Goal: Information Seeking & Learning: Learn about a topic

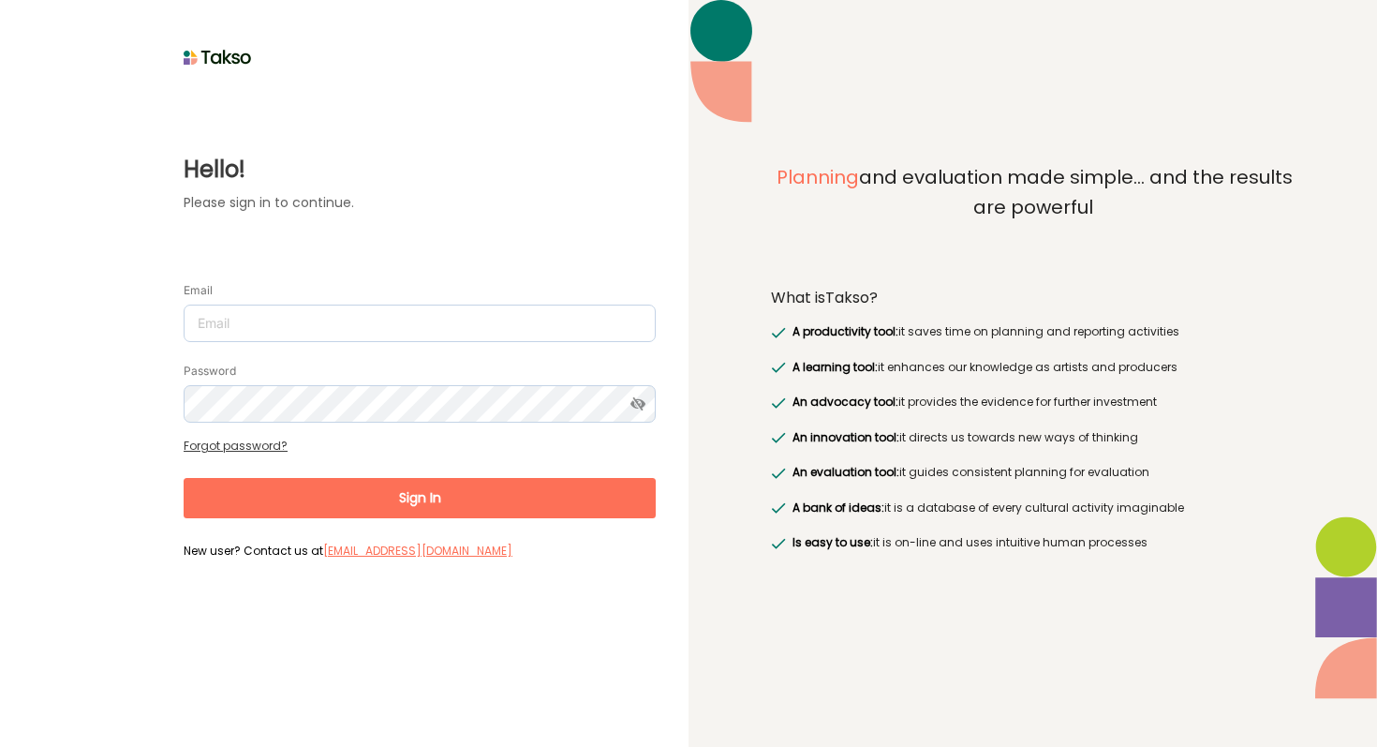
click at [269, 343] on form "Email Password Forgot password? Sign In New user? Contact us at support@takso-a…" at bounding box center [420, 412] width 472 height 303
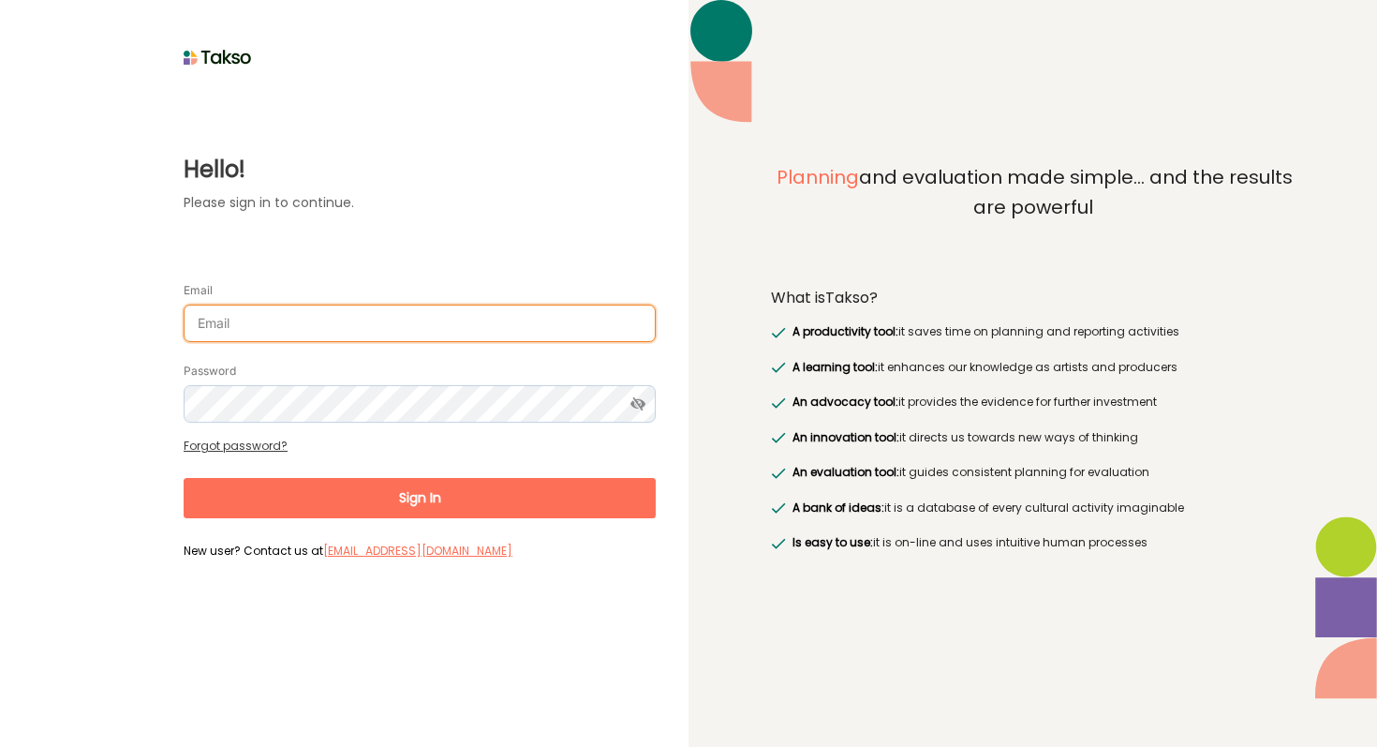
click at [267, 334] on input "Email" at bounding box center [420, 322] width 472 height 37
type input "s4013077@student.rmit.edu.au"
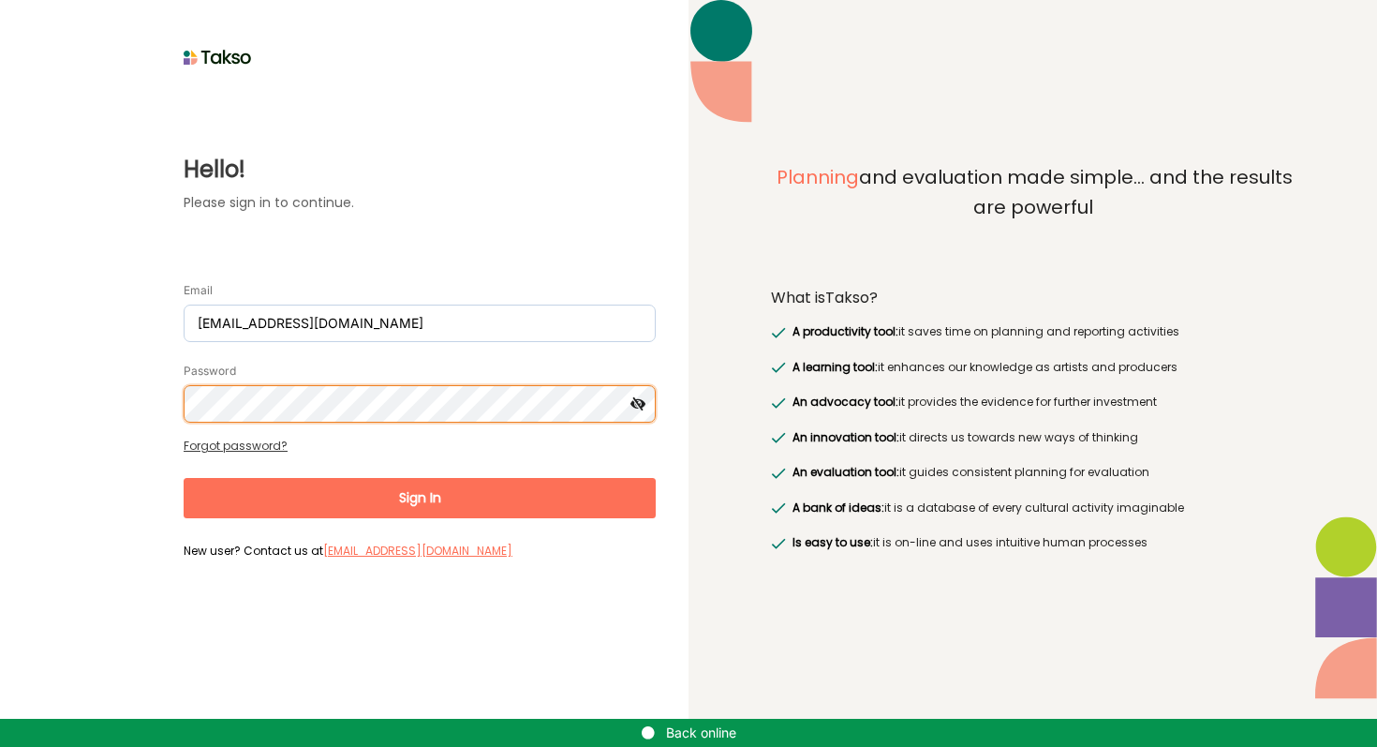
click at [184, 478] on button "Sign In" at bounding box center [420, 498] width 472 height 40
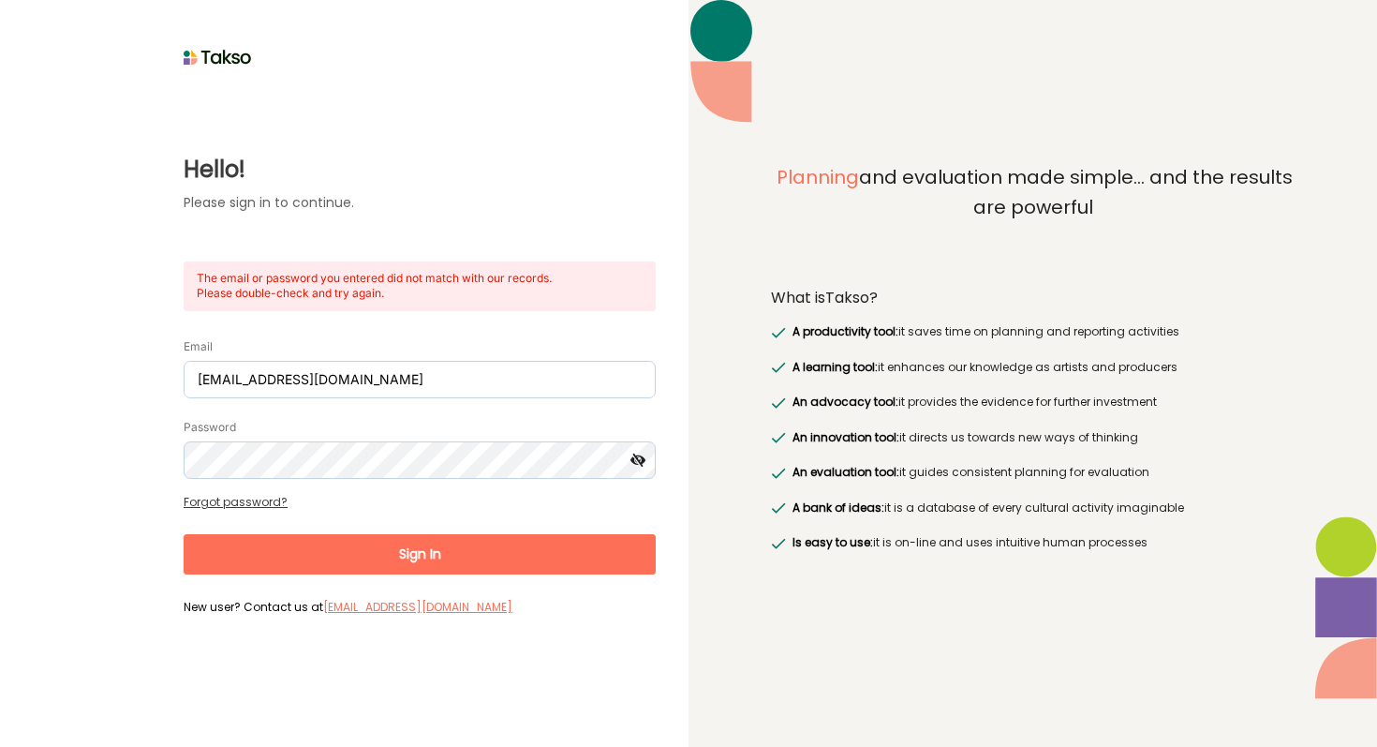
click at [644, 453] on icon at bounding box center [638, 459] width 35 height 37
click at [184, 534] on button "Sign In" at bounding box center [420, 554] width 472 height 40
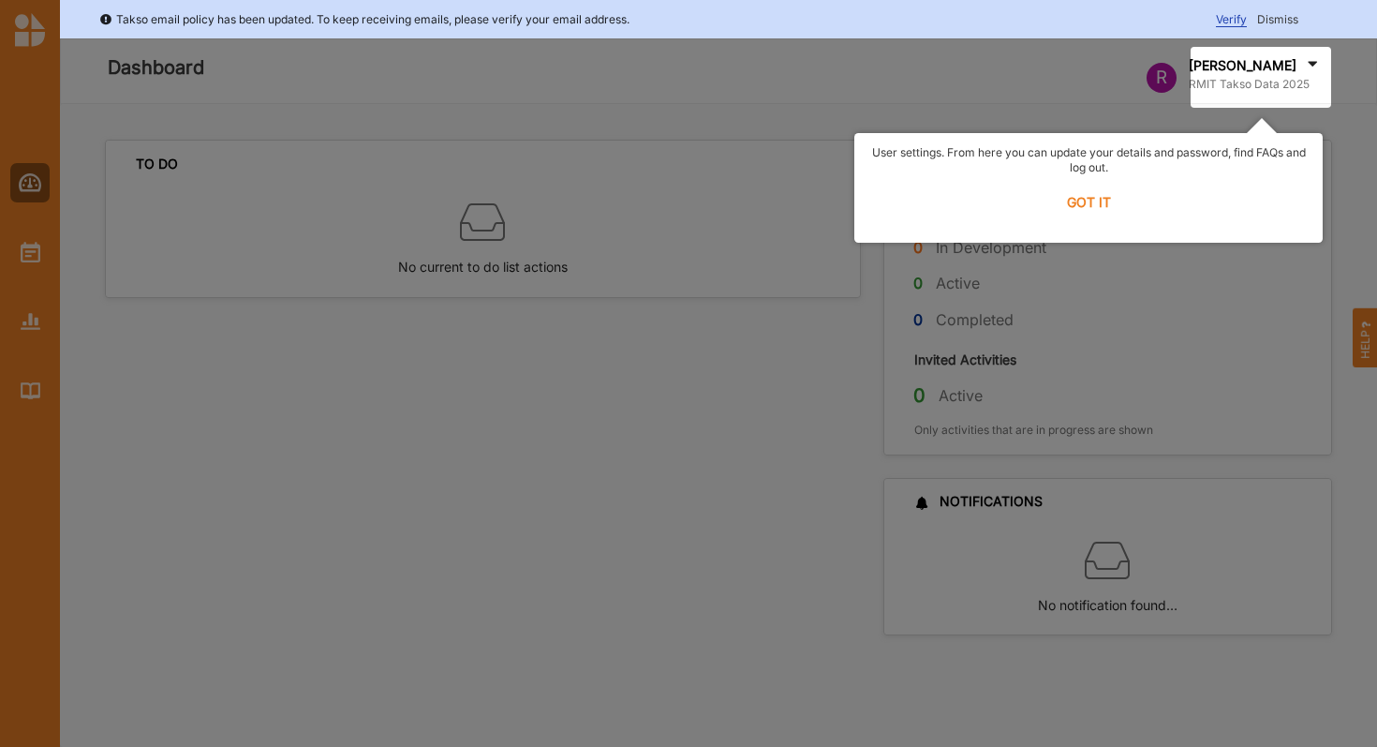
click at [1097, 196] on label "GOT IT" at bounding box center [1089, 202] width 444 height 41
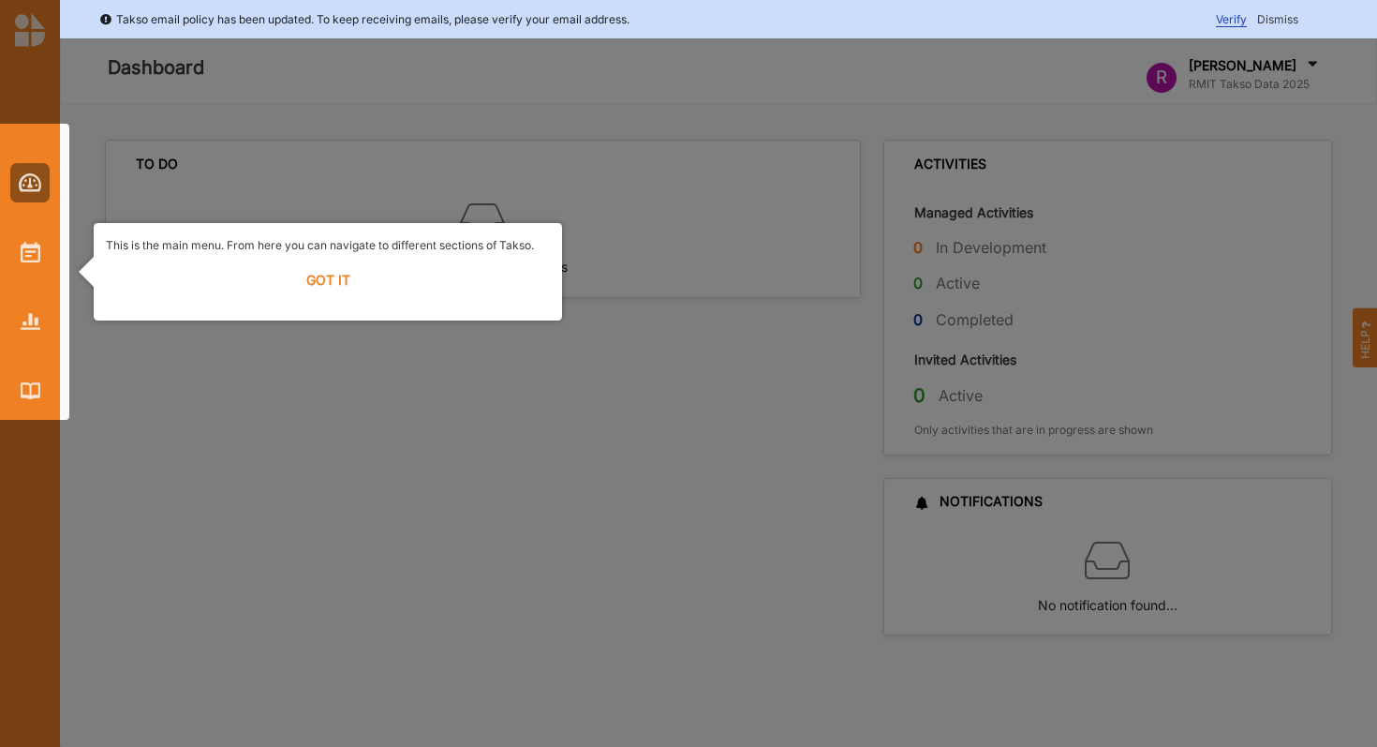
click at [311, 285] on label "GOT IT" at bounding box center [328, 280] width 444 height 41
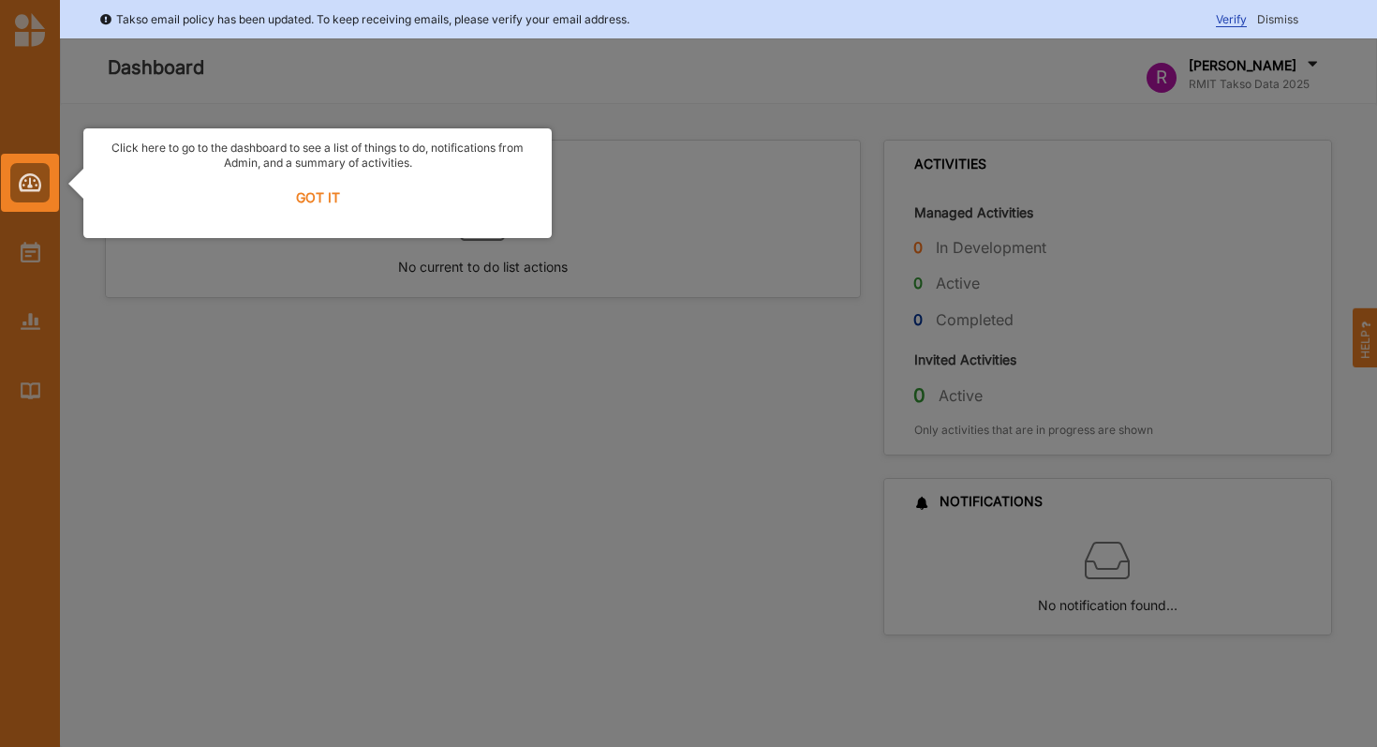
click at [315, 200] on label "GOT IT" at bounding box center [318, 197] width 444 height 41
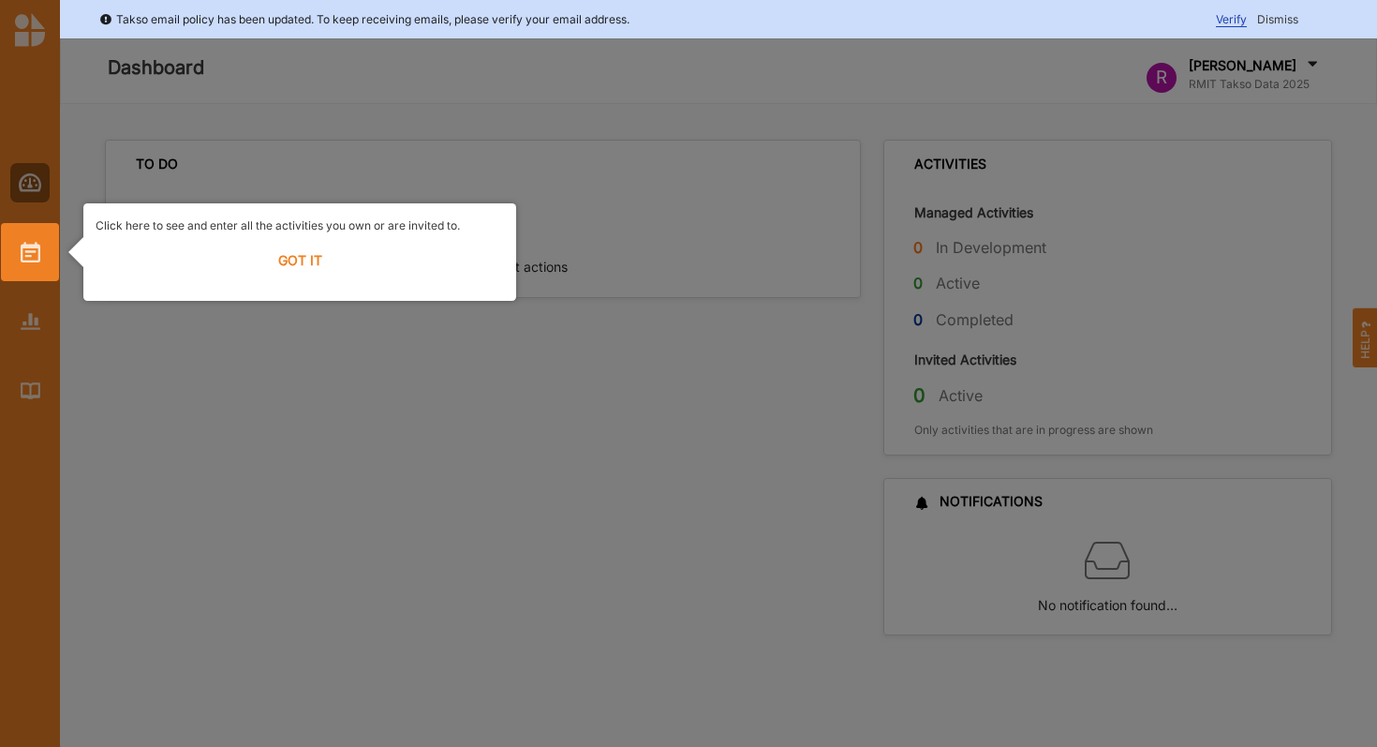
click at [284, 273] on label "GOT IT" at bounding box center [300, 260] width 408 height 41
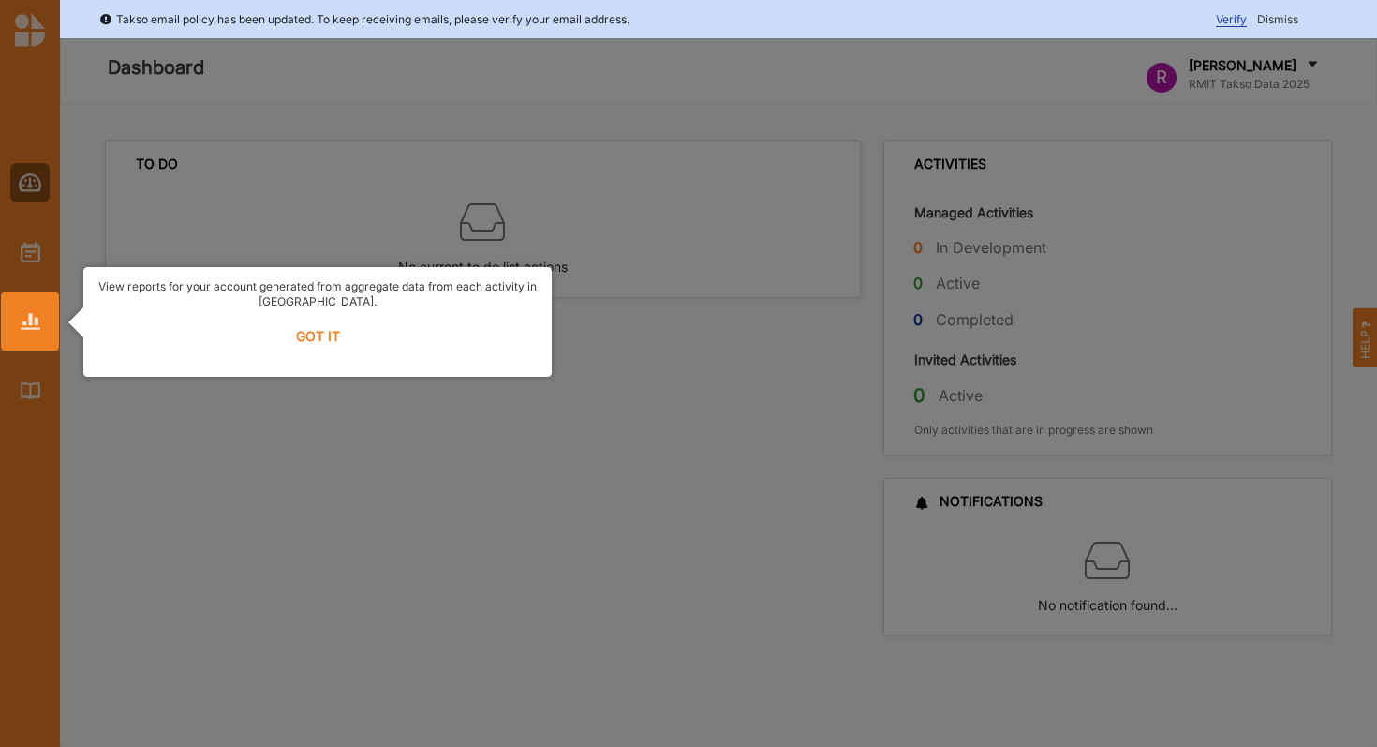
click at [316, 339] on label "GOT IT" at bounding box center [318, 336] width 444 height 41
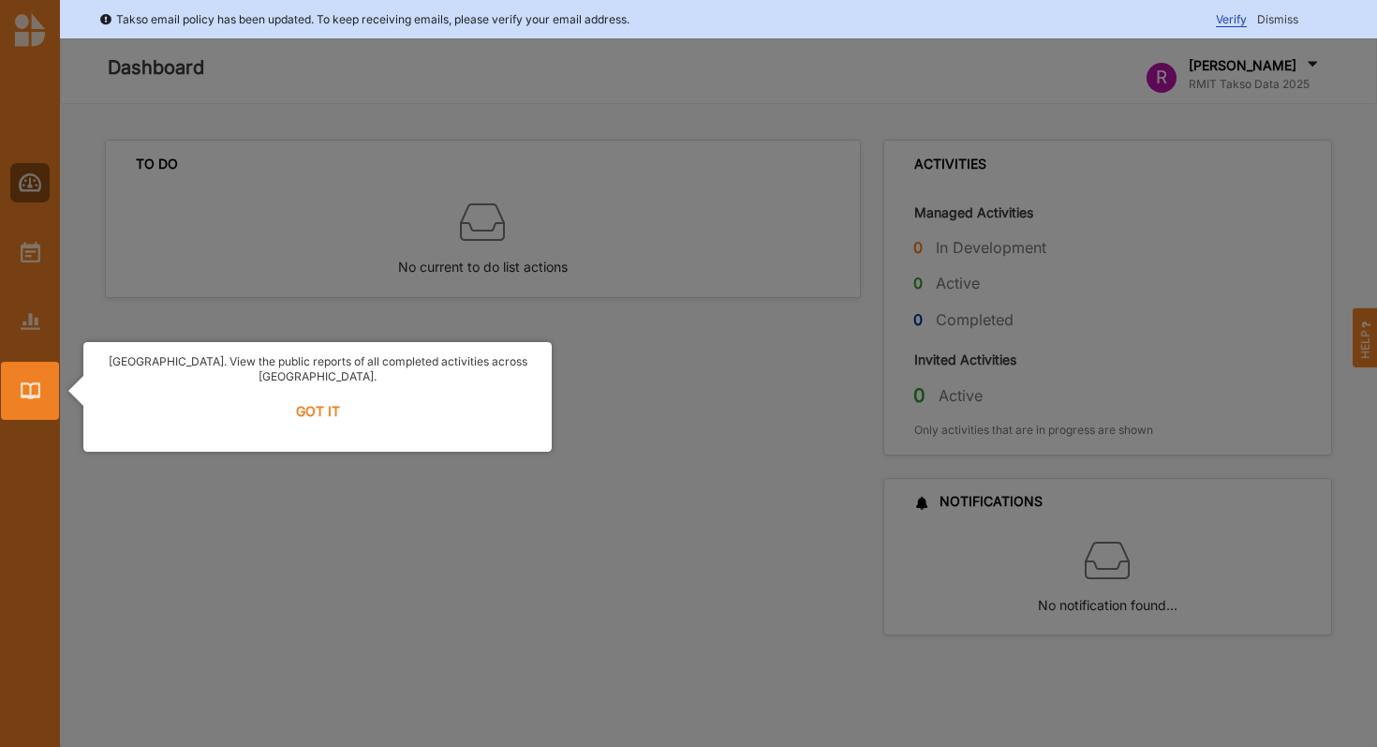
click at [321, 395] on label "GOT IT" at bounding box center [318, 411] width 444 height 41
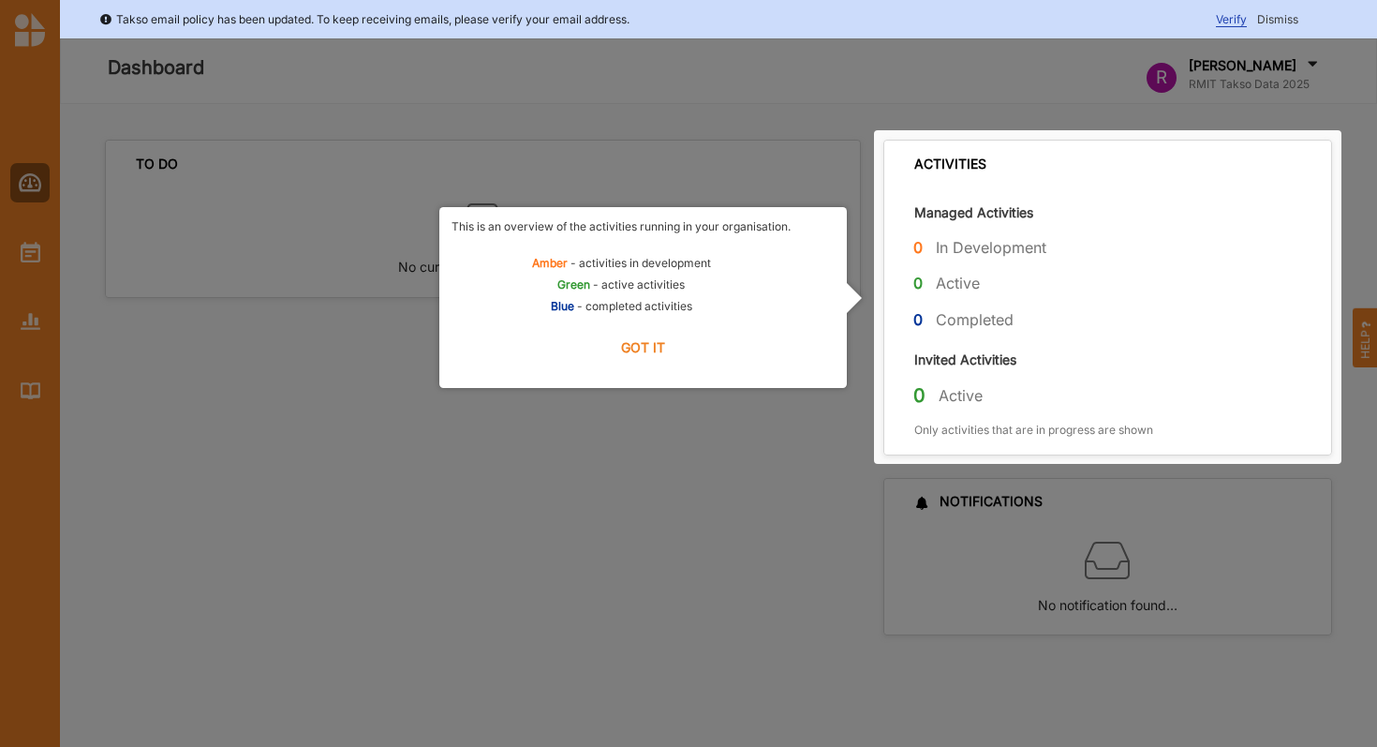
click at [642, 347] on label "GOT IT" at bounding box center [643, 347] width 383 height 41
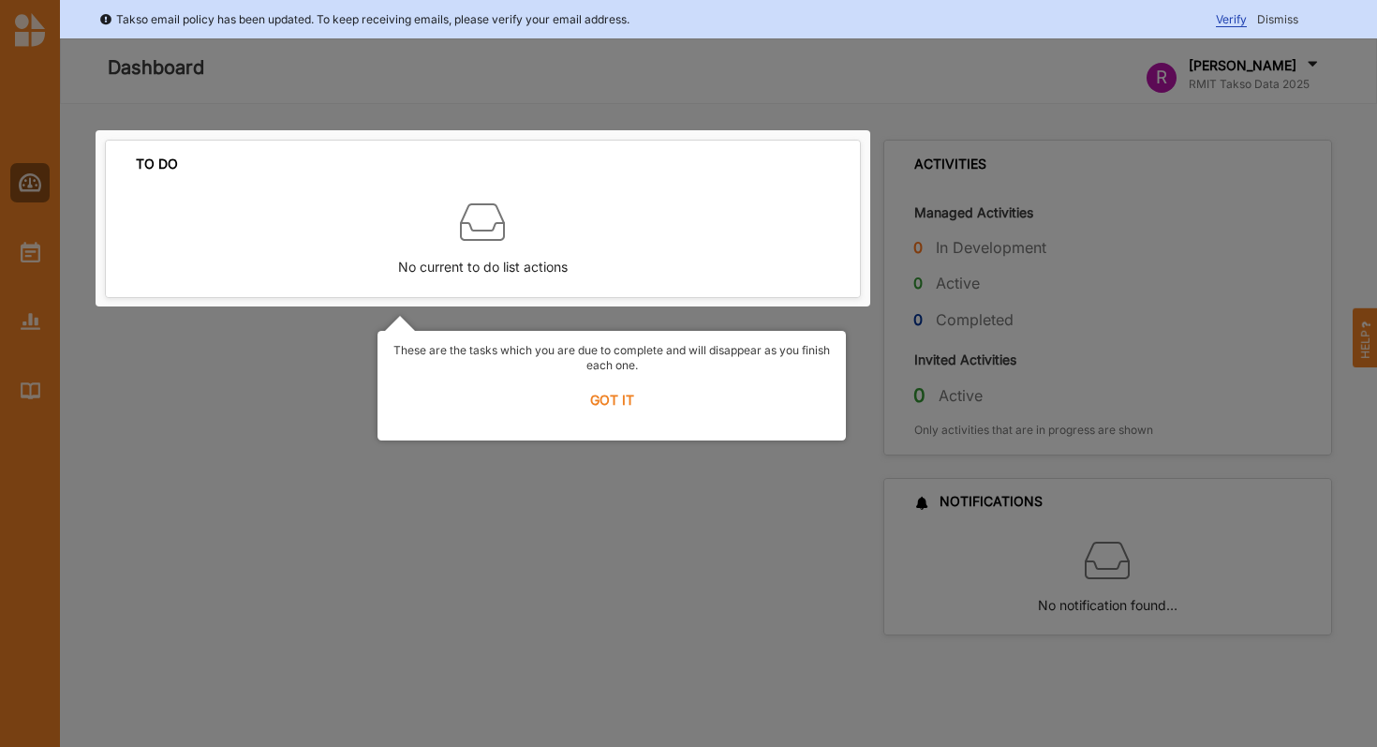
click at [621, 398] on label "GOT IT" at bounding box center [612, 399] width 444 height 41
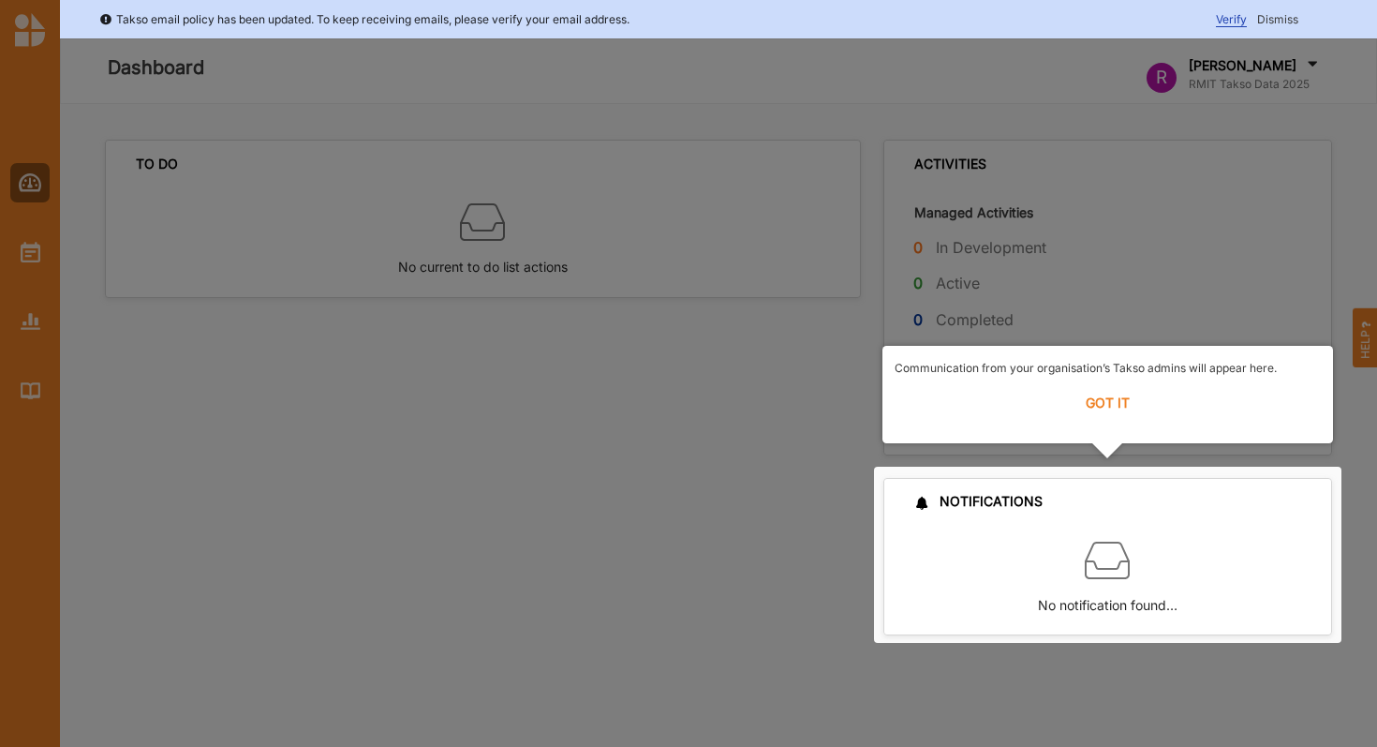
click at [1091, 406] on label "GOT IT" at bounding box center [1108, 402] width 426 height 41
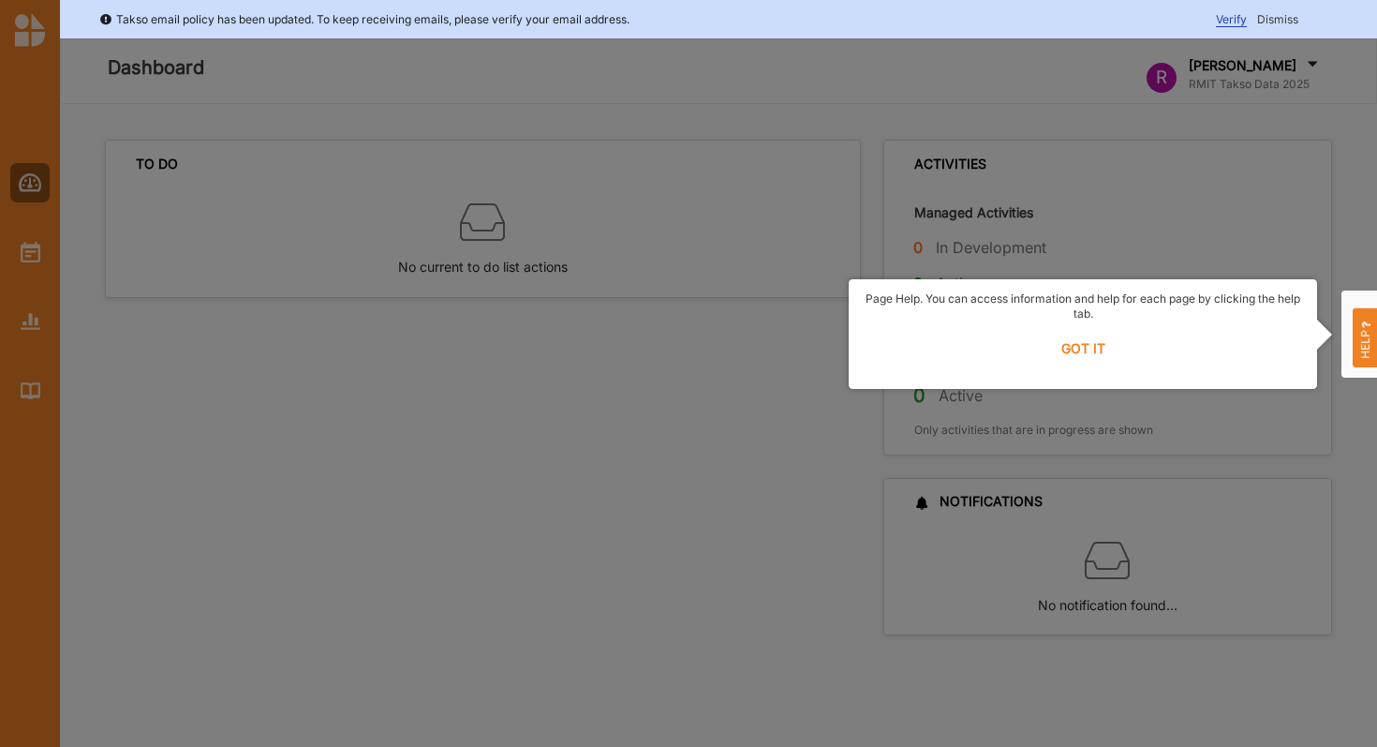
click at [1101, 351] on label "GOT IT" at bounding box center [1083, 348] width 444 height 41
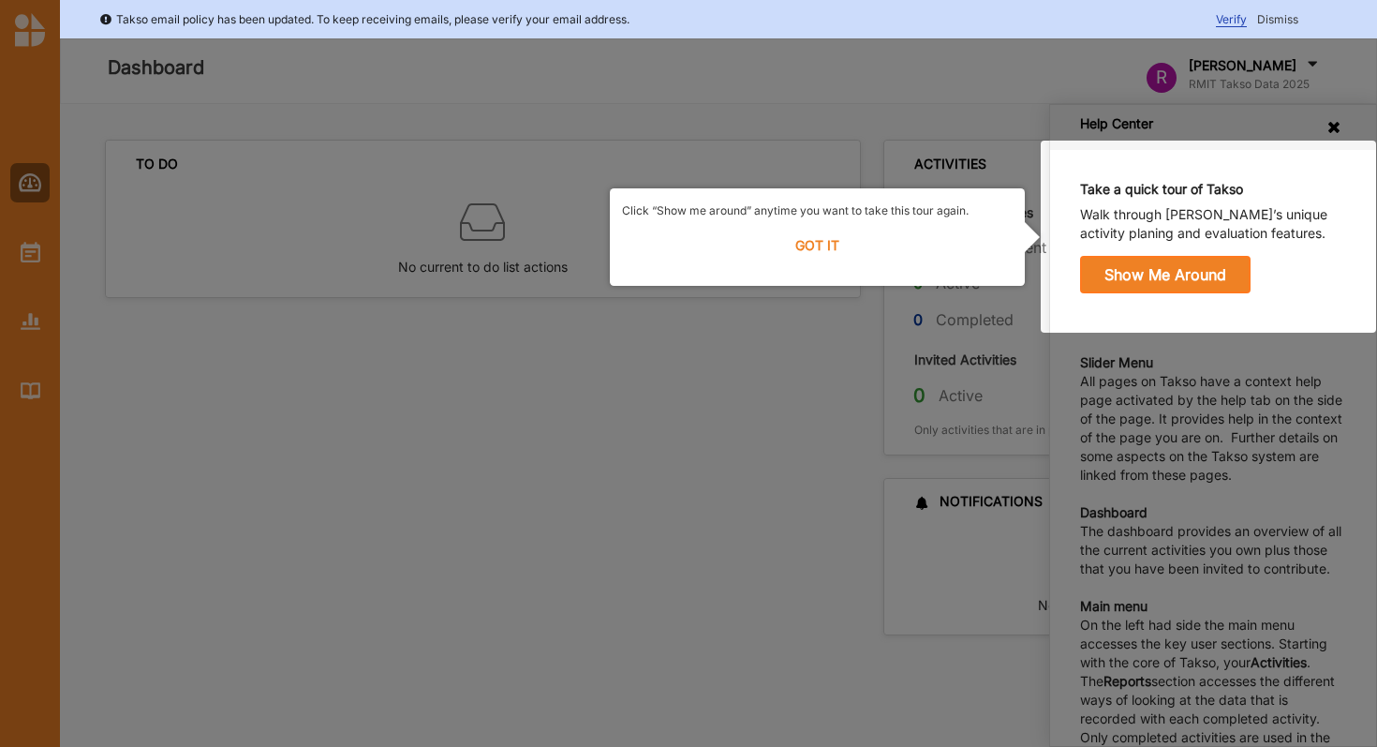
click at [842, 239] on label "GOT IT" at bounding box center [817, 245] width 391 height 41
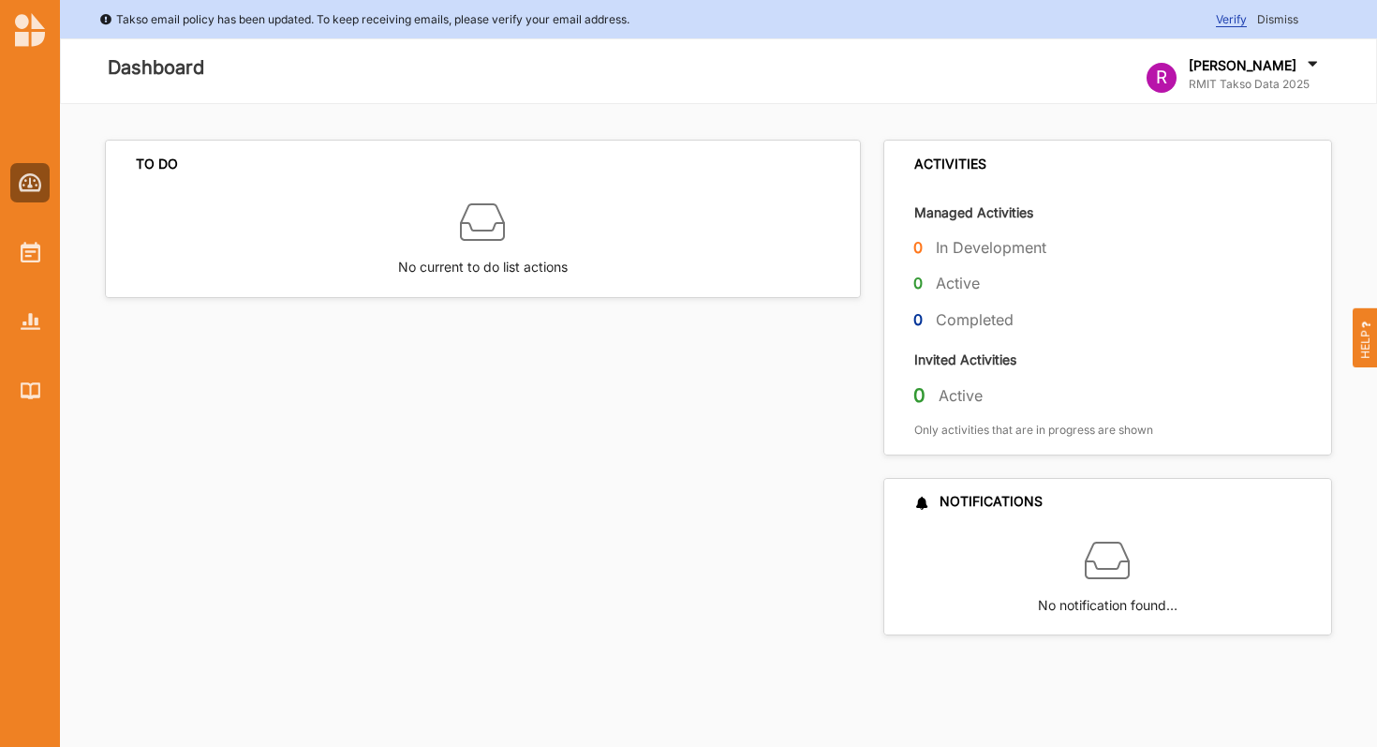
click at [1230, 14] on span "Verify" at bounding box center [1231, 19] width 31 height 15
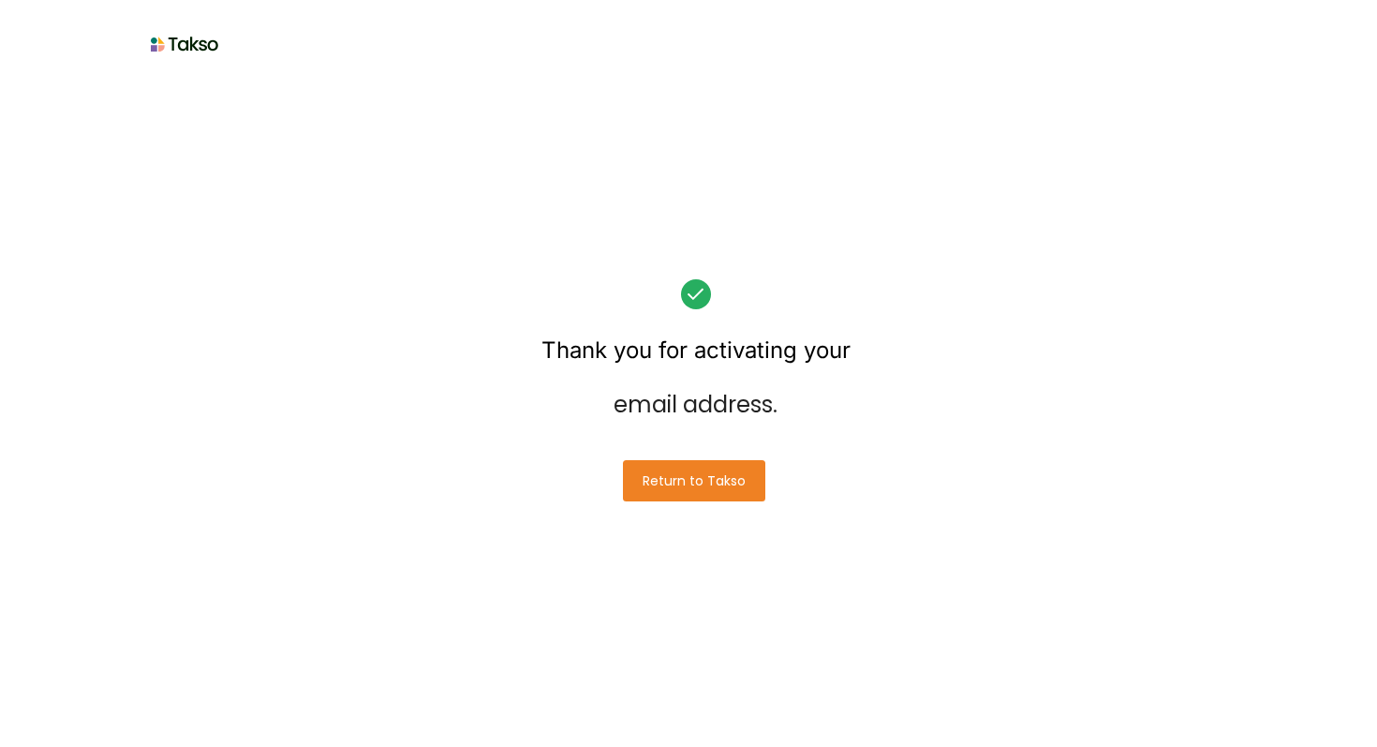
click at [697, 471] on button "Return to Takso" at bounding box center [694, 480] width 142 height 41
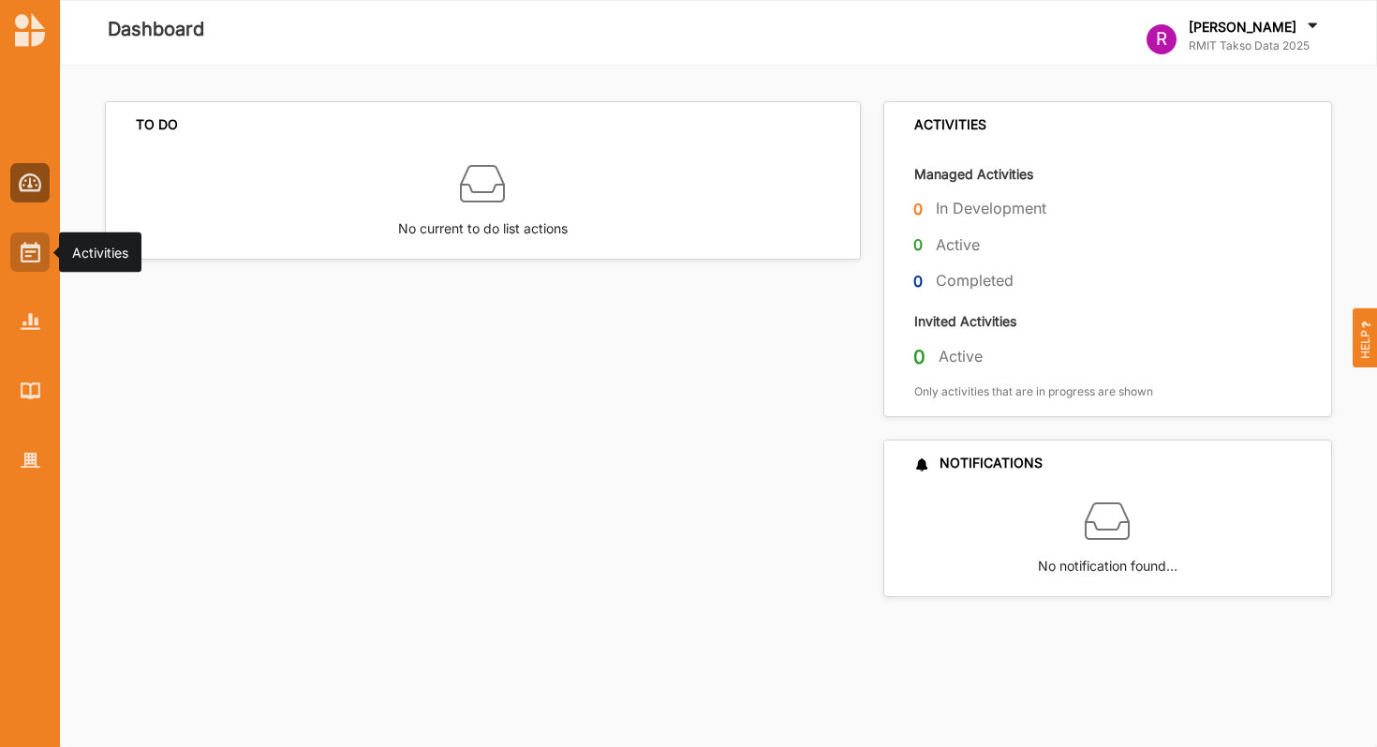
click at [16, 240] on div at bounding box center [29, 251] width 39 height 39
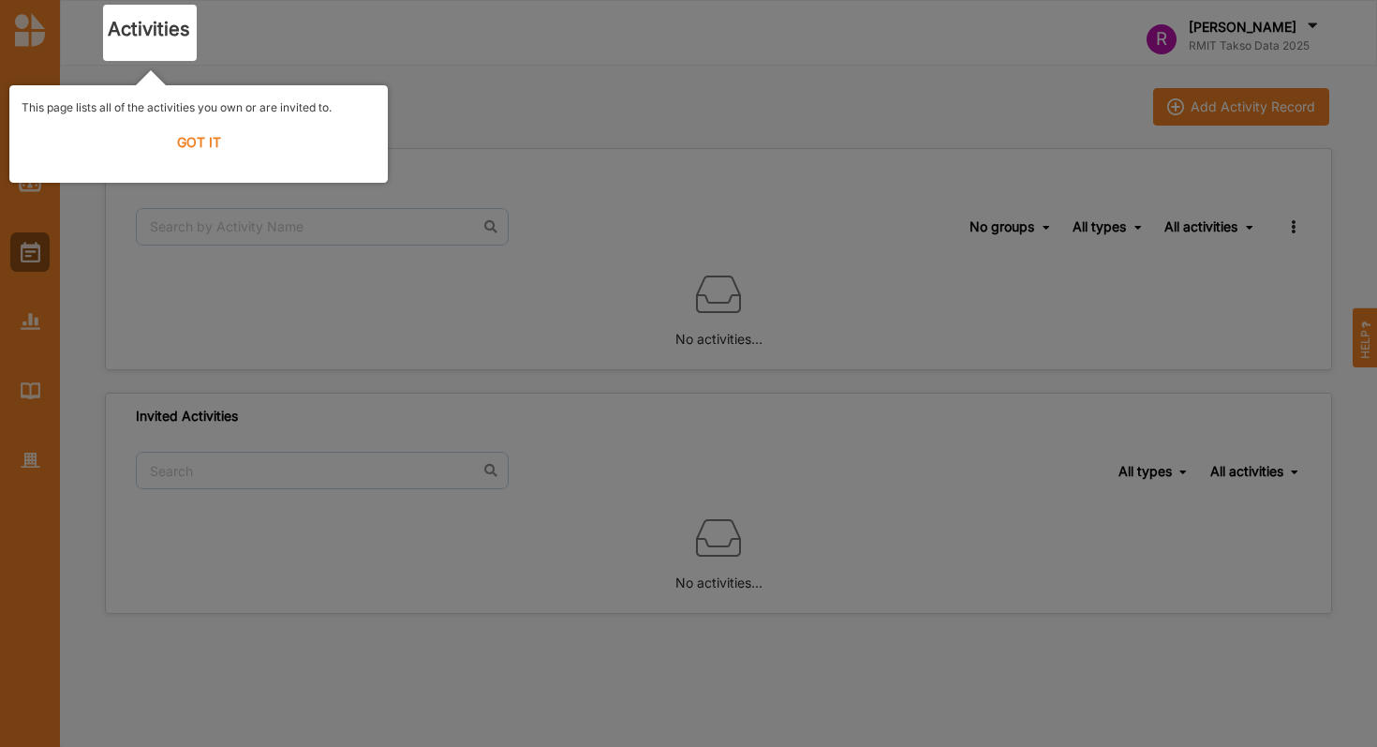
click at [191, 144] on label "GOT IT" at bounding box center [199, 142] width 354 height 41
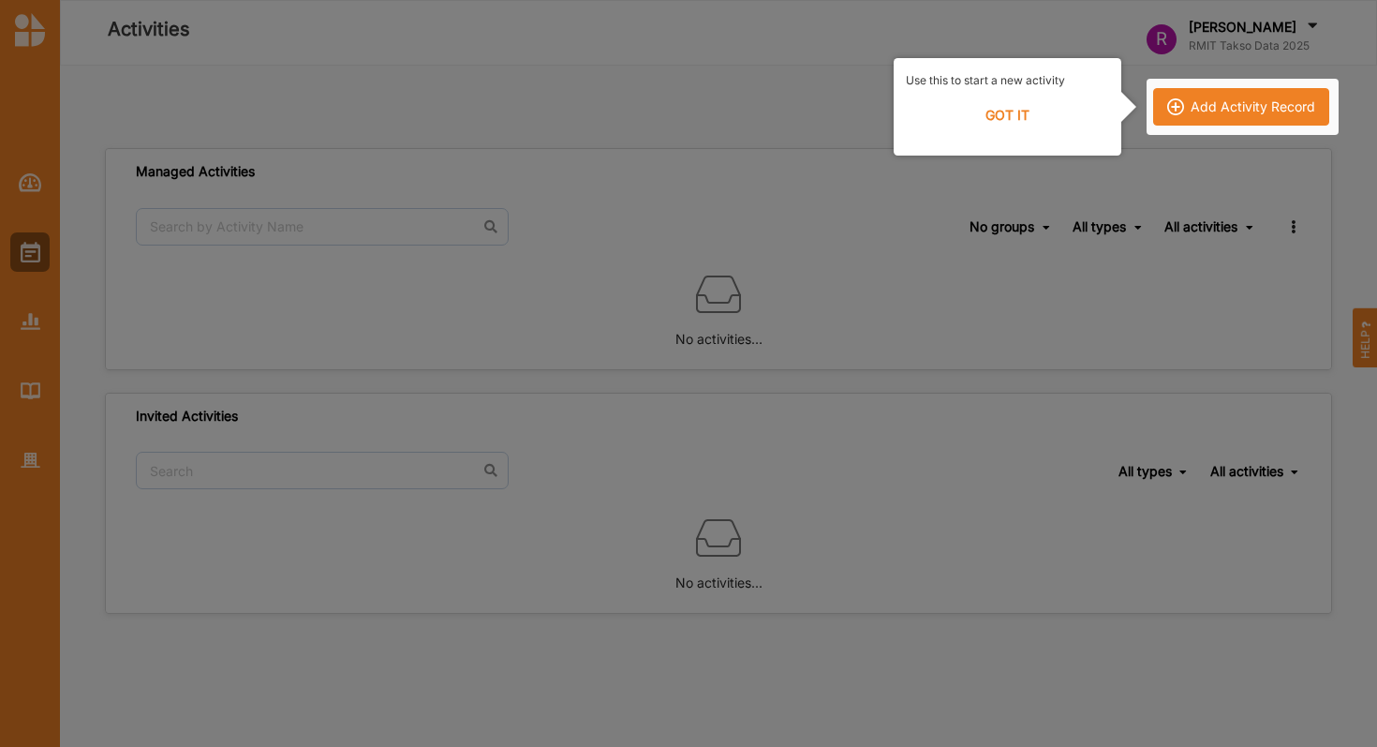
click at [1032, 119] on label "GOT IT" at bounding box center [1007, 115] width 203 height 41
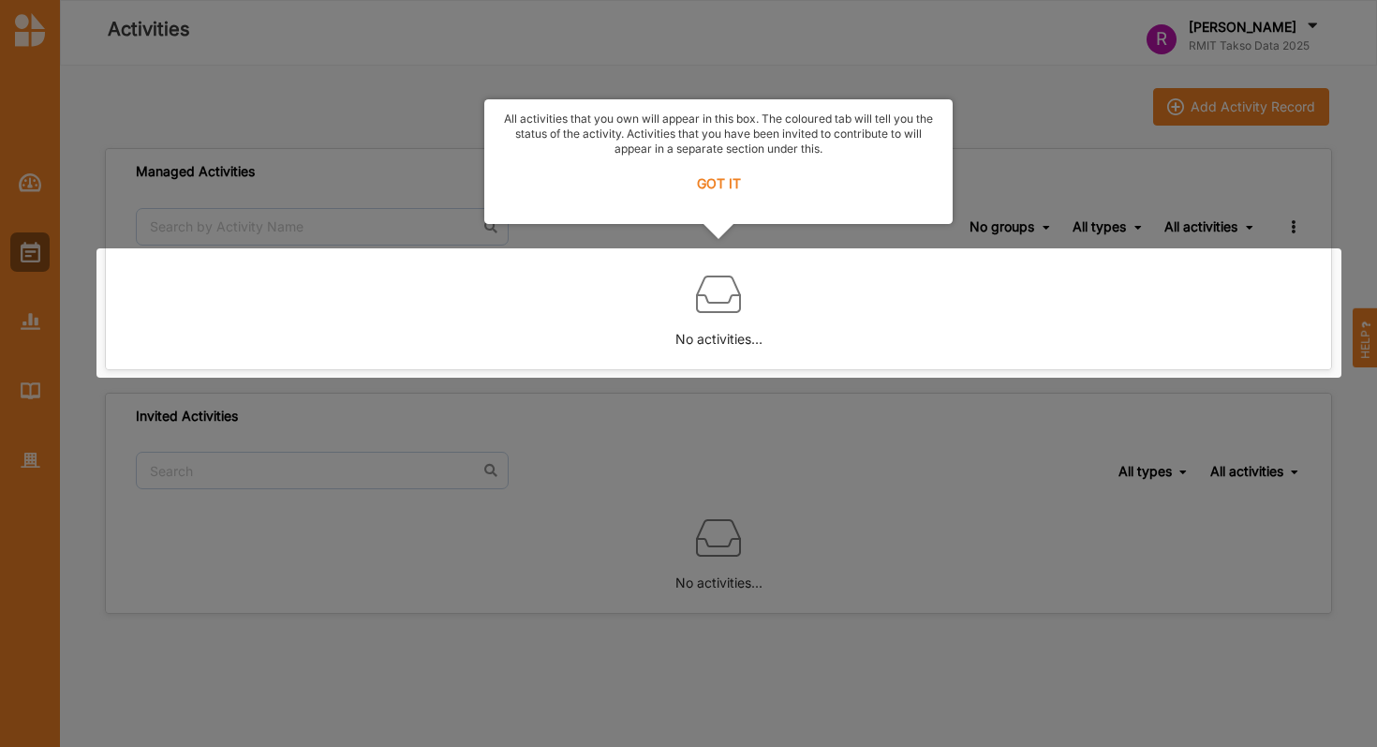
click at [720, 202] on label "GOT IT" at bounding box center [719, 183] width 444 height 41
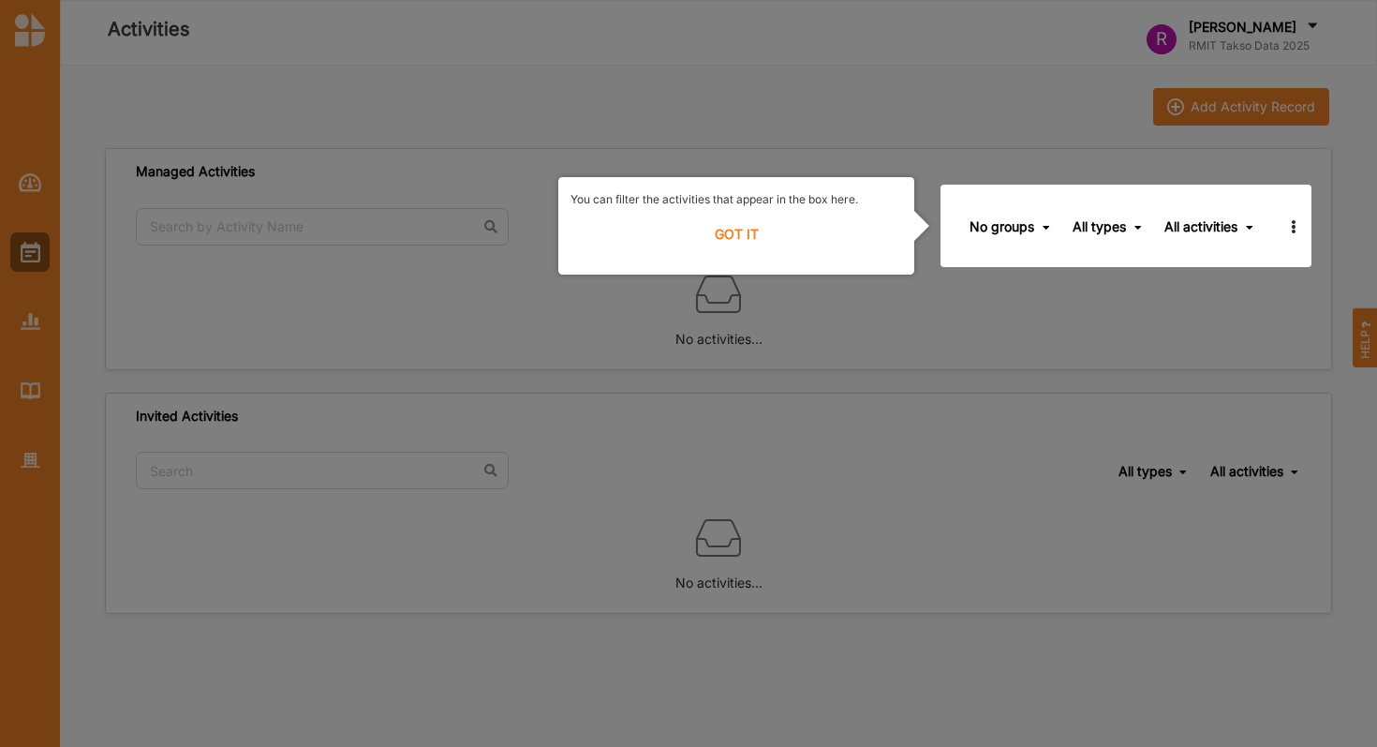
click at [749, 235] on label "GOT IT" at bounding box center [737, 234] width 332 height 41
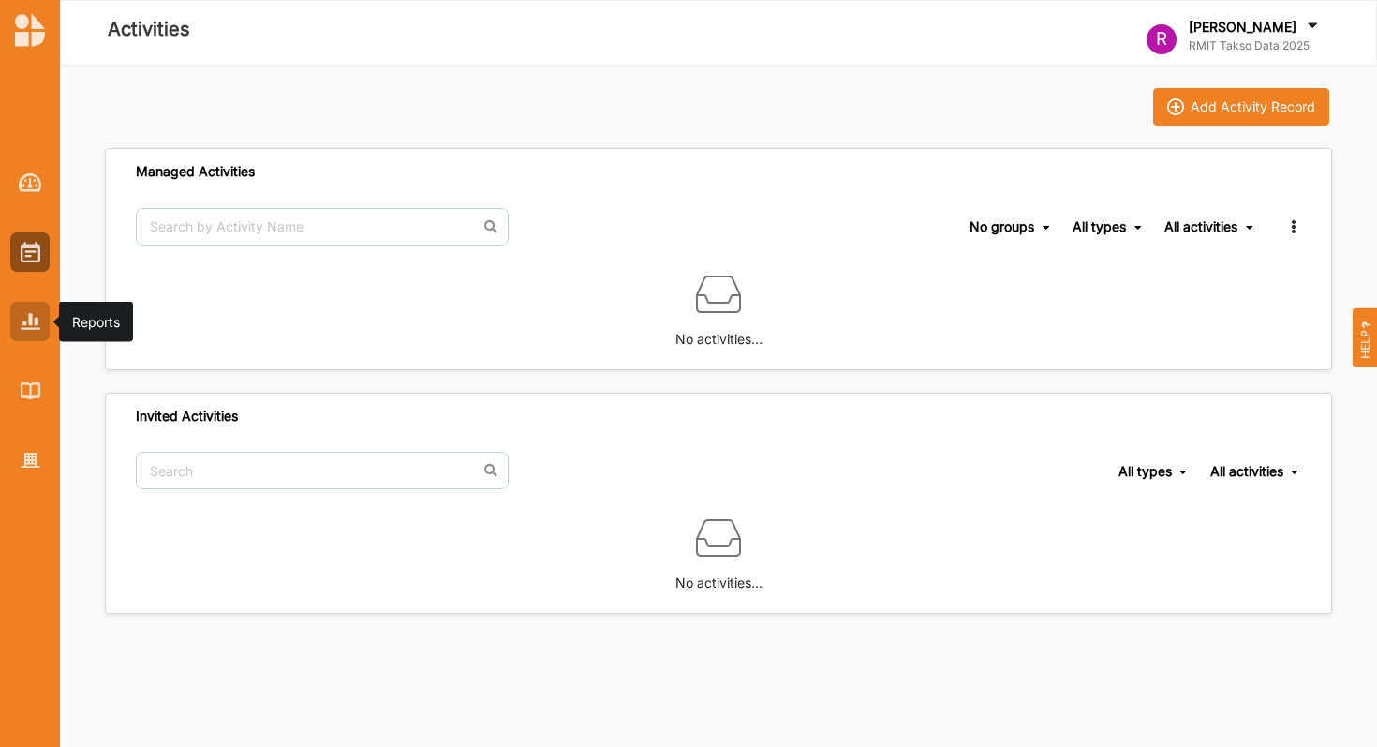
click at [29, 330] on div at bounding box center [29, 321] width 39 height 39
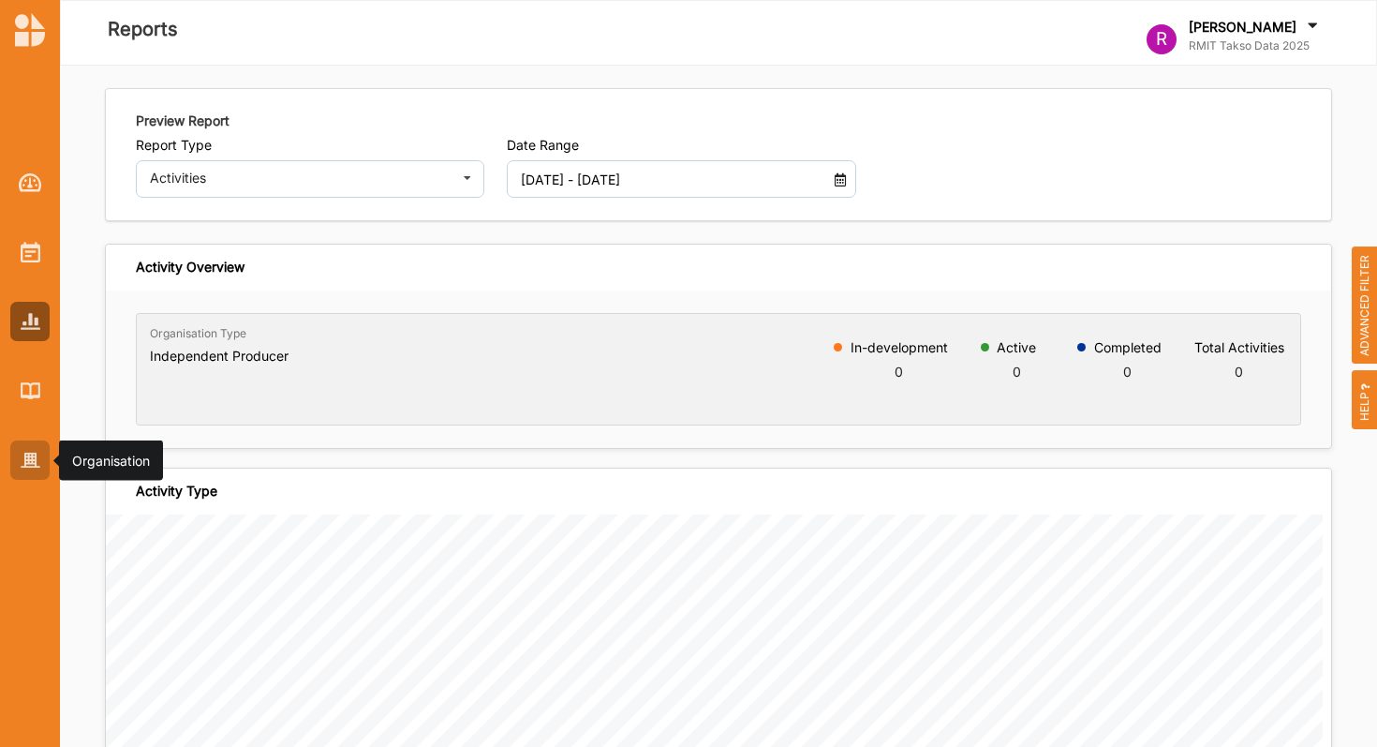
click at [28, 457] on img at bounding box center [31, 461] width 20 height 16
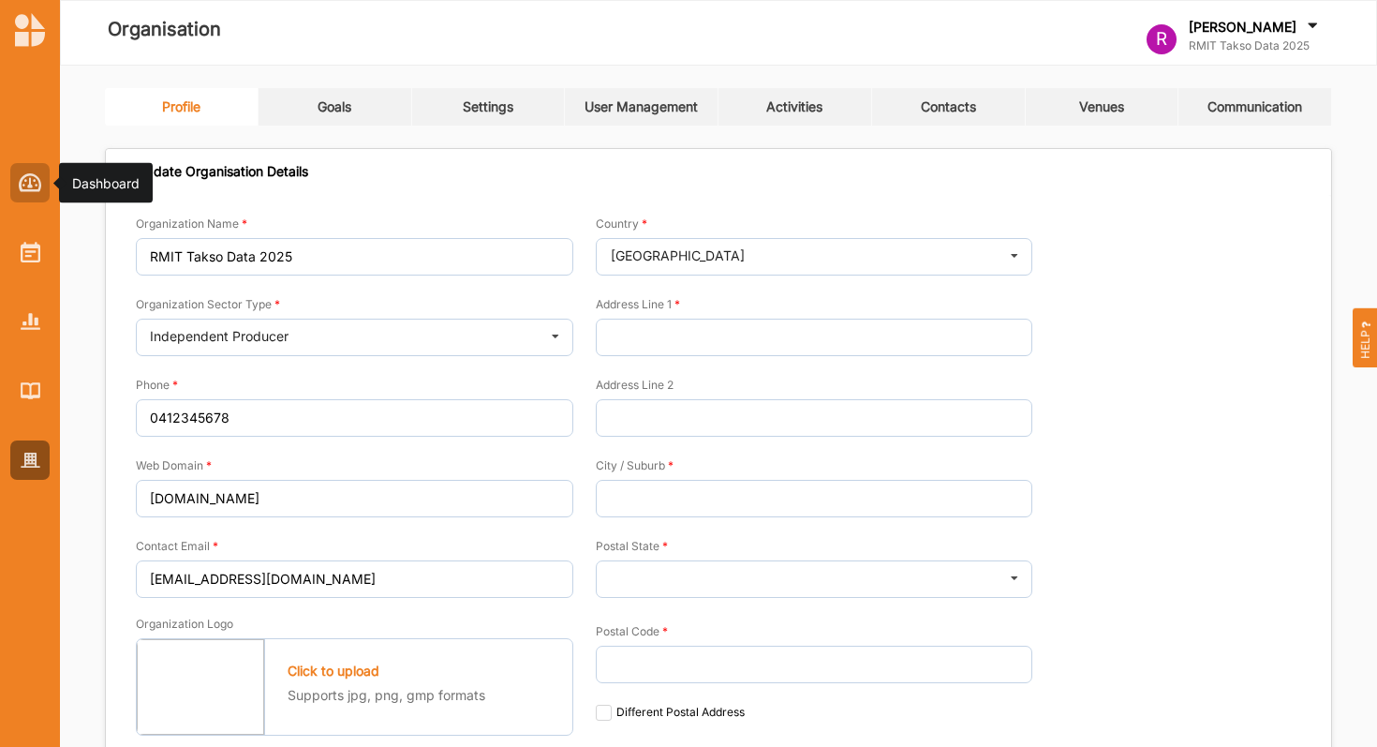
click at [31, 191] on div at bounding box center [29, 182] width 39 height 39
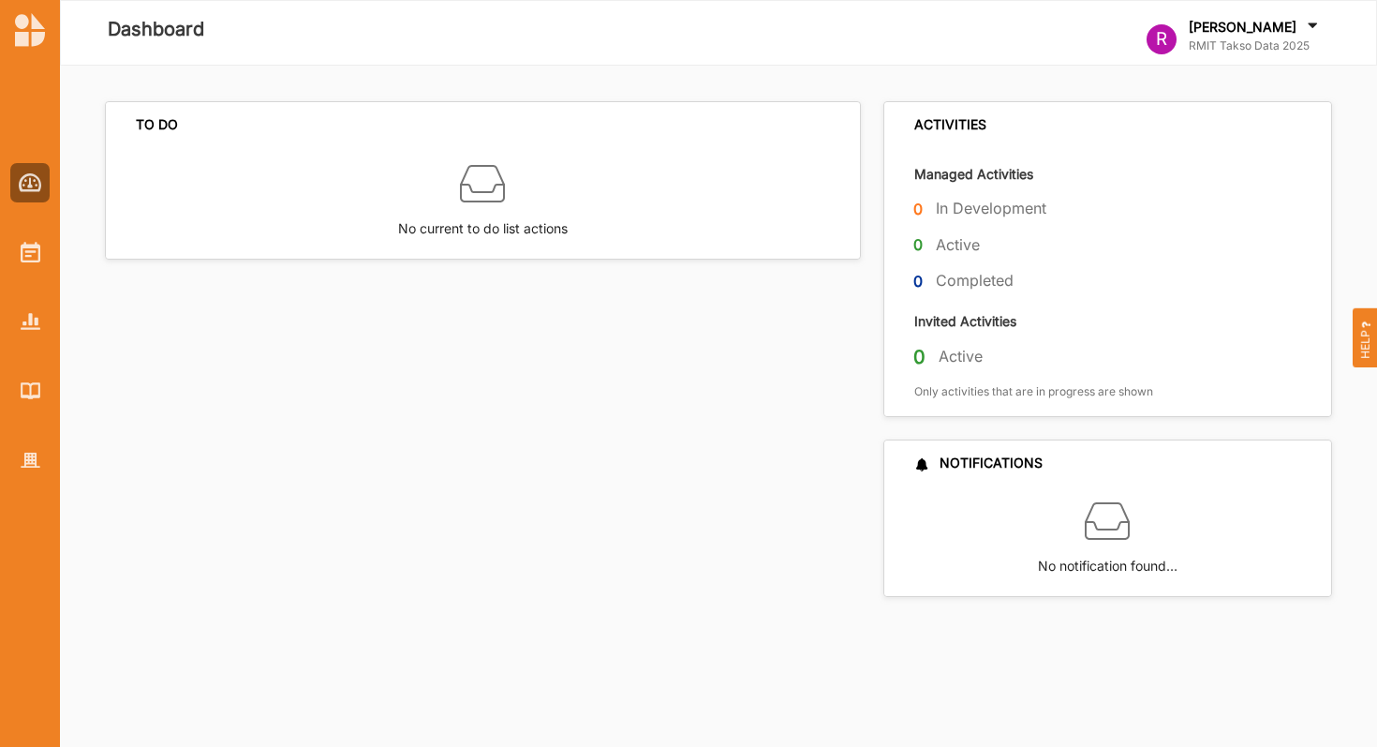
click at [1275, 36] on div "[PERSON_NAME]" at bounding box center [1255, 28] width 133 height 21
click at [753, 377] on div "TO DO No current to do list actions" at bounding box center [488, 349] width 767 height 496
click at [35, 408] on div at bounding box center [29, 390] width 39 height 39
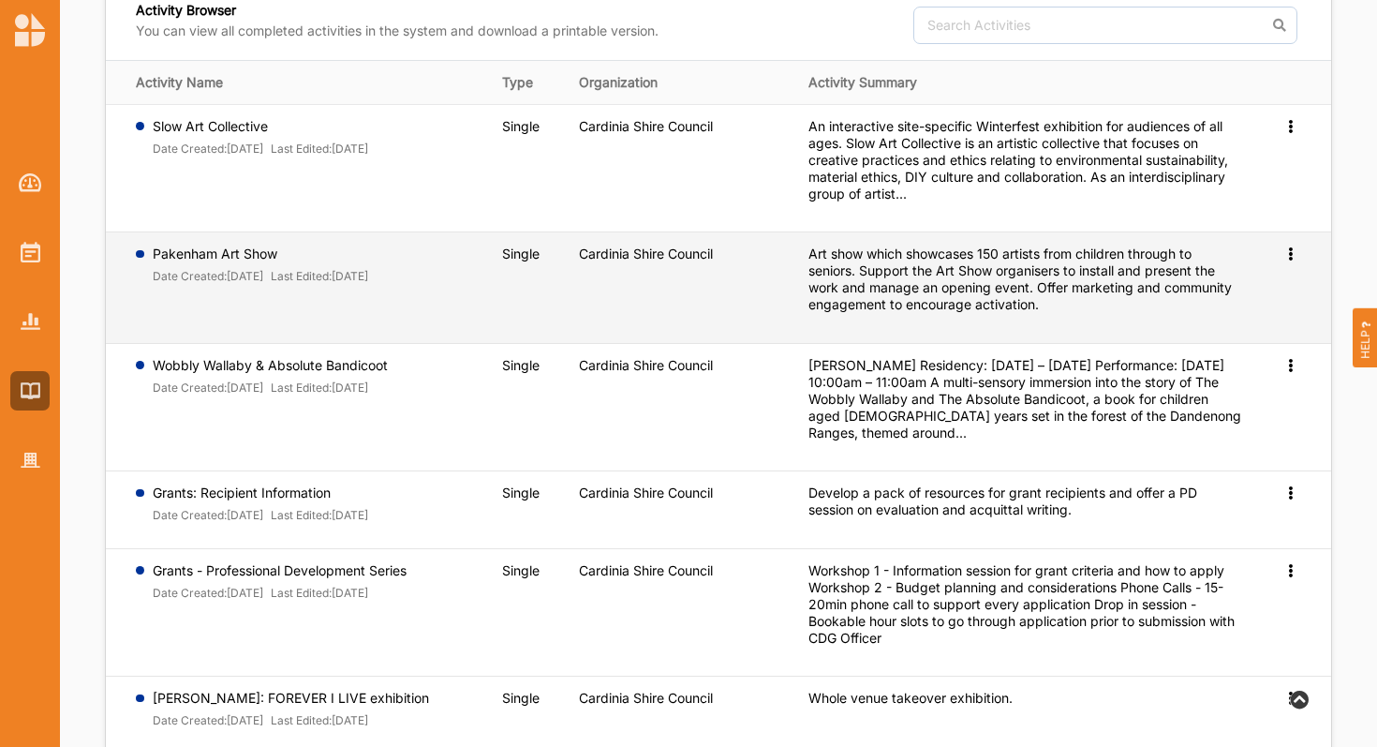
scroll to position [106, 0]
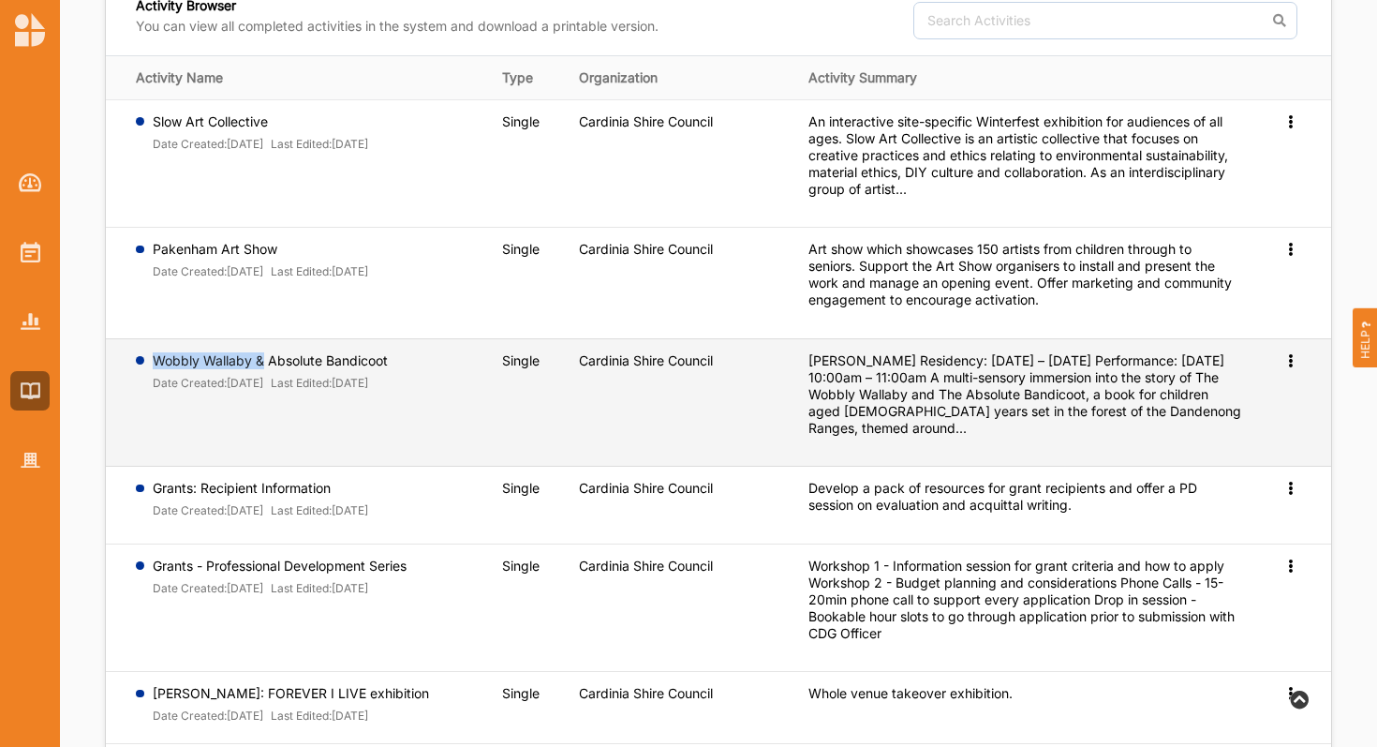
drag, startPoint x: 152, startPoint y: 363, endPoint x: 264, endPoint y: 361, distance: 112.4
click at [264, 130] on label "Wobbly Wallaby & Absolute Bandicoot" at bounding box center [261, 121] width 216 height 17
click at [735, 389] on td "Cardinia Shire Council" at bounding box center [681, 402] width 230 height 128
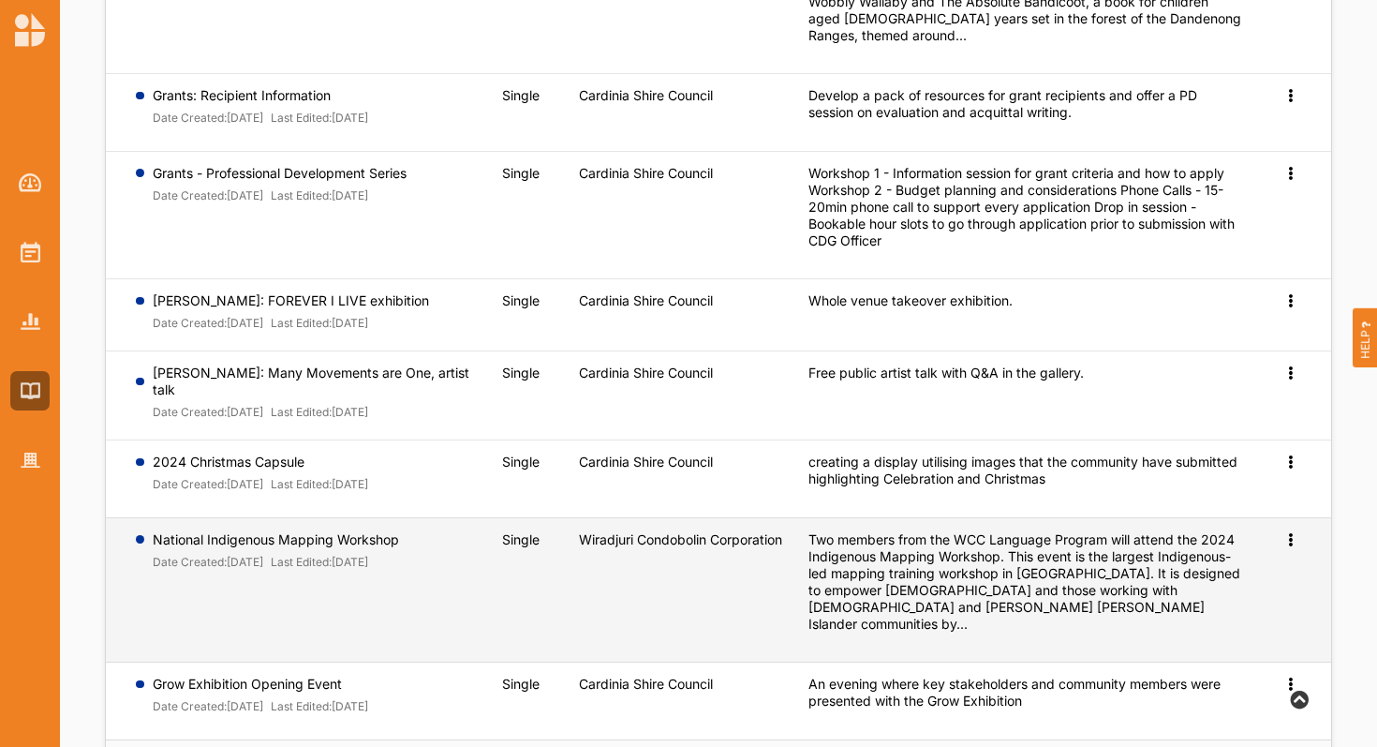
scroll to position [572, 0]
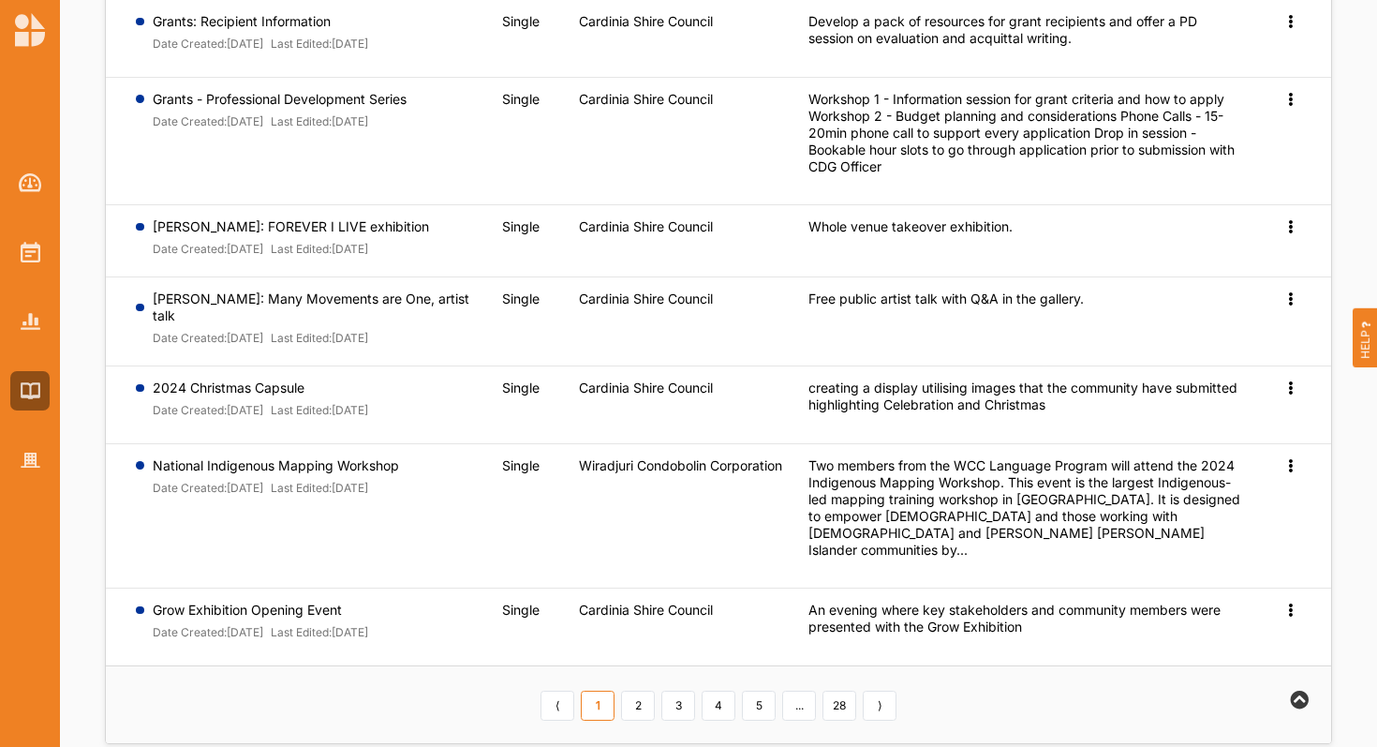
click at [619, 689] on div "⟨ 1 2 3 4 5 ... 28 ⟩" at bounding box center [719, 705] width 363 height 32
click at [632, 690] on link "2" at bounding box center [638, 705] width 34 height 30
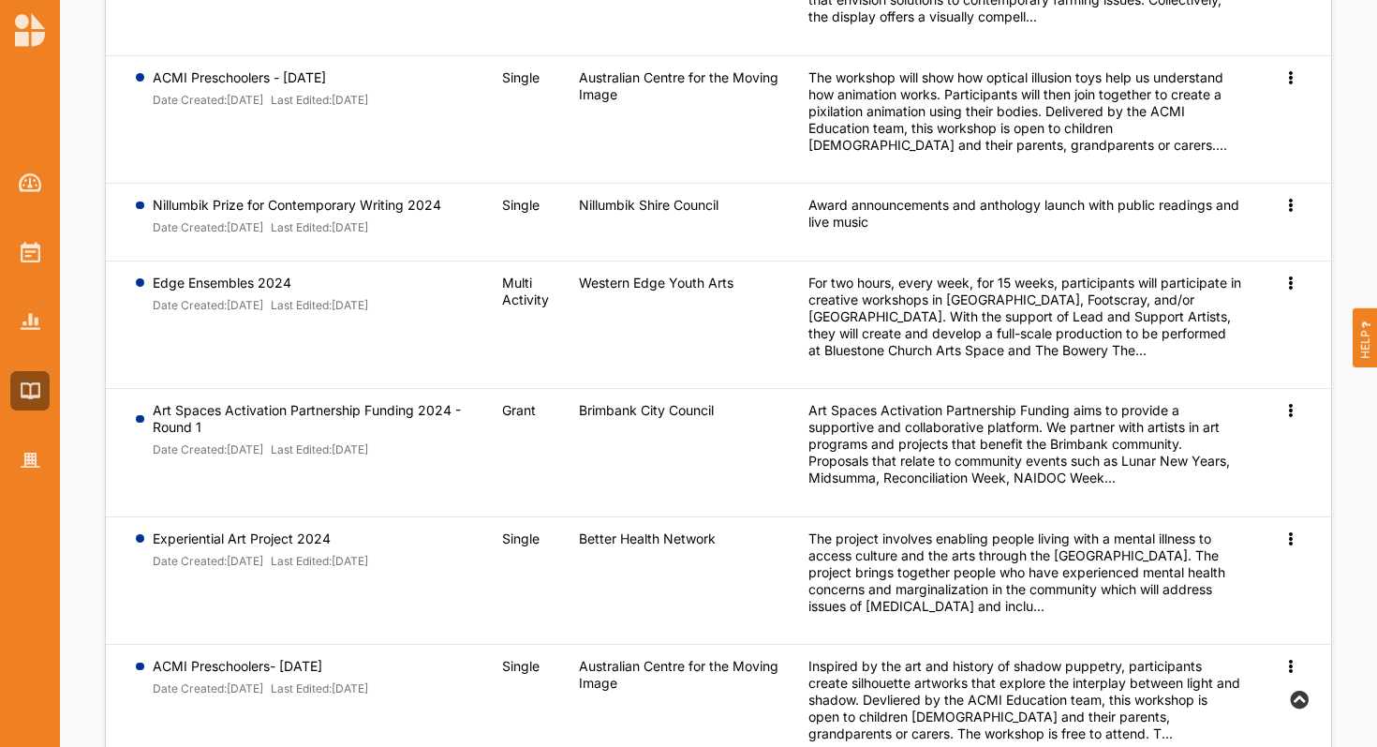
scroll to position [701, 0]
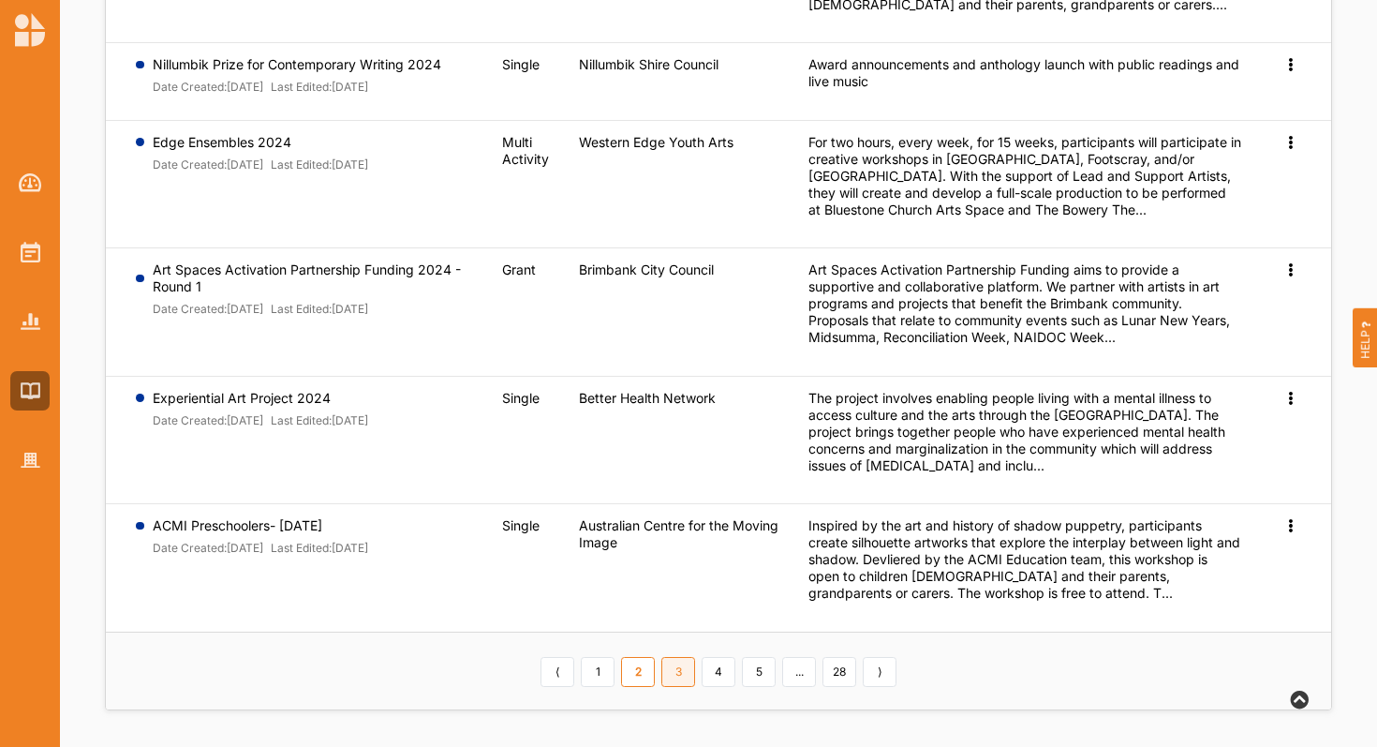
click at [680, 679] on link "3" at bounding box center [678, 672] width 34 height 30
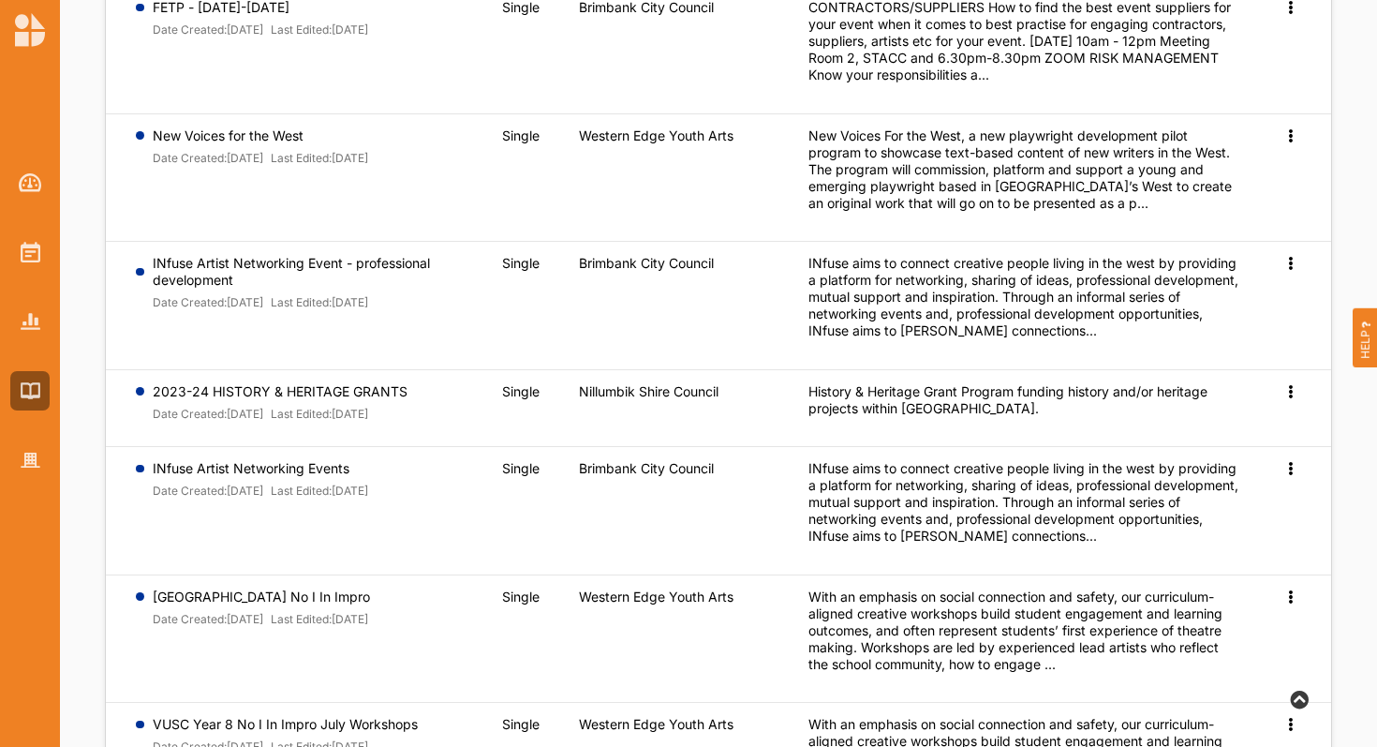
scroll to position [569, 0]
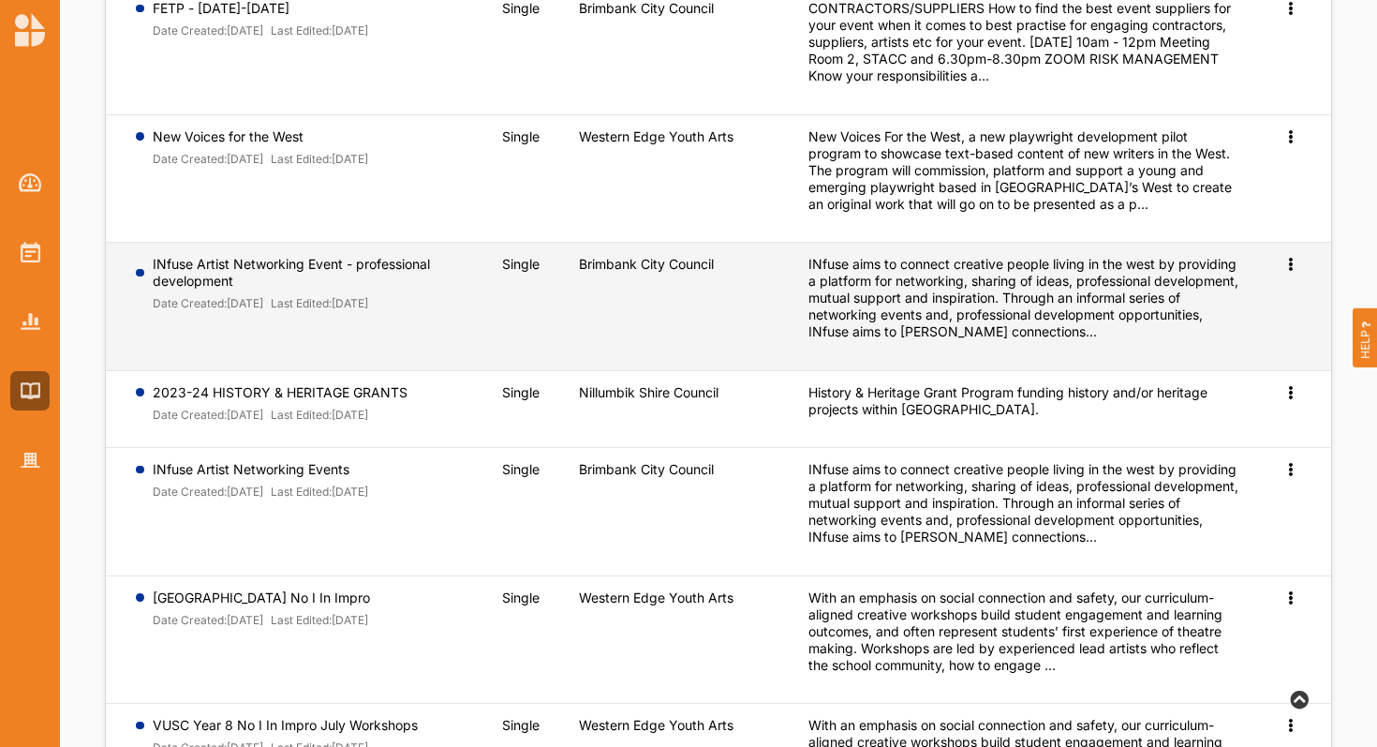
click at [804, 318] on td "INfuse aims to connect creative people living in the west by providing a platfo…" at bounding box center [1025, 307] width 460 height 128
click at [1279, 286] on span "Preview" at bounding box center [1260, 294] width 49 height 16
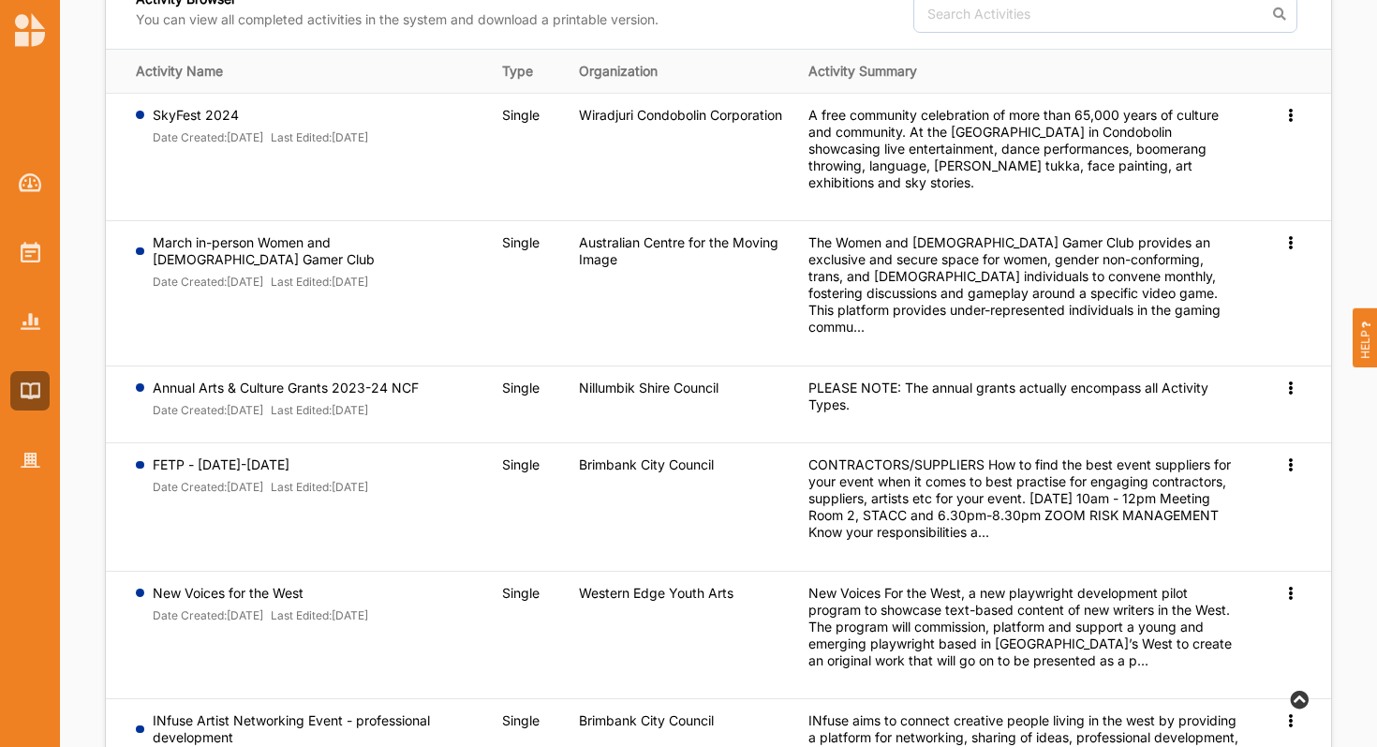
scroll to position [0, 0]
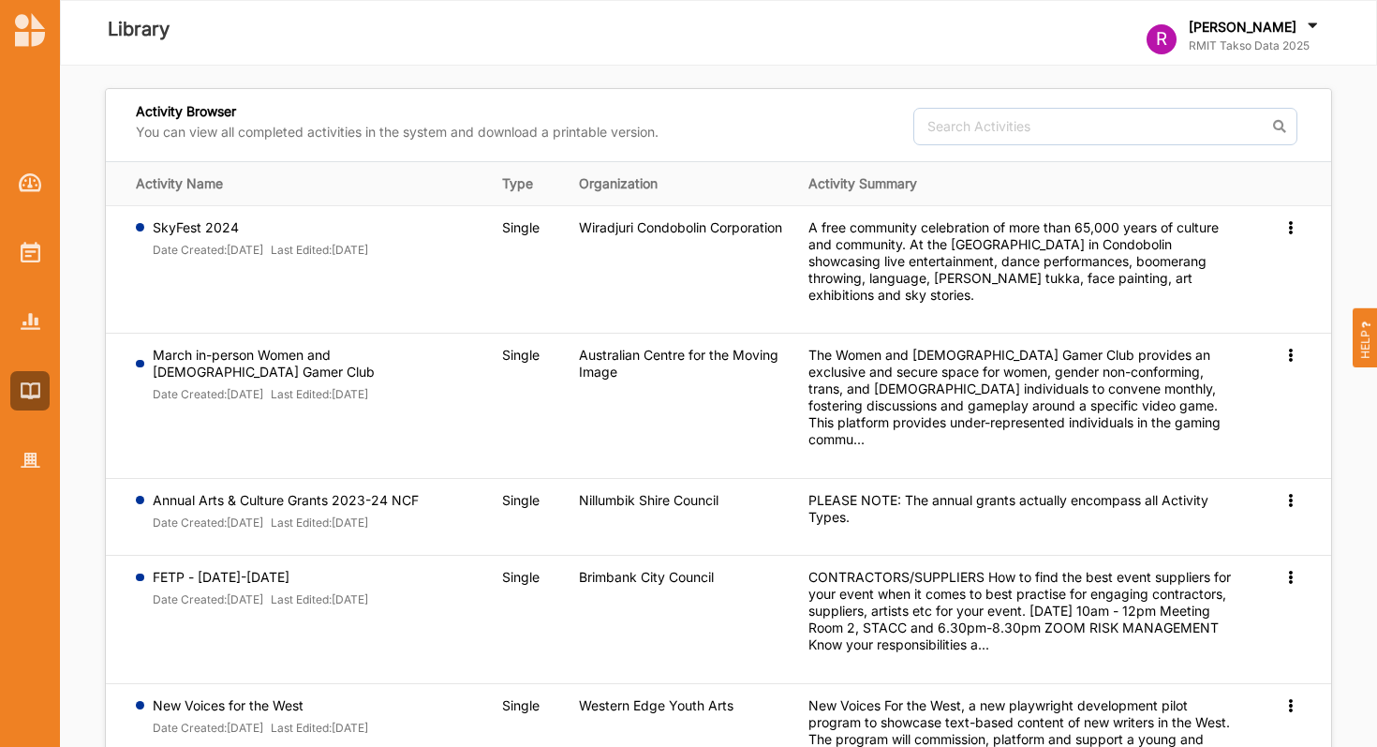
click at [27, 350] on div at bounding box center [30, 306] width 60 height 347
click at [21, 317] on img at bounding box center [31, 321] width 20 height 16
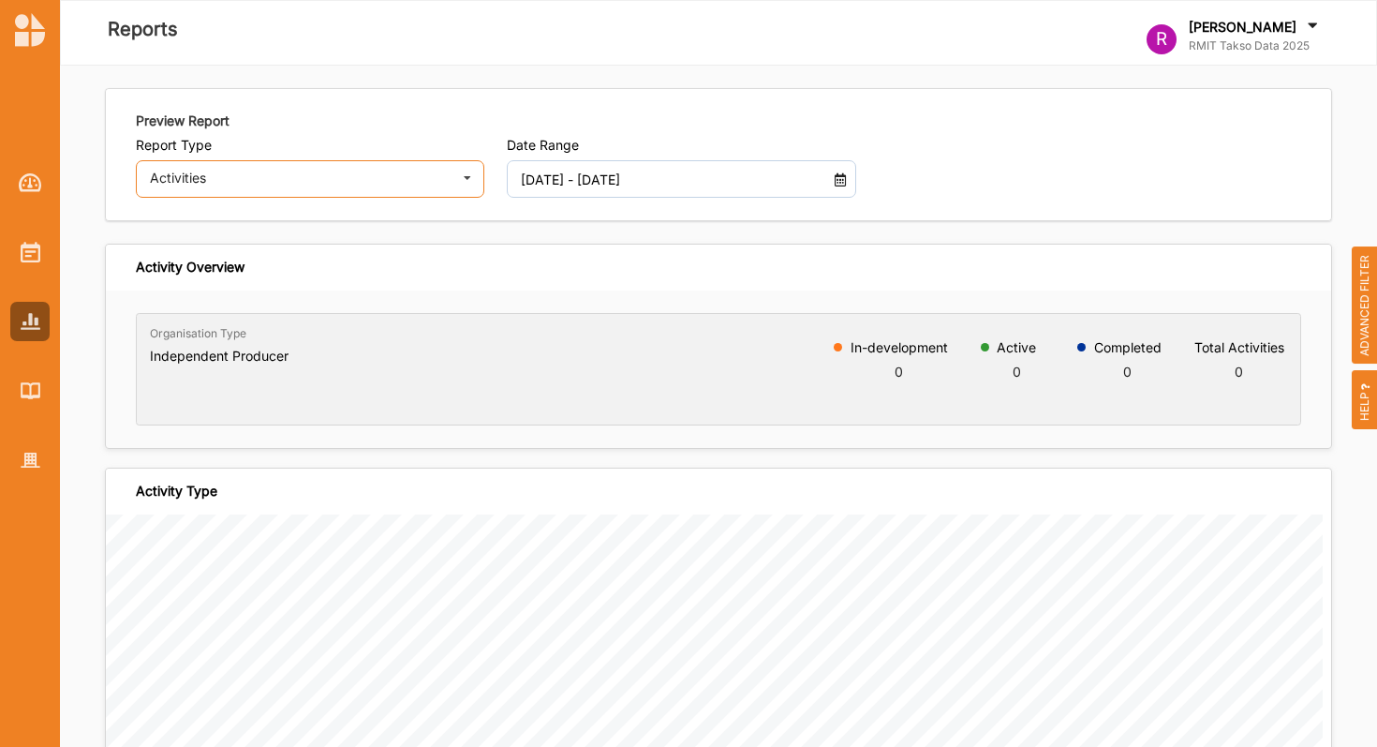
click at [425, 190] on div "Activities Activities Outcomes Inputs & Outputs Management Summary" at bounding box center [310, 178] width 349 height 37
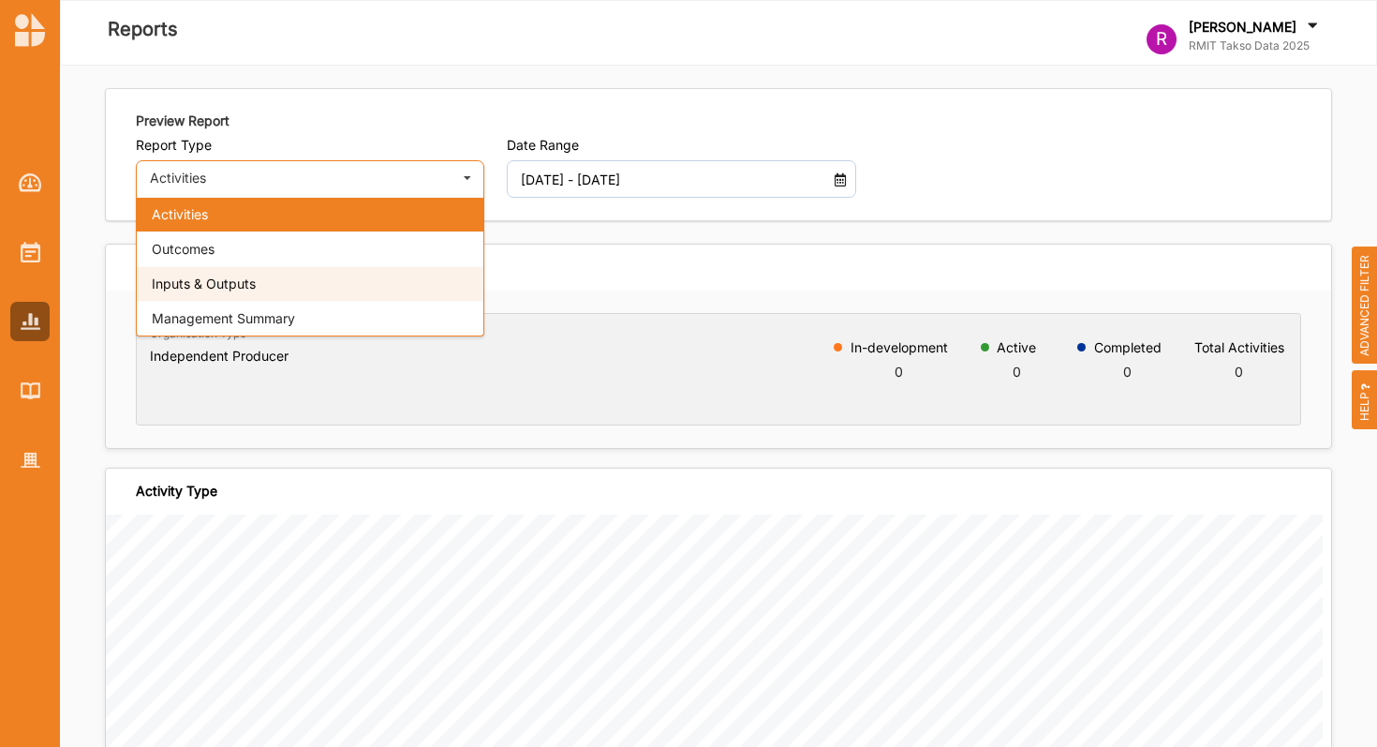
click at [390, 282] on div "Inputs & Outputs" at bounding box center [310, 283] width 347 height 35
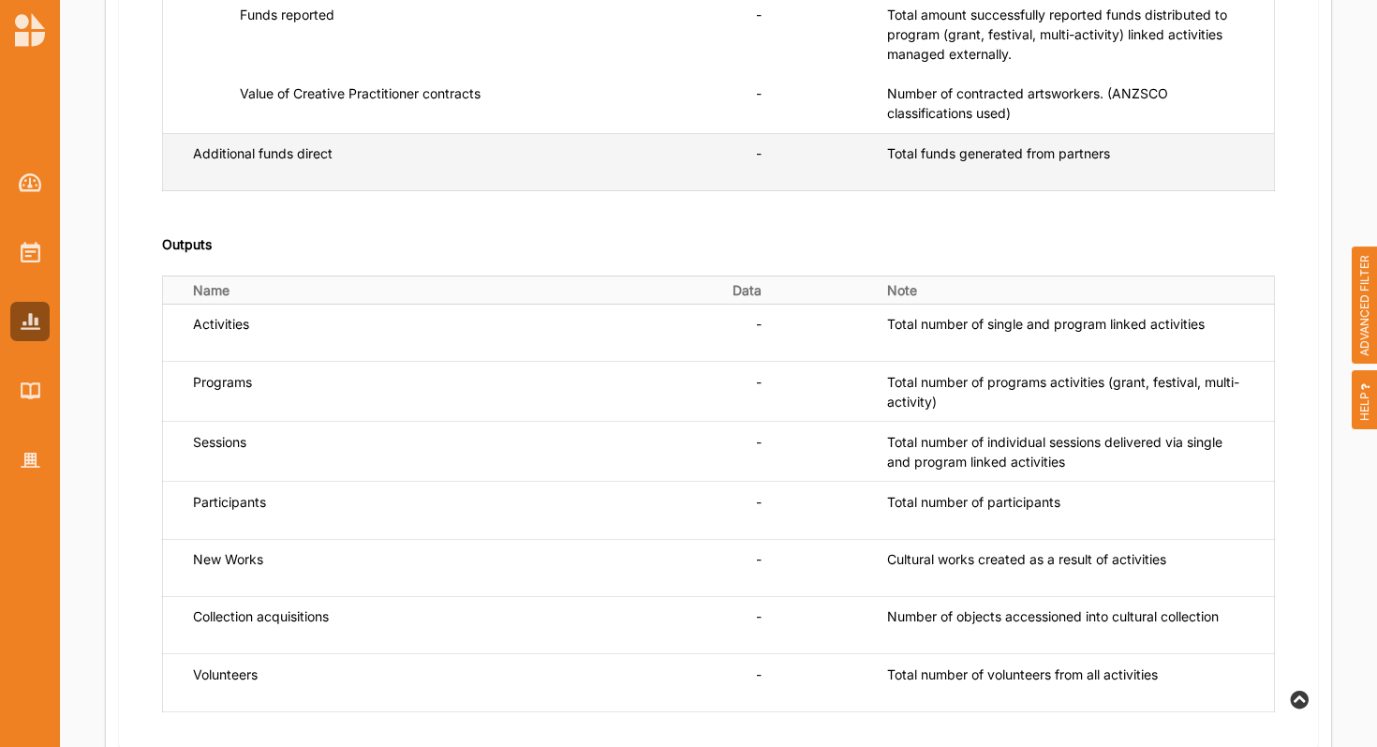
scroll to position [587, 0]
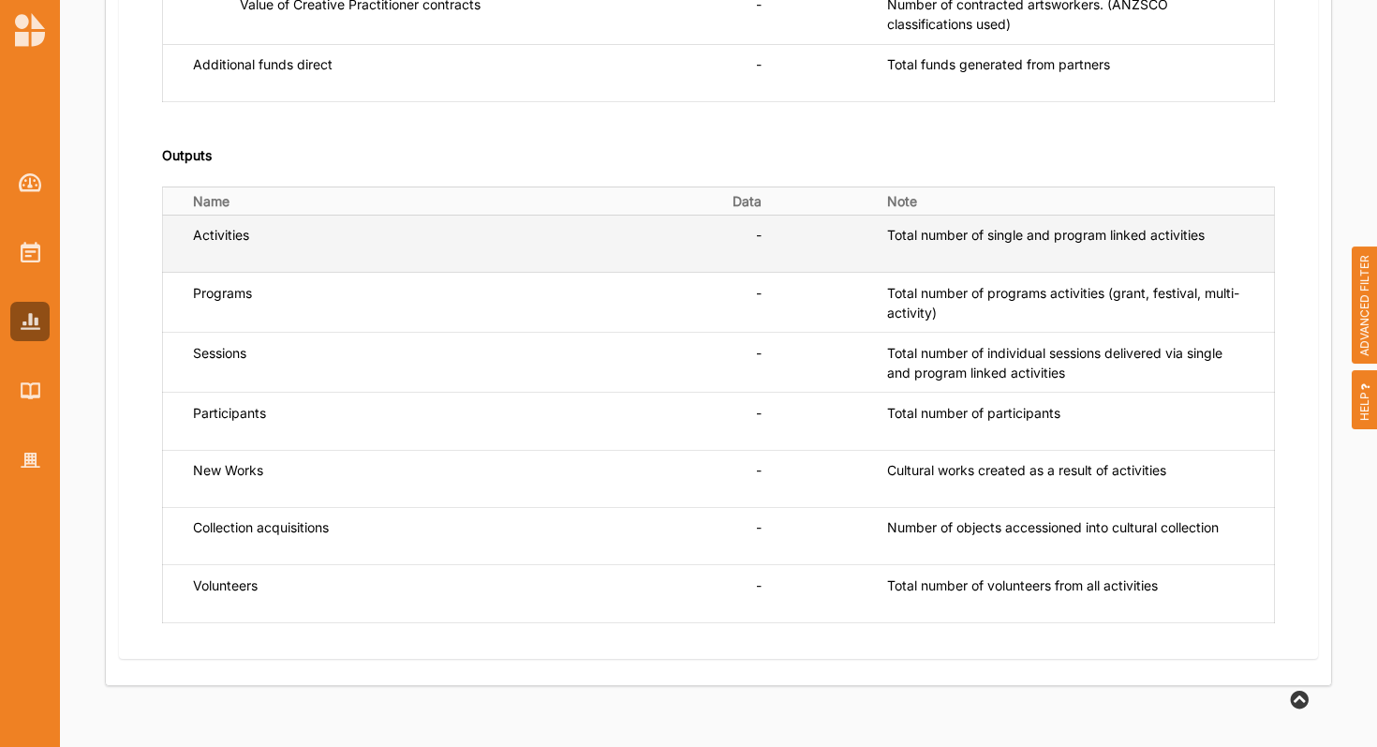
click at [223, 239] on div "Activities" at bounding box center [371, 243] width 357 height 37
click at [899, 241] on div "Total number of single and program linked activities" at bounding box center [1065, 235] width 357 height 20
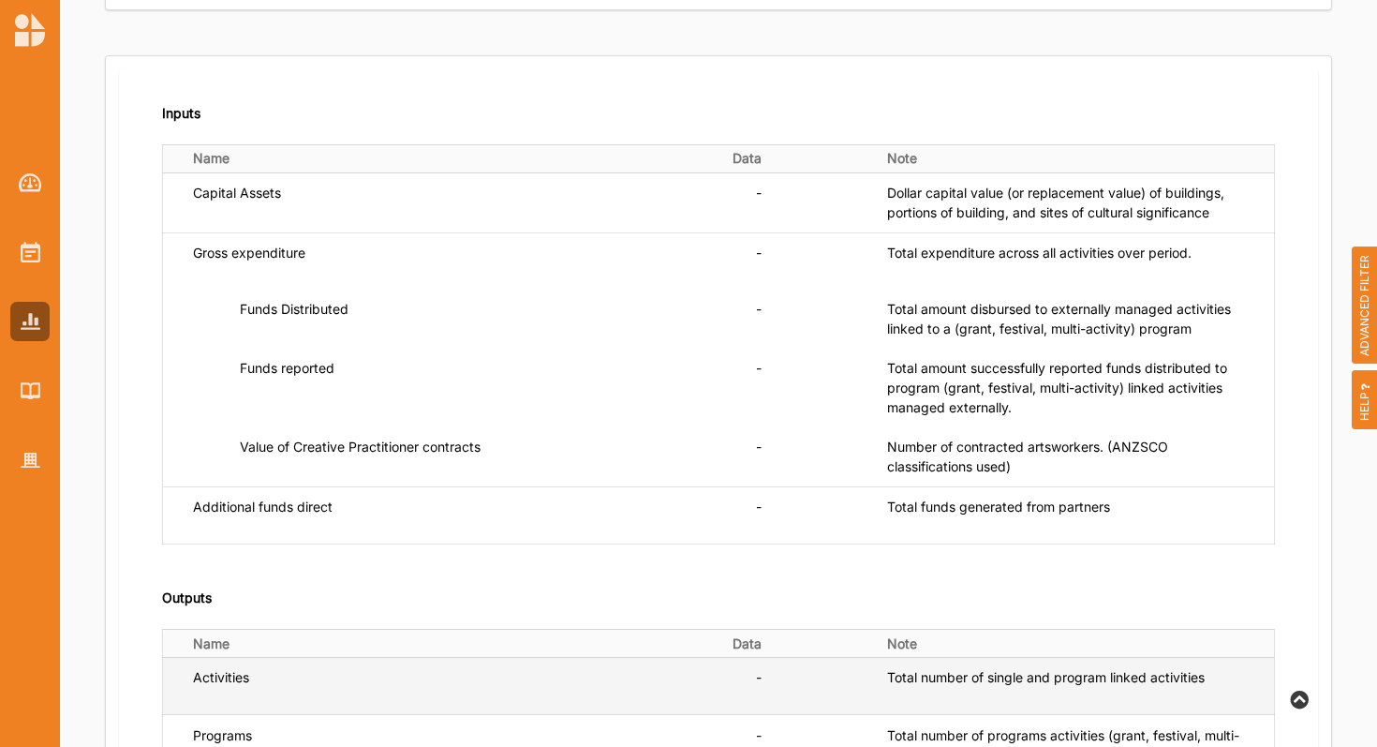
scroll to position [0, 0]
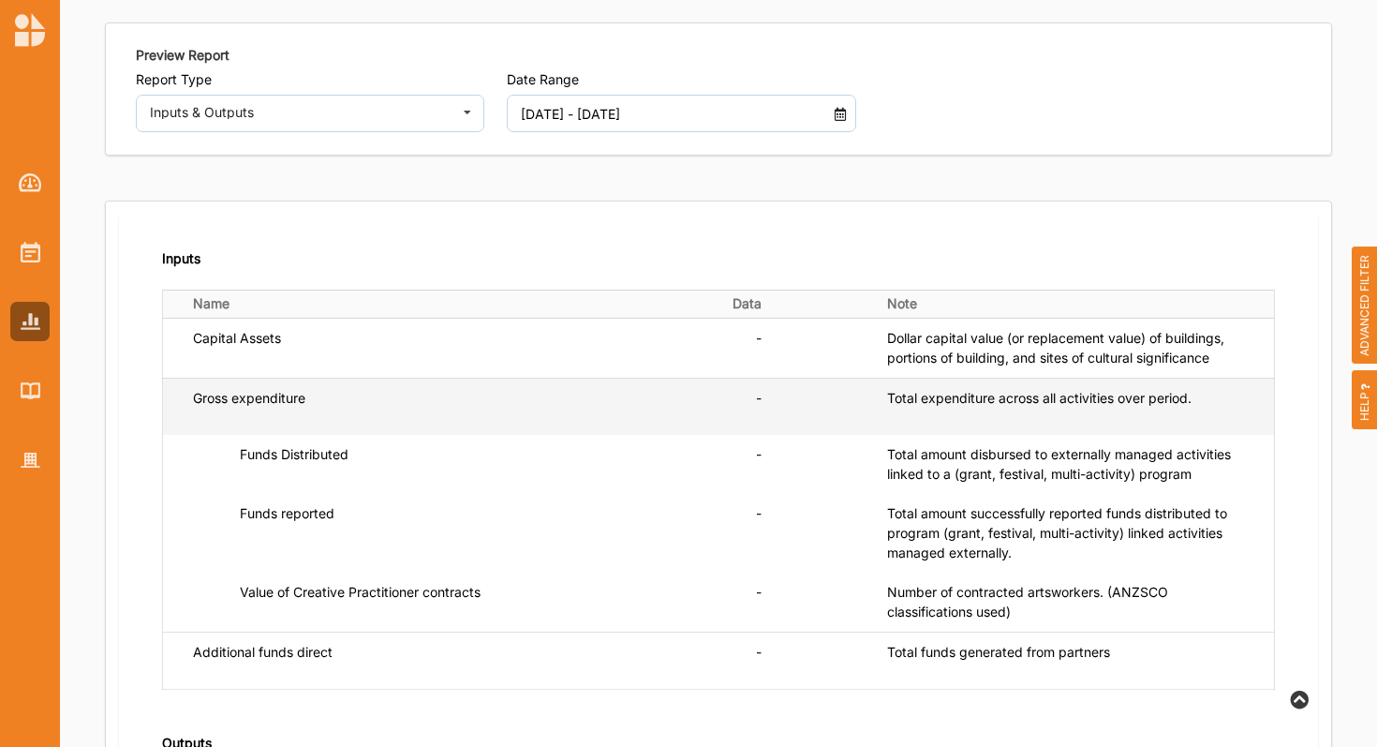
click at [951, 398] on div "Total expenditure across all activities over period." at bounding box center [1065, 398] width 357 height 20
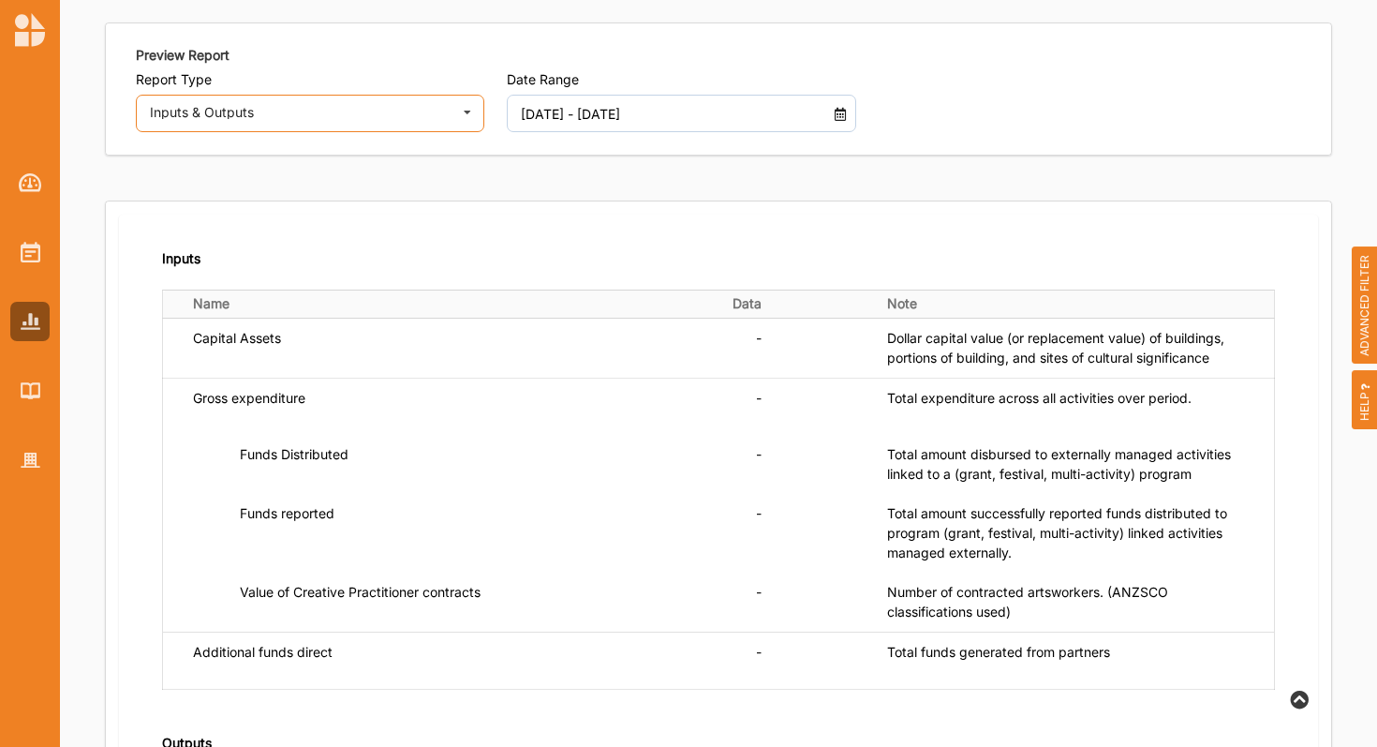
click at [432, 115] on div "Inputs & Outputs" at bounding box center [300, 112] width 300 height 13
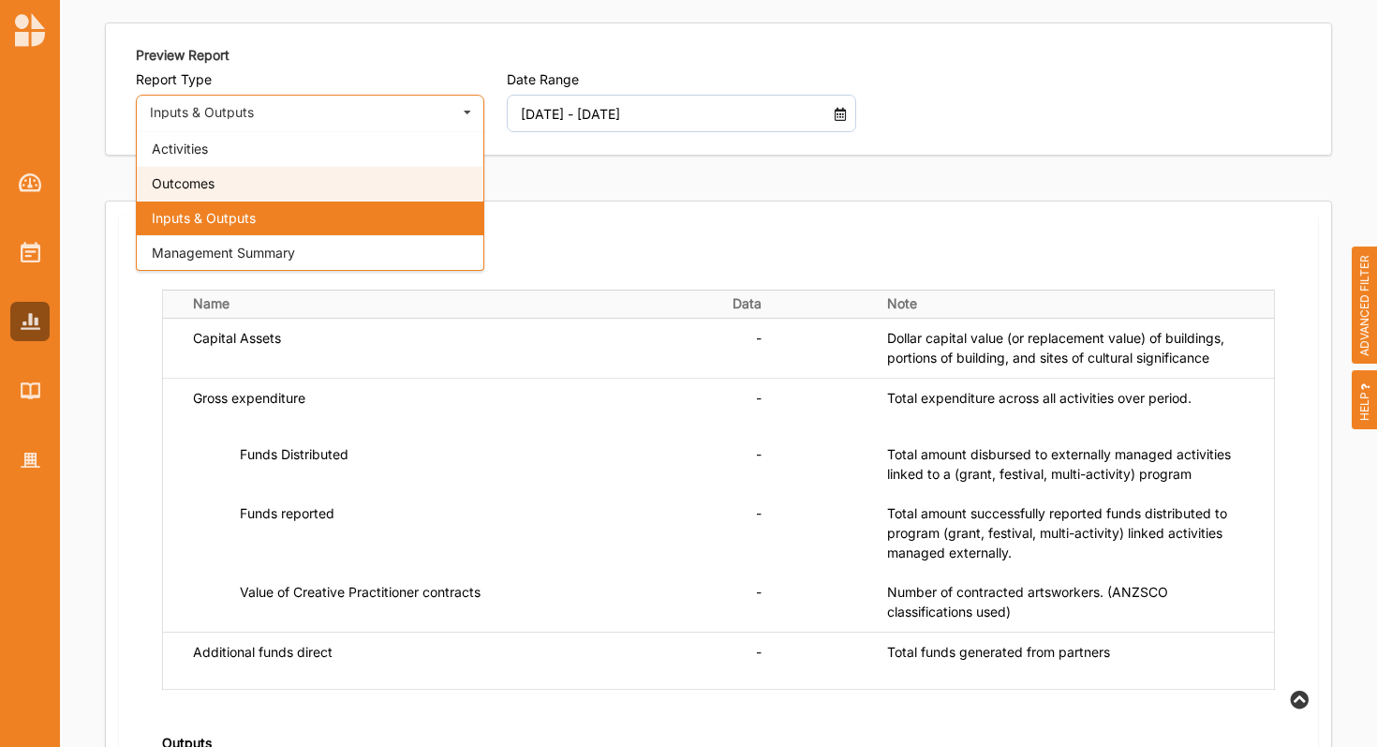
click at [426, 174] on div "Outcomes" at bounding box center [310, 183] width 347 height 35
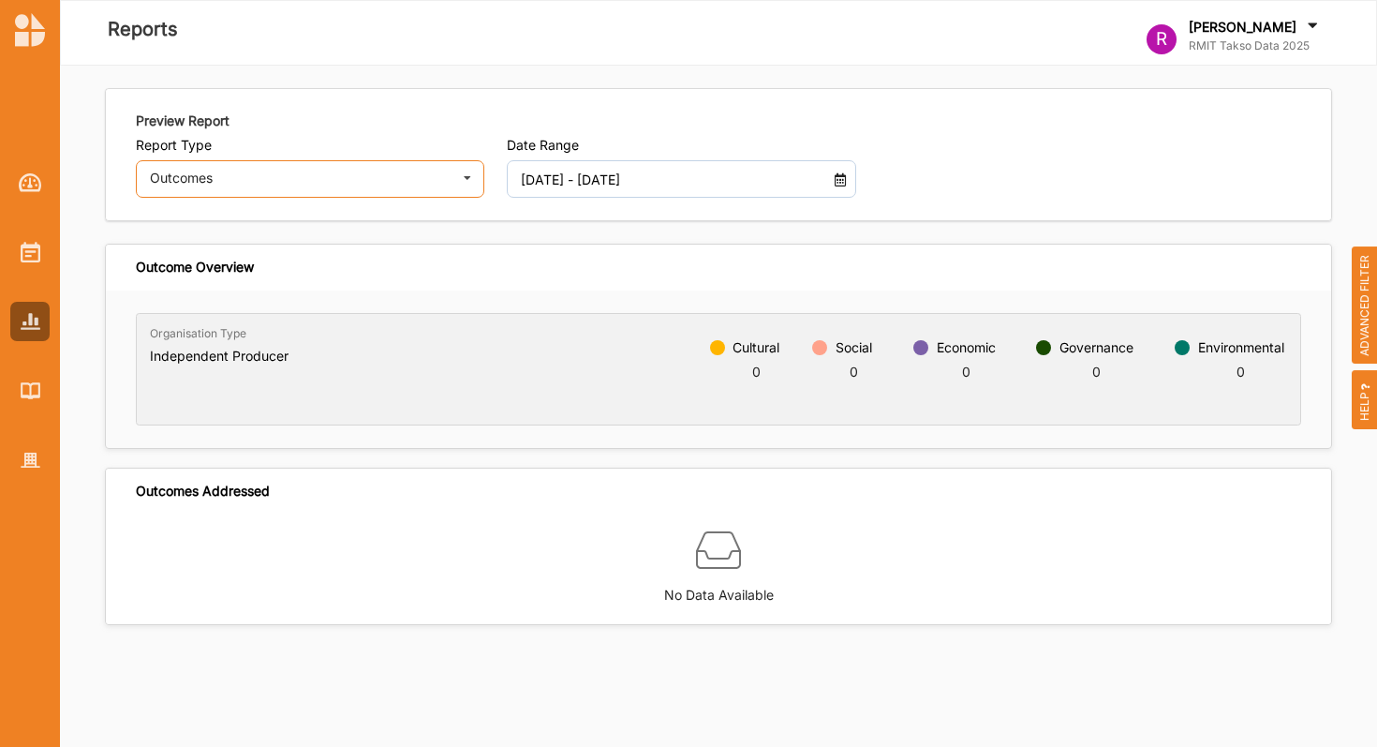
click at [434, 182] on div "Outcomes" at bounding box center [300, 177] width 300 height 13
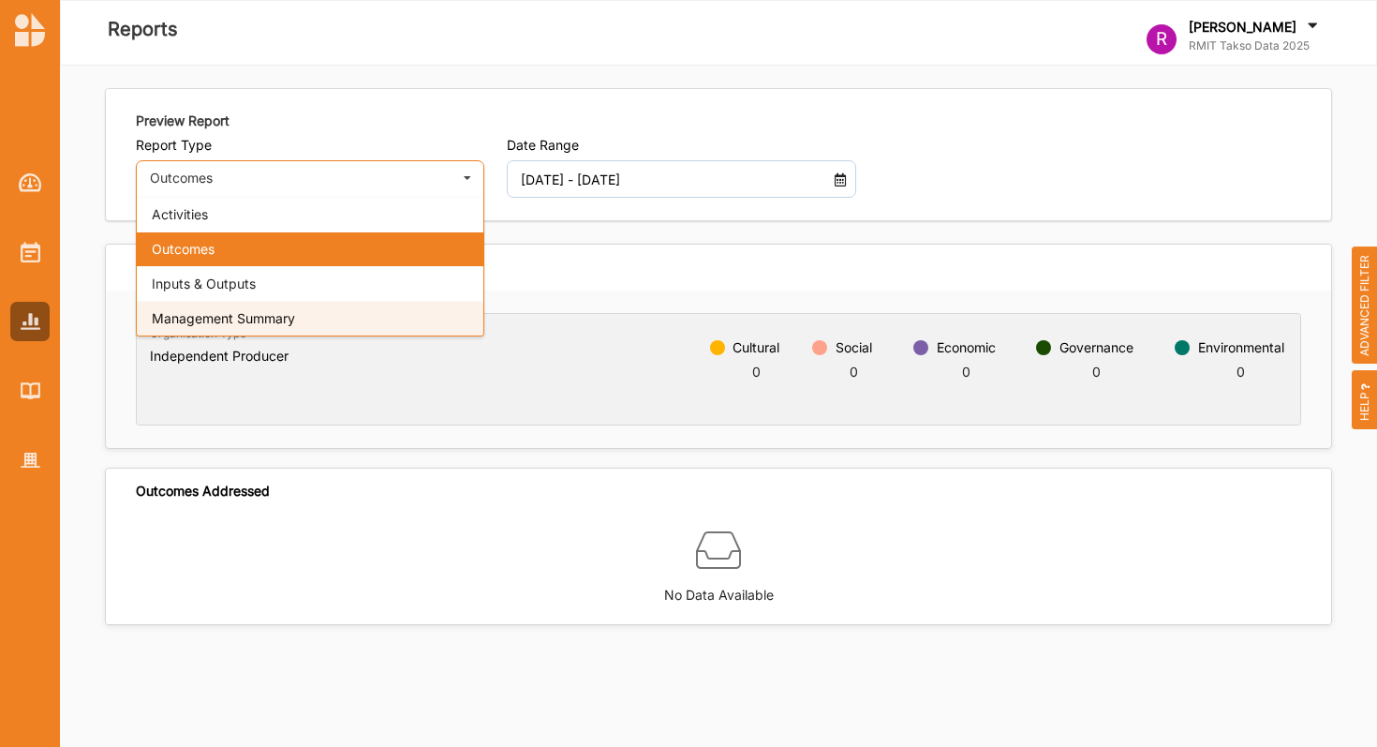
click at [383, 313] on div "Management Summary" at bounding box center [310, 318] width 347 height 35
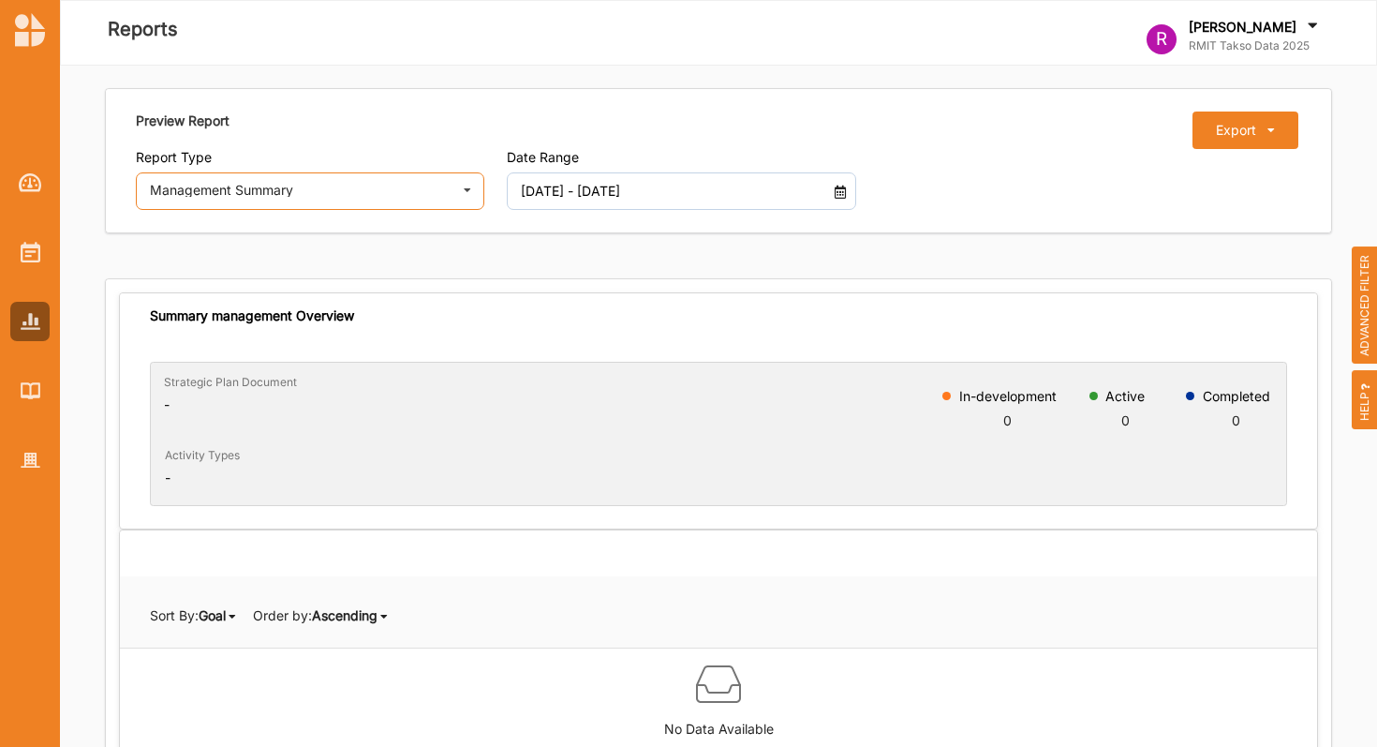
scroll to position [36, 0]
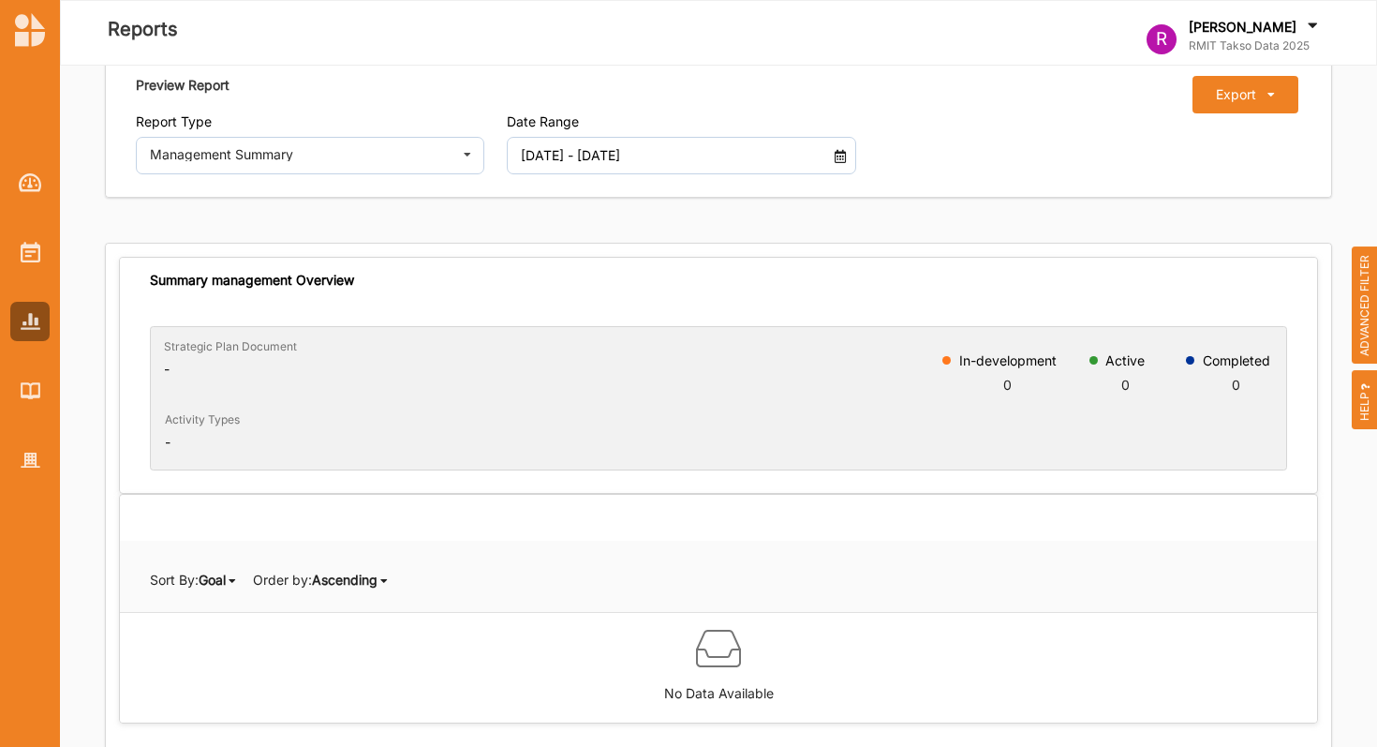
click at [226, 580] on b "Goal" at bounding box center [212, 580] width 27 height 16
click at [212, 641] on b "Activity Name" at bounding box center [178, 643] width 87 height 16
click at [244, 573] on b "Activity Name" at bounding box center [242, 580] width 87 height 16
click at [243, 685] on div "Status" at bounding box center [238, 678] width 117 height 34
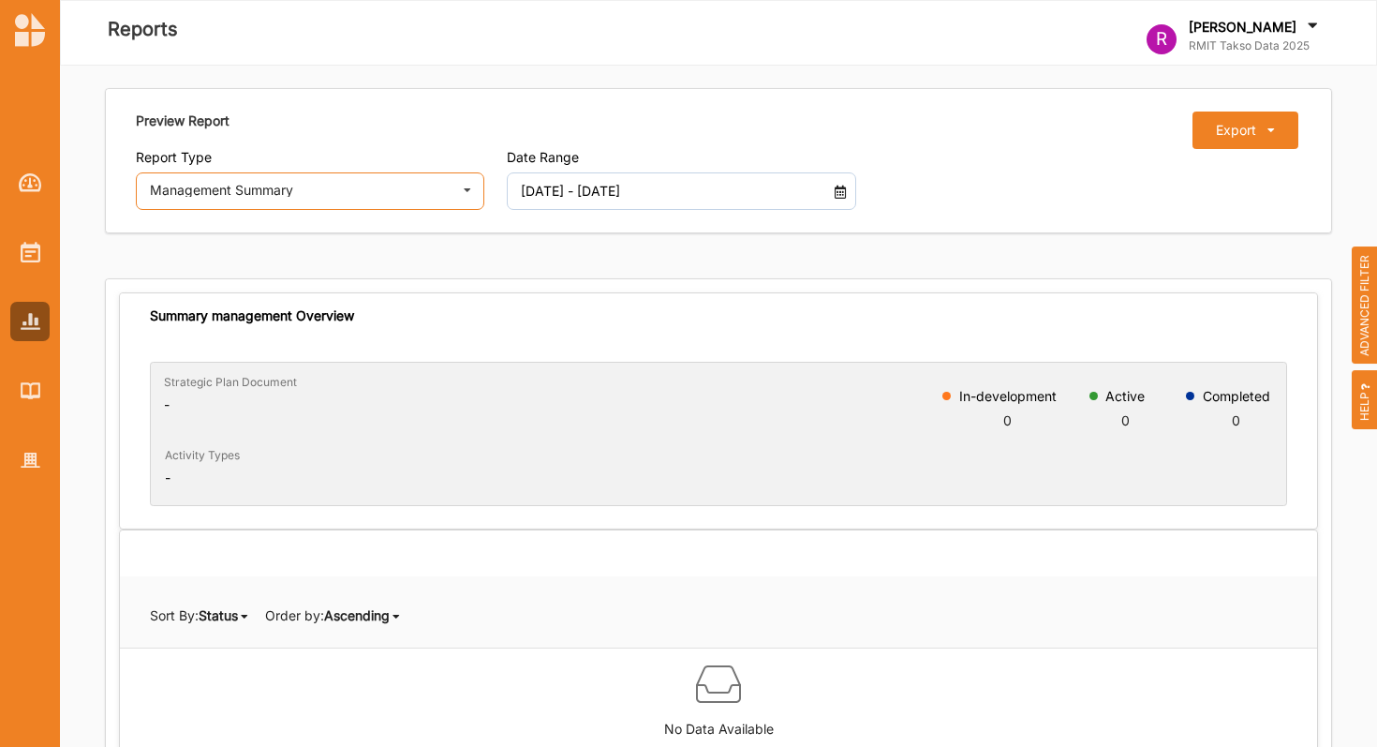
click at [296, 199] on div "Management Summary Activities Outcomes Inputs & Outputs Management Summary" at bounding box center [310, 190] width 349 height 37
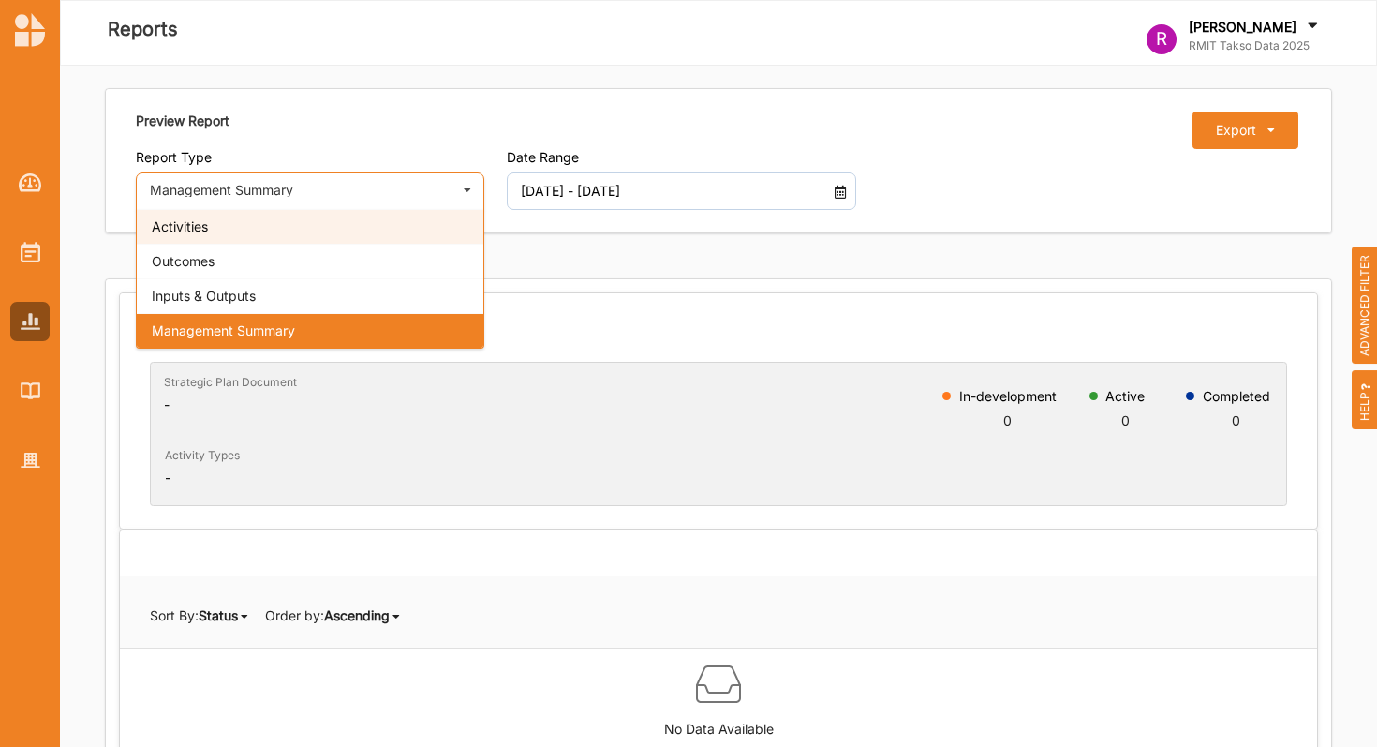
click at [292, 228] on div "Activities" at bounding box center [310, 226] width 347 height 35
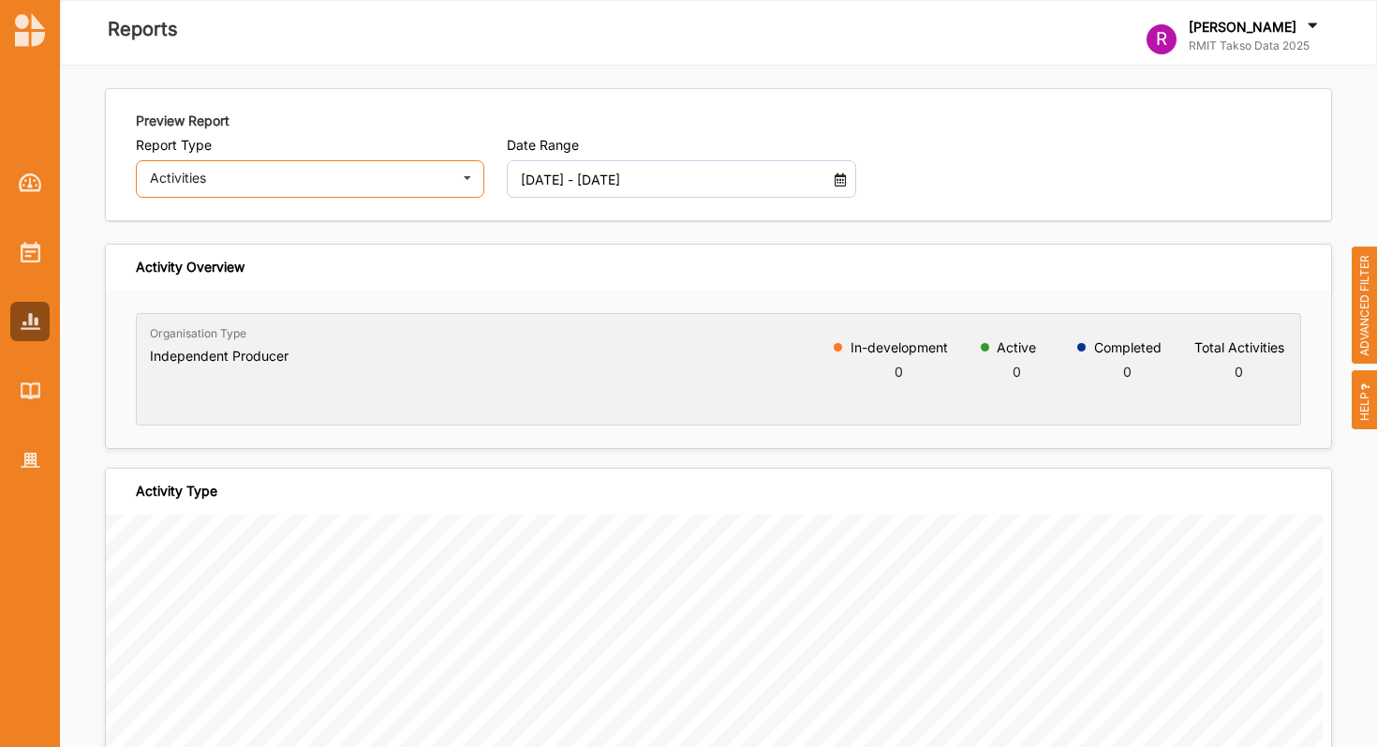
click at [263, 174] on div "Activities" at bounding box center [300, 177] width 300 height 13
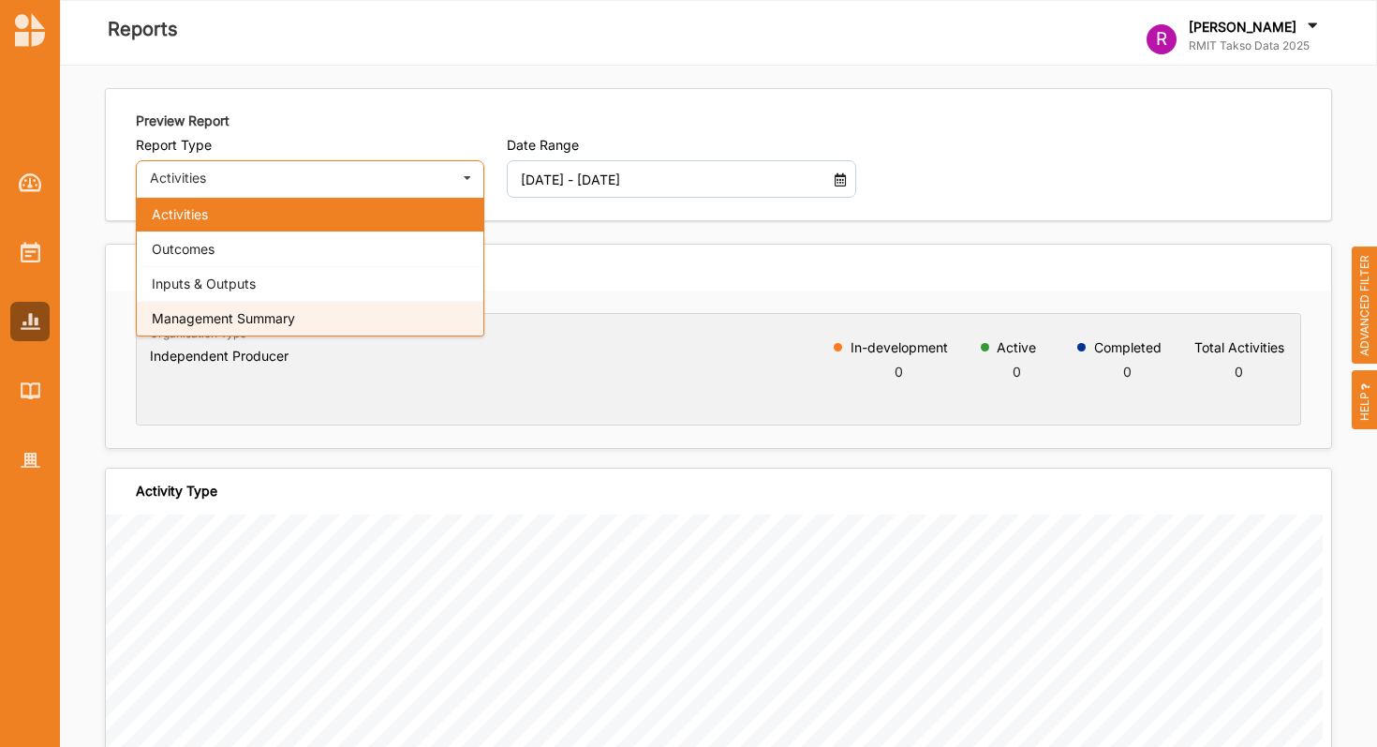
click at [249, 314] on span "Management Summary" at bounding box center [223, 318] width 143 height 16
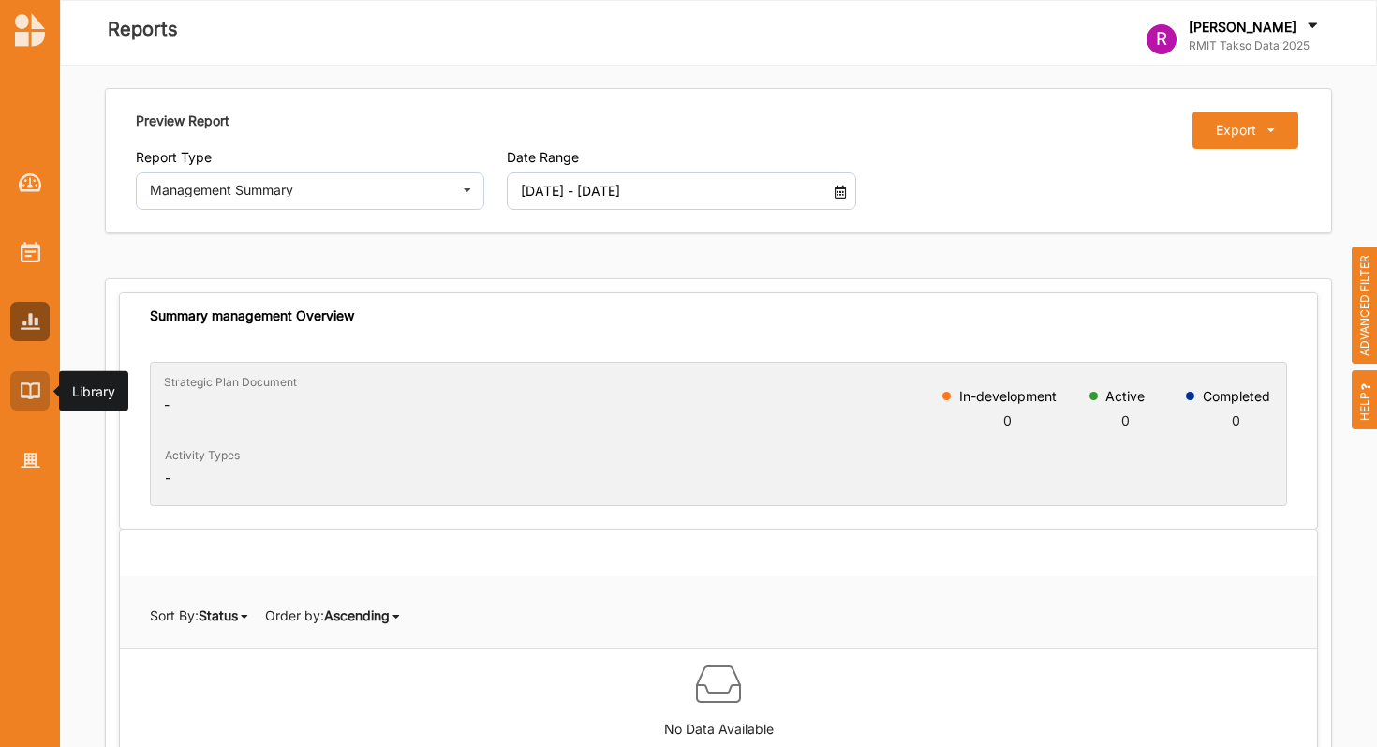
click at [35, 380] on div at bounding box center [29, 390] width 39 height 39
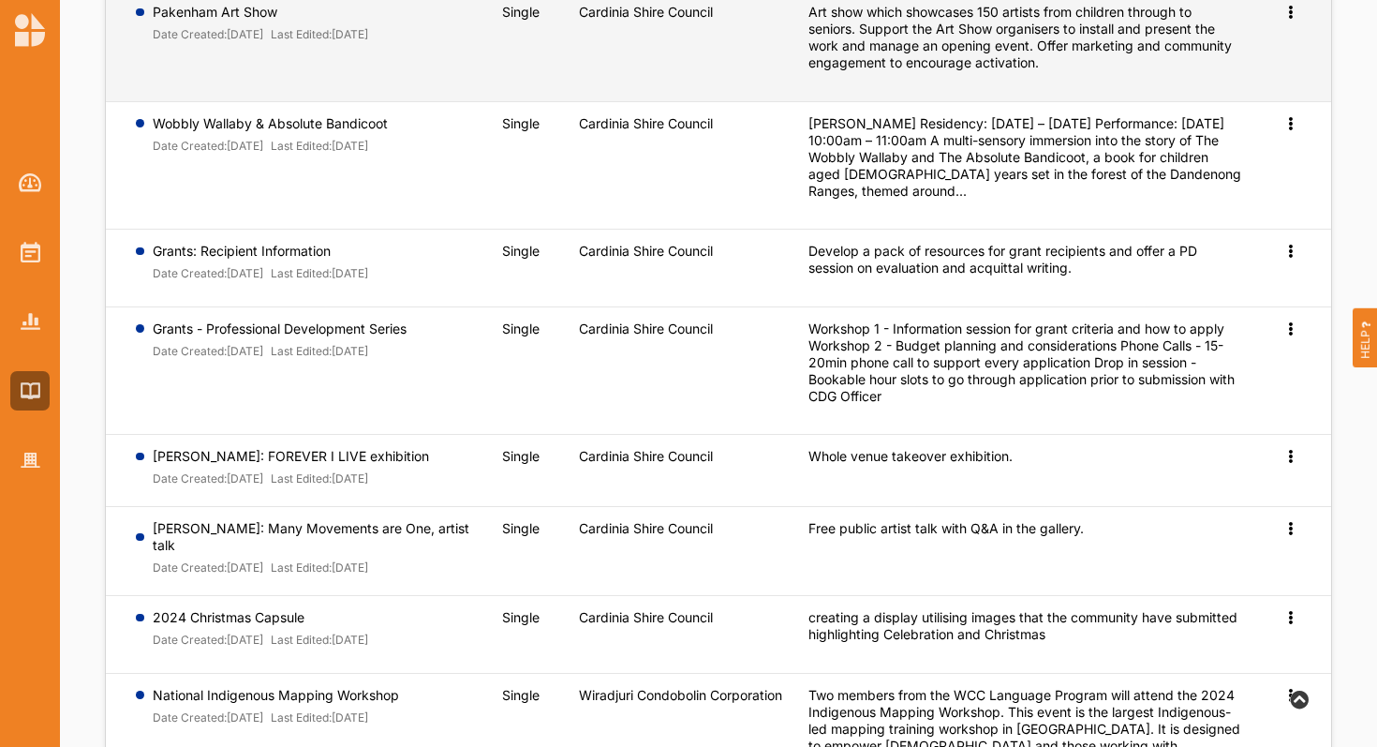
scroll to position [572, 0]
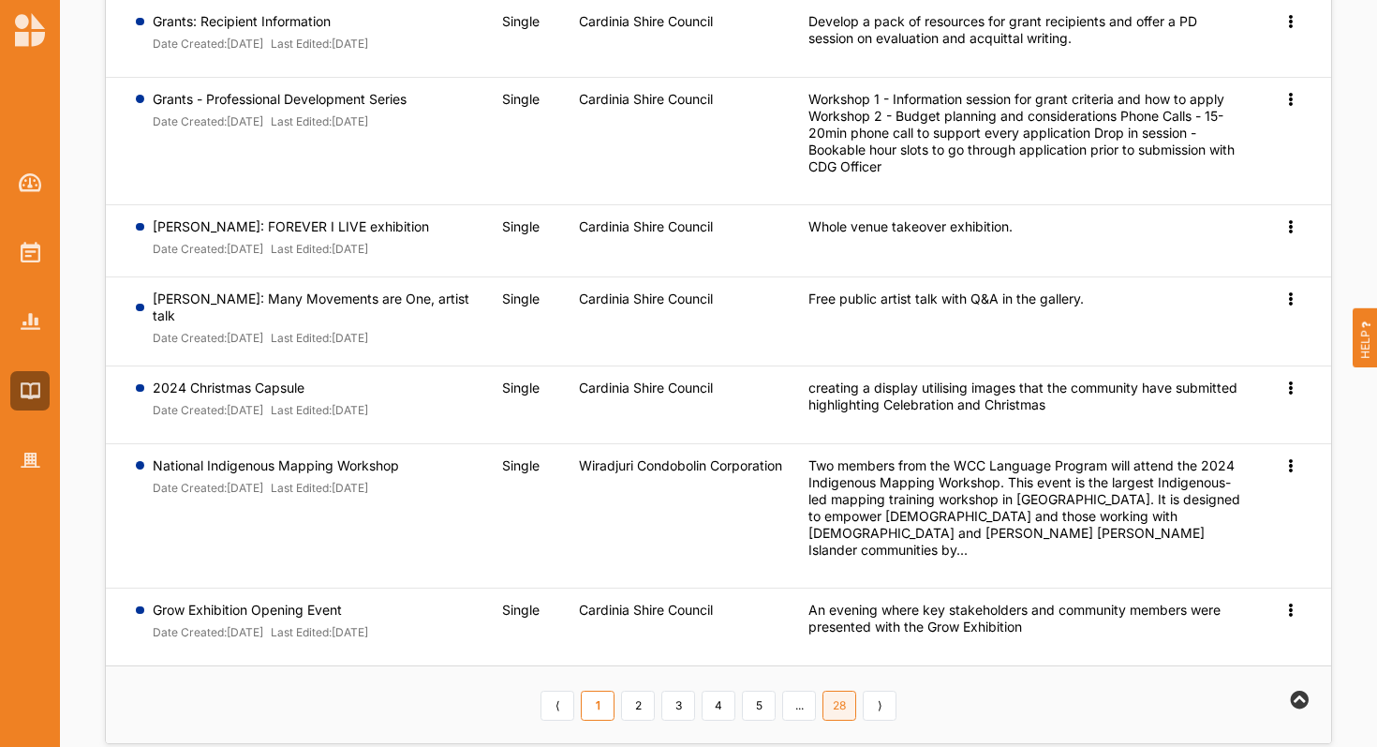
click at [833, 690] on link "28" at bounding box center [840, 705] width 34 height 30
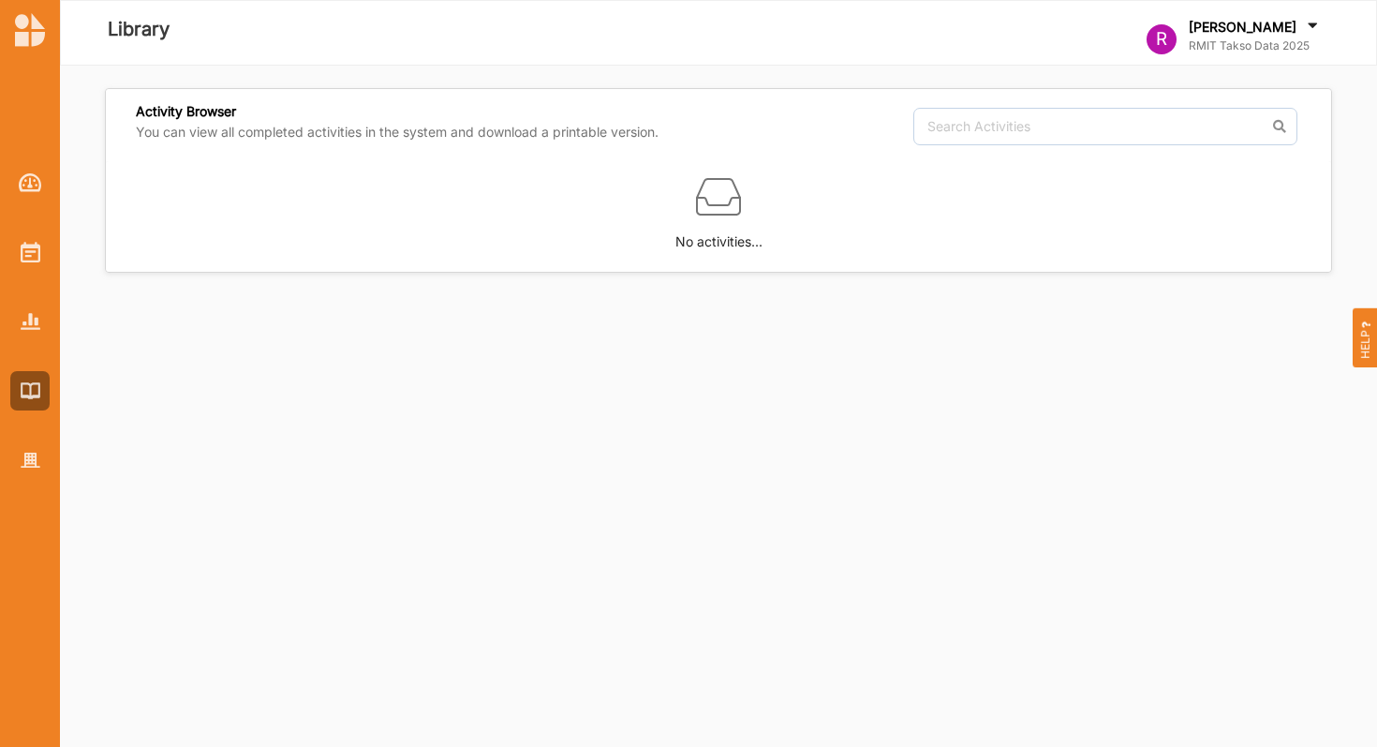
scroll to position [0, 0]
click at [731, 219] on label "No activities..." at bounding box center [719, 235] width 87 height 33
click at [30, 379] on div at bounding box center [29, 390] width 39 height 39
click at [34, 322] on img at bounding box center [31, 321] width 20 height 16
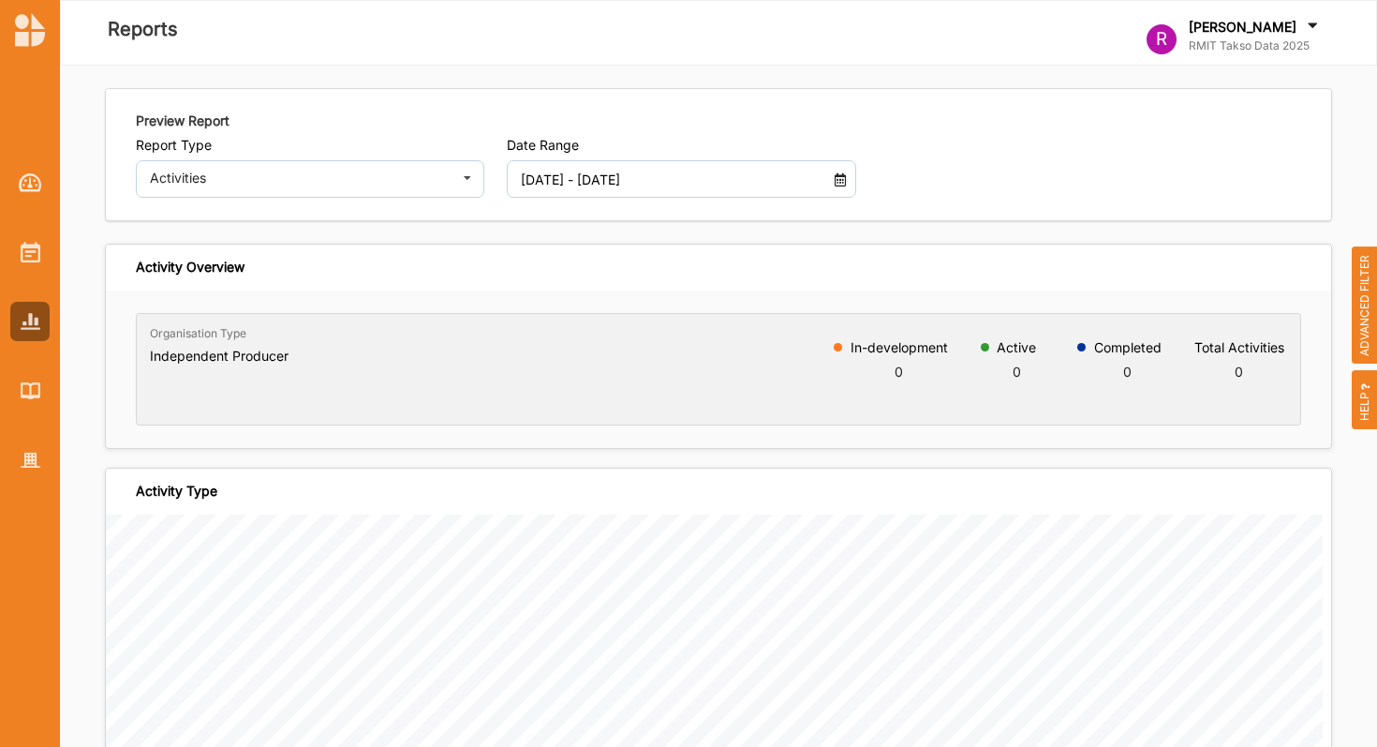
click at [1292, 35] on label "[PERSON_NAME]" at bounding box center [1243, 27] width 108 height 17
click at [1082, 119] on div at bounding box center [1016, 123] width 594 height 25
click at [12, 250] on div at bounding box center [29, 251] width 39 height 39
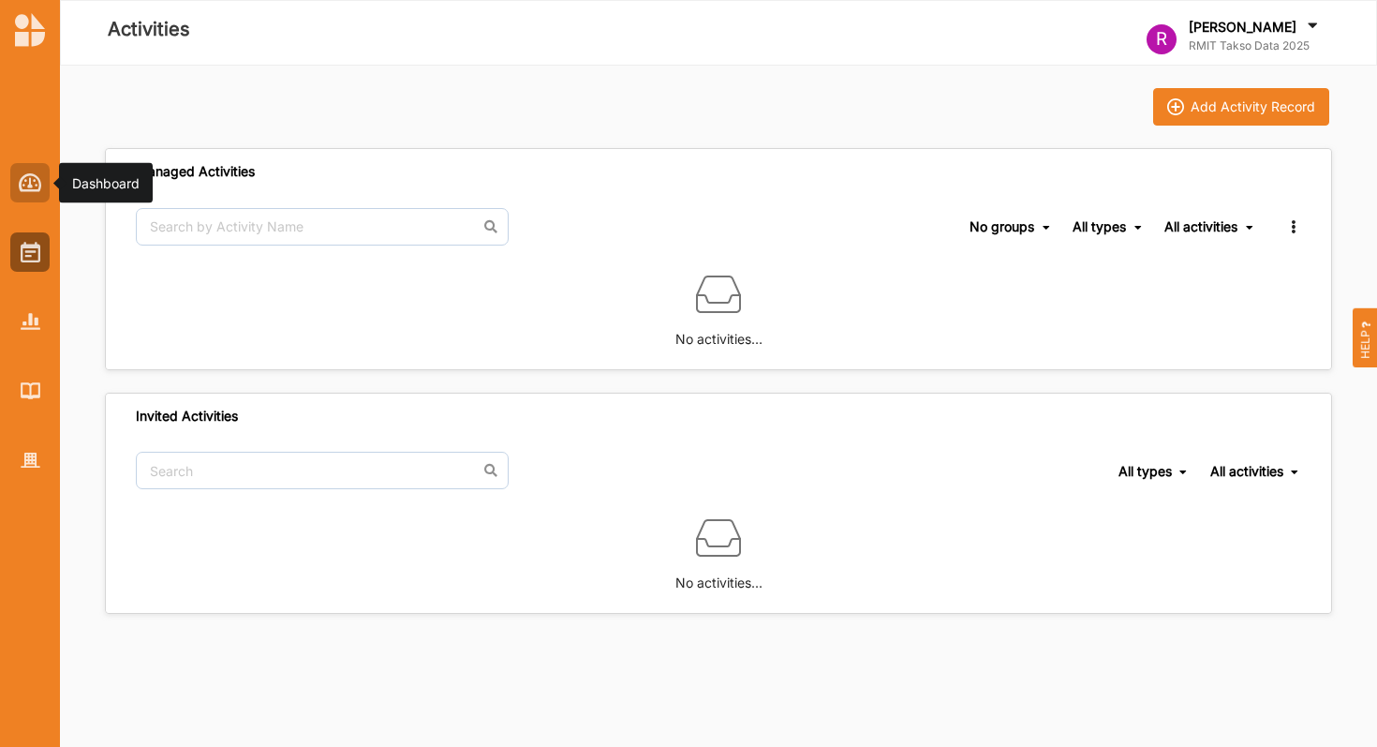
click at [25, 189] on img at bounding box center [30, 182] width 23 height 19
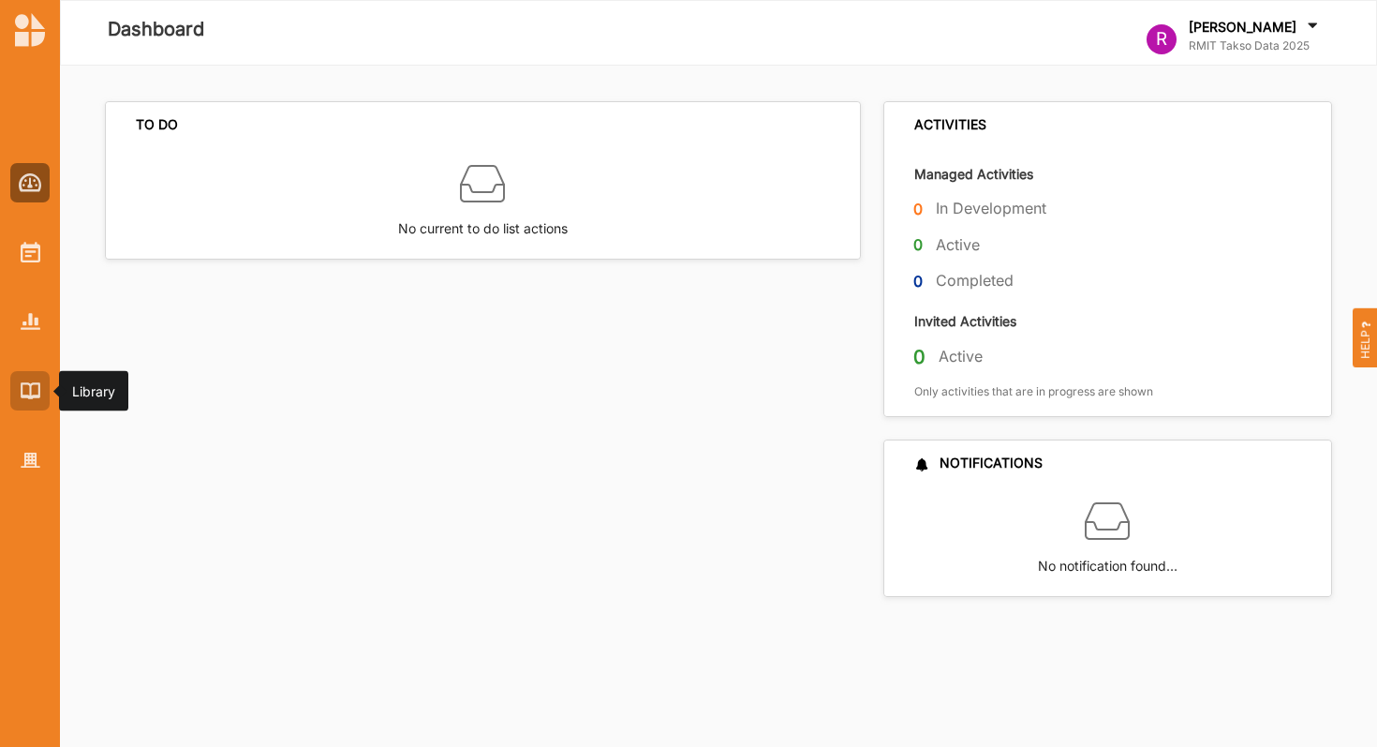
click at [29, 409] on div at bounding box center [29, 390] width 39 height 39
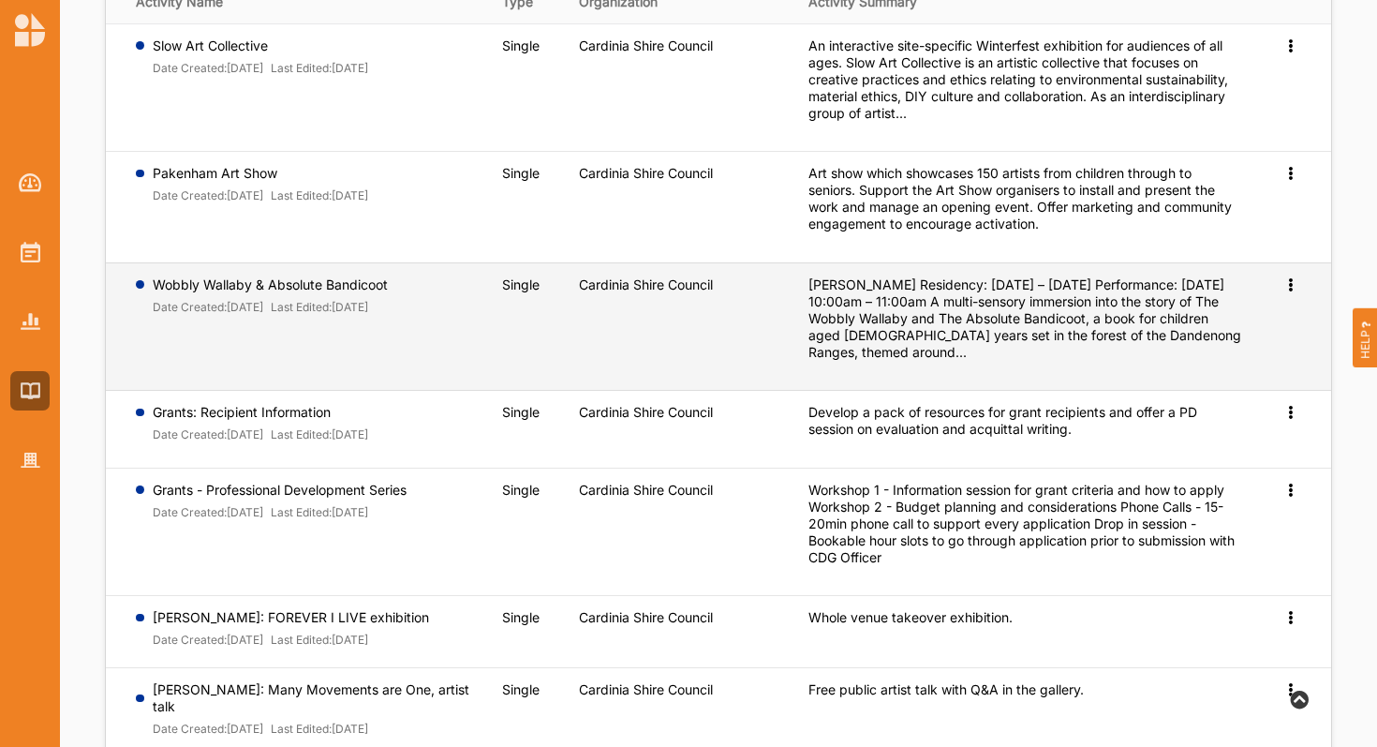
scroll to position [572, 0]
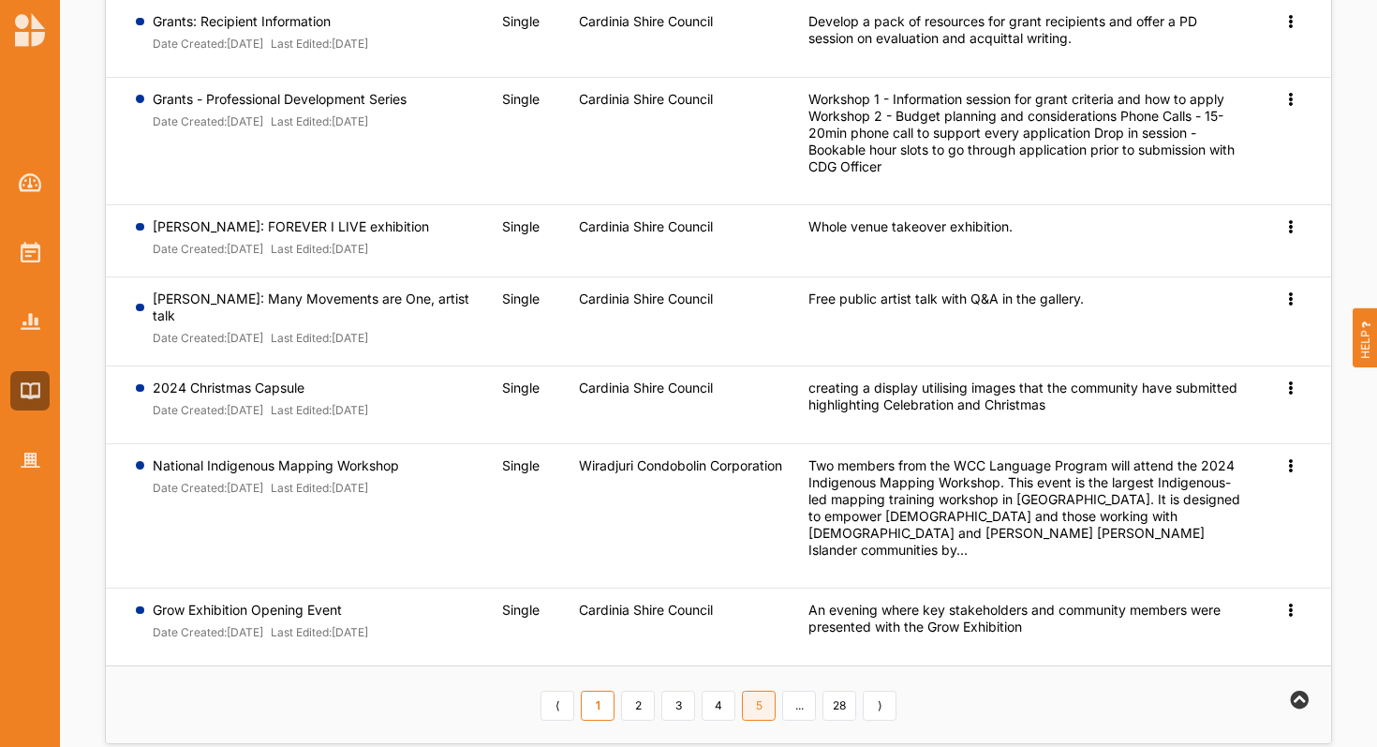
click at [768, 690] on link "5" at bounding box center [759, 705] width 34 height 30
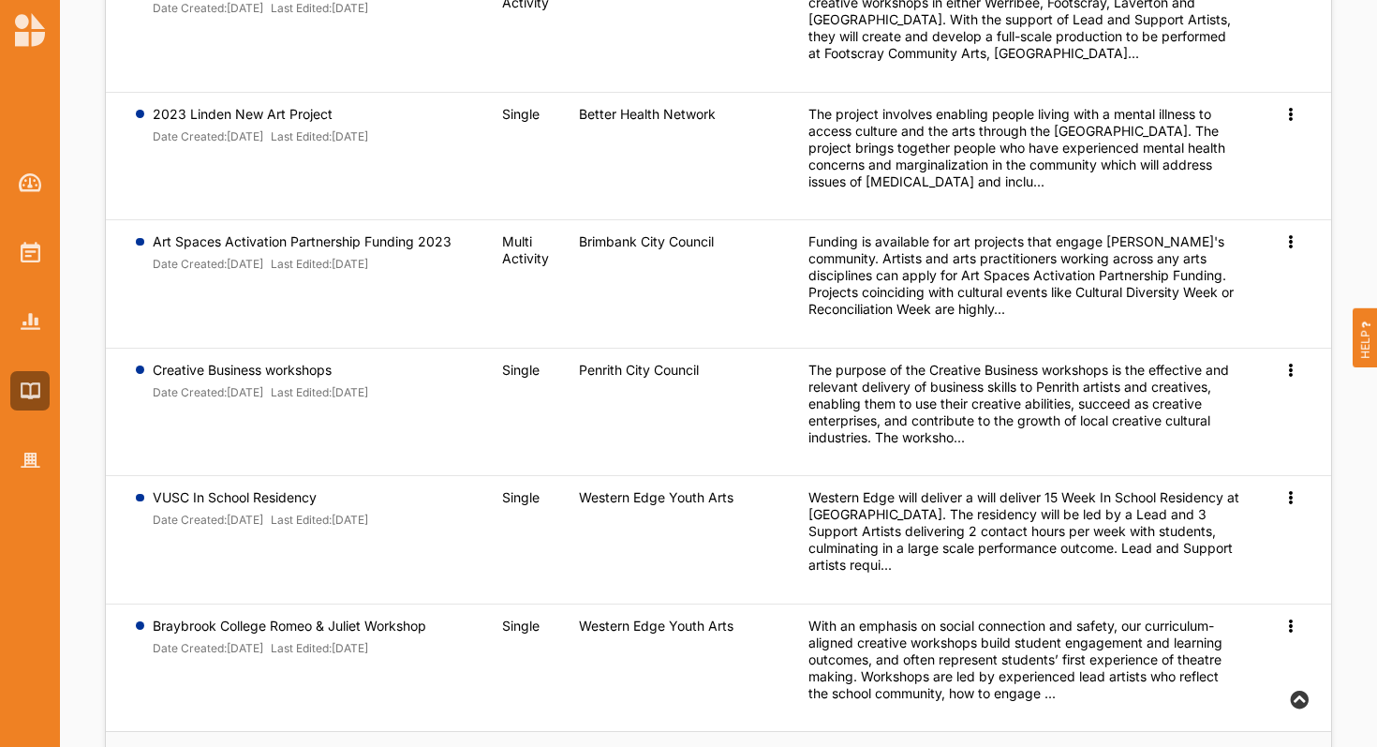
scroll to position [802, 0]
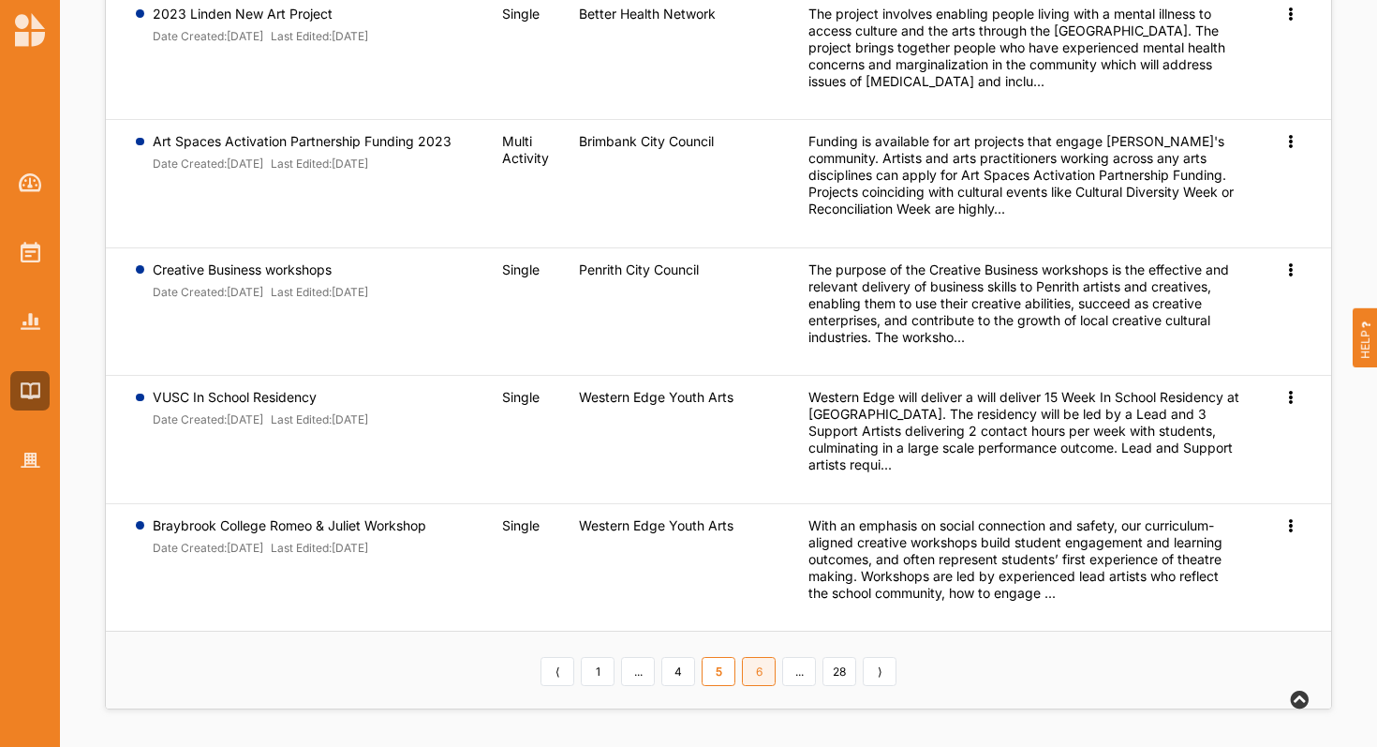
click at [766, 673] on link "6" at bounding box center [759, 672] width 34 height 30
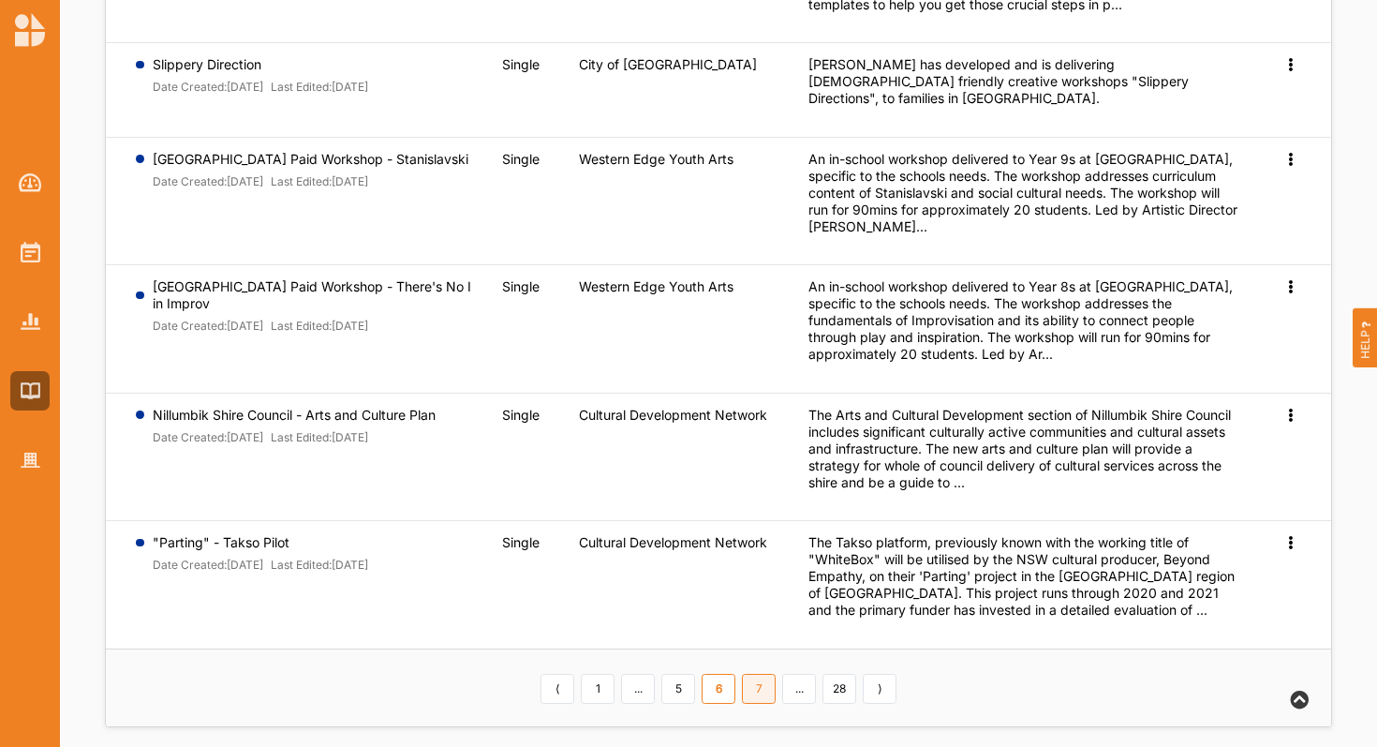
click at [774, 674] on link "7" at bounding box center [759, 689] width 34 height 30
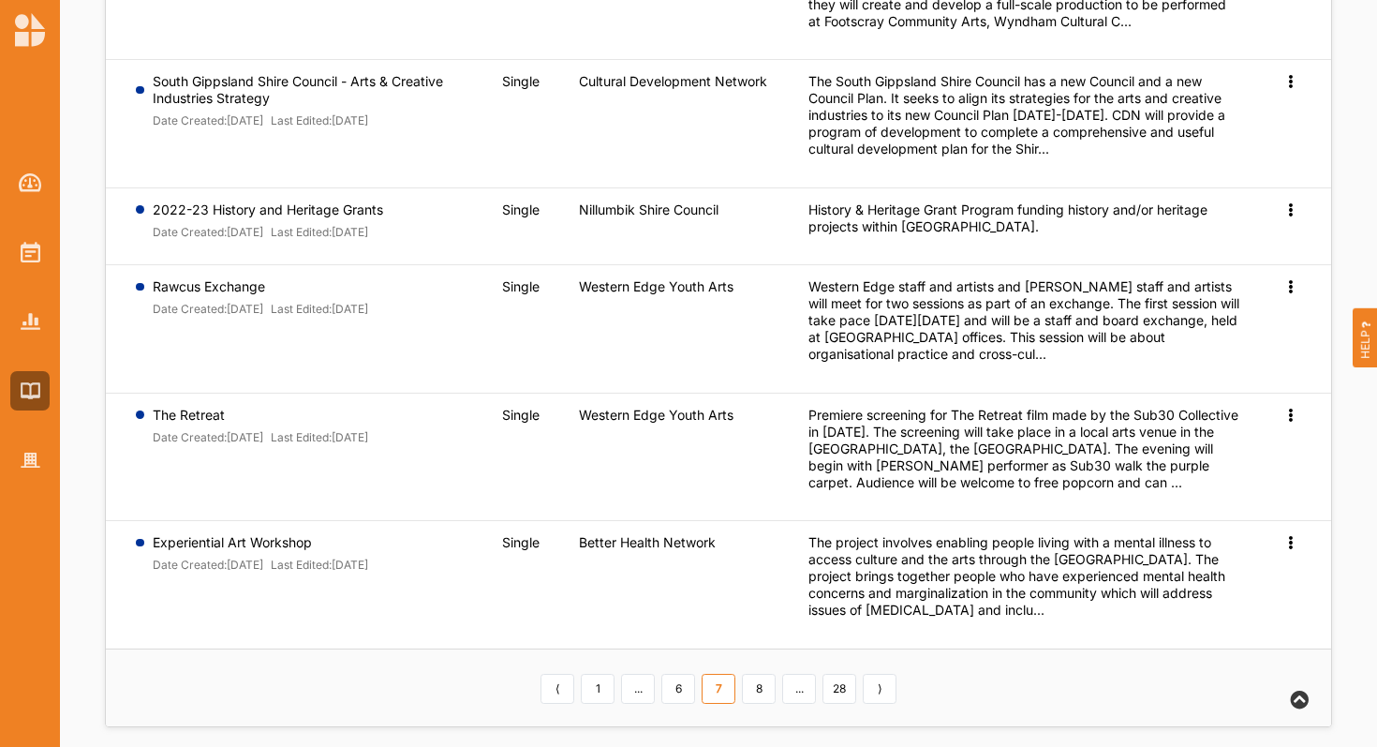
click at [774, 674] on link "8" at bounding box center [759, 689] width 34 height 30
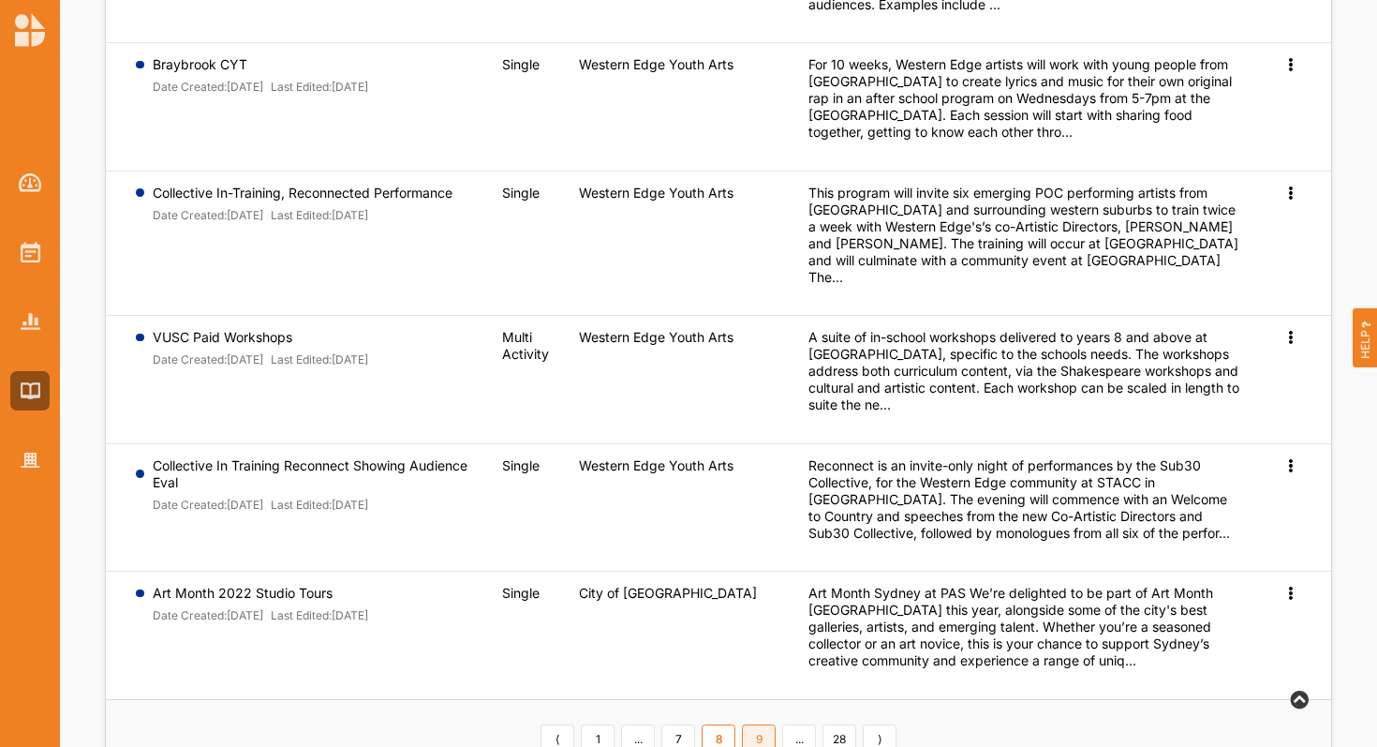
click at [758, 724] on link "9" at bounding box center [759, 739] width 34 height 30
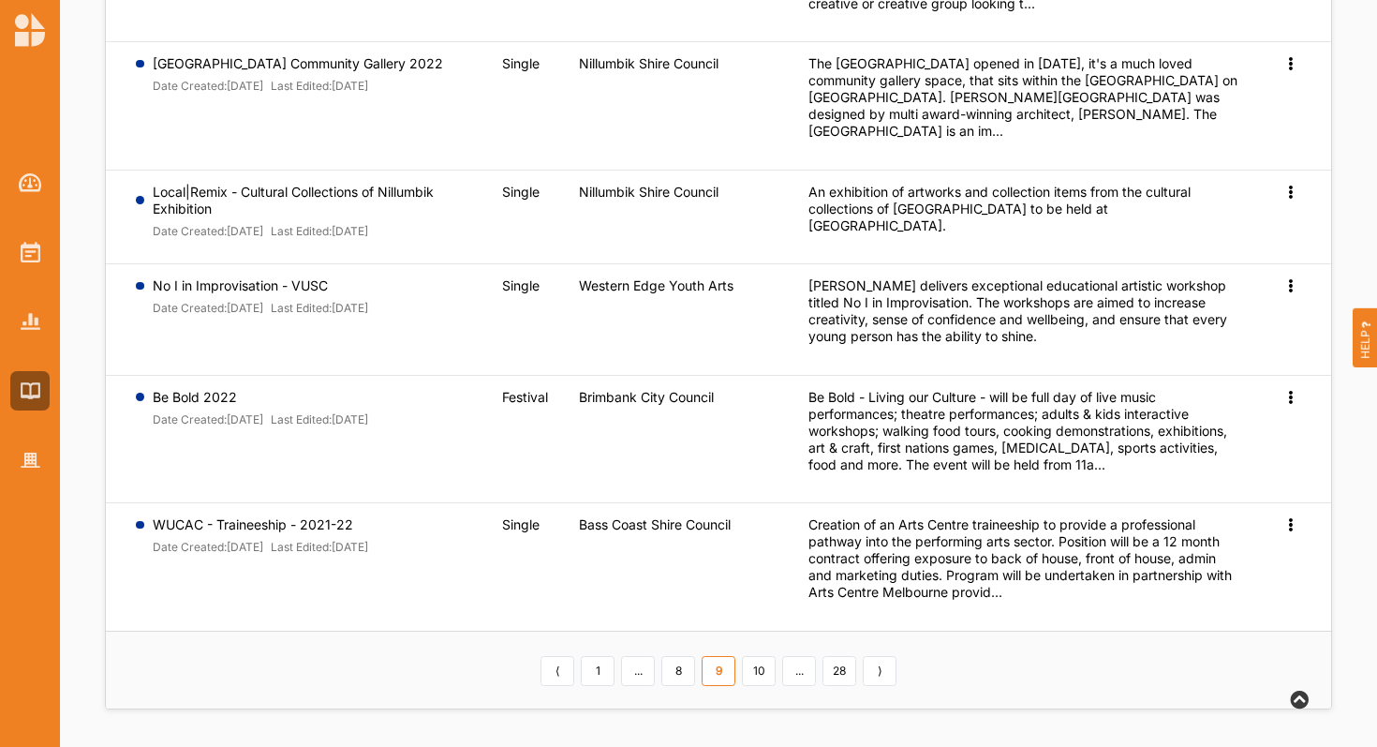
scroll to position [779, 0]
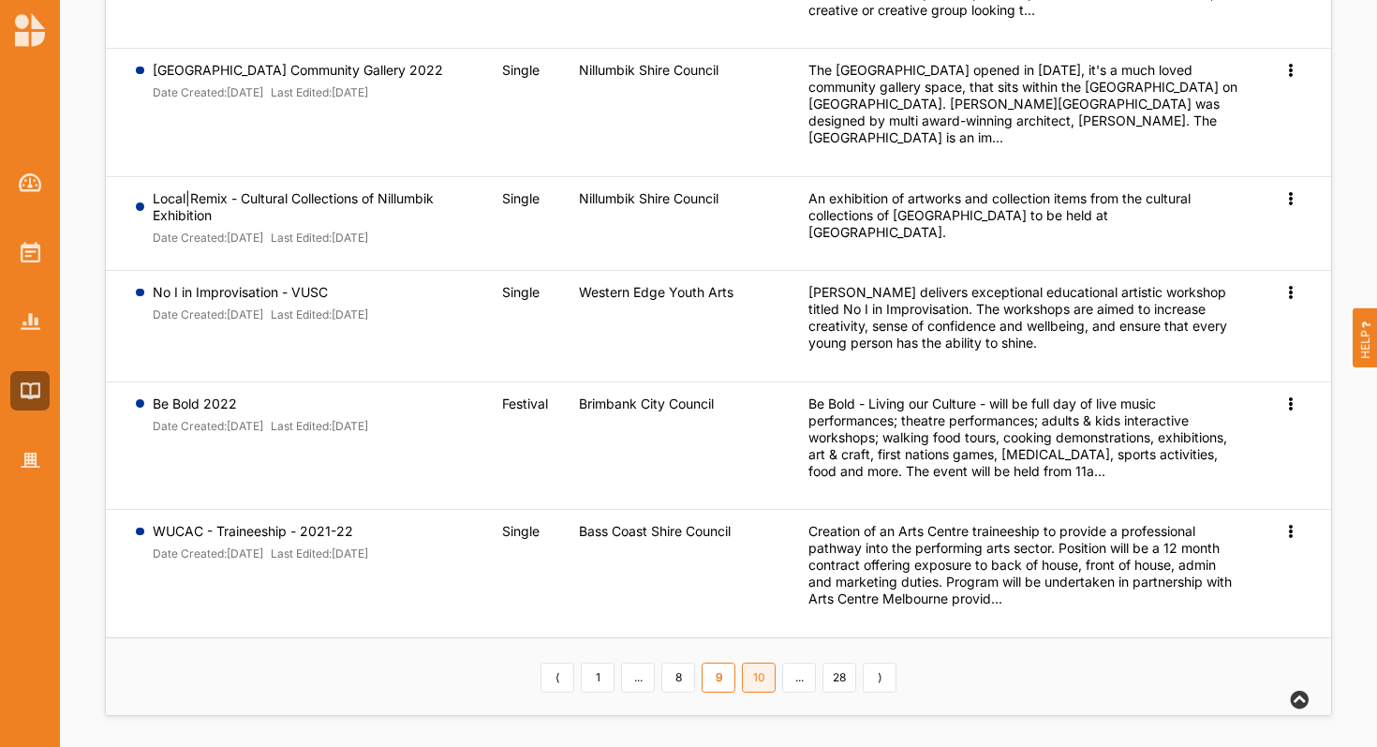
click at [750, 676] on link "10" at bounding box center [759, 677] width 34 height 30
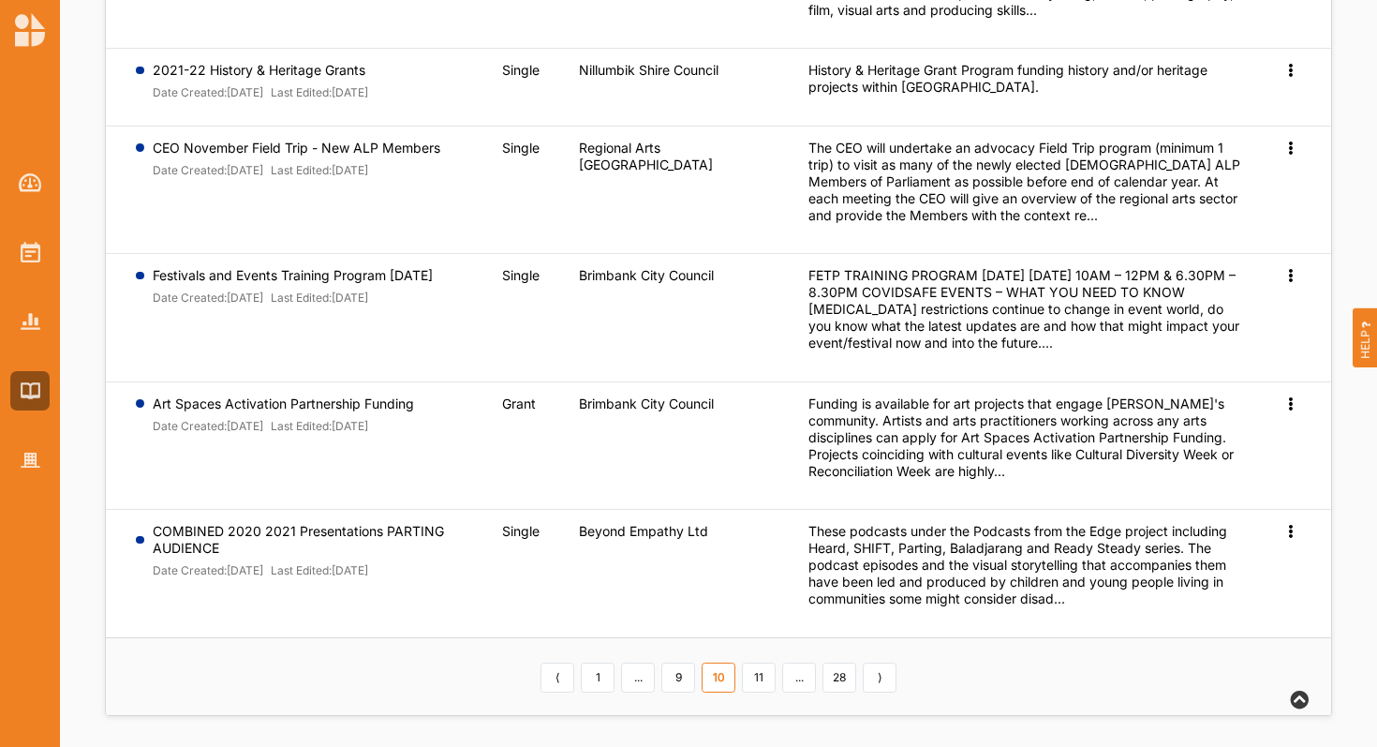
click at [750, 676] on link "11" at bounding box center [759, 677] width 34 height 30
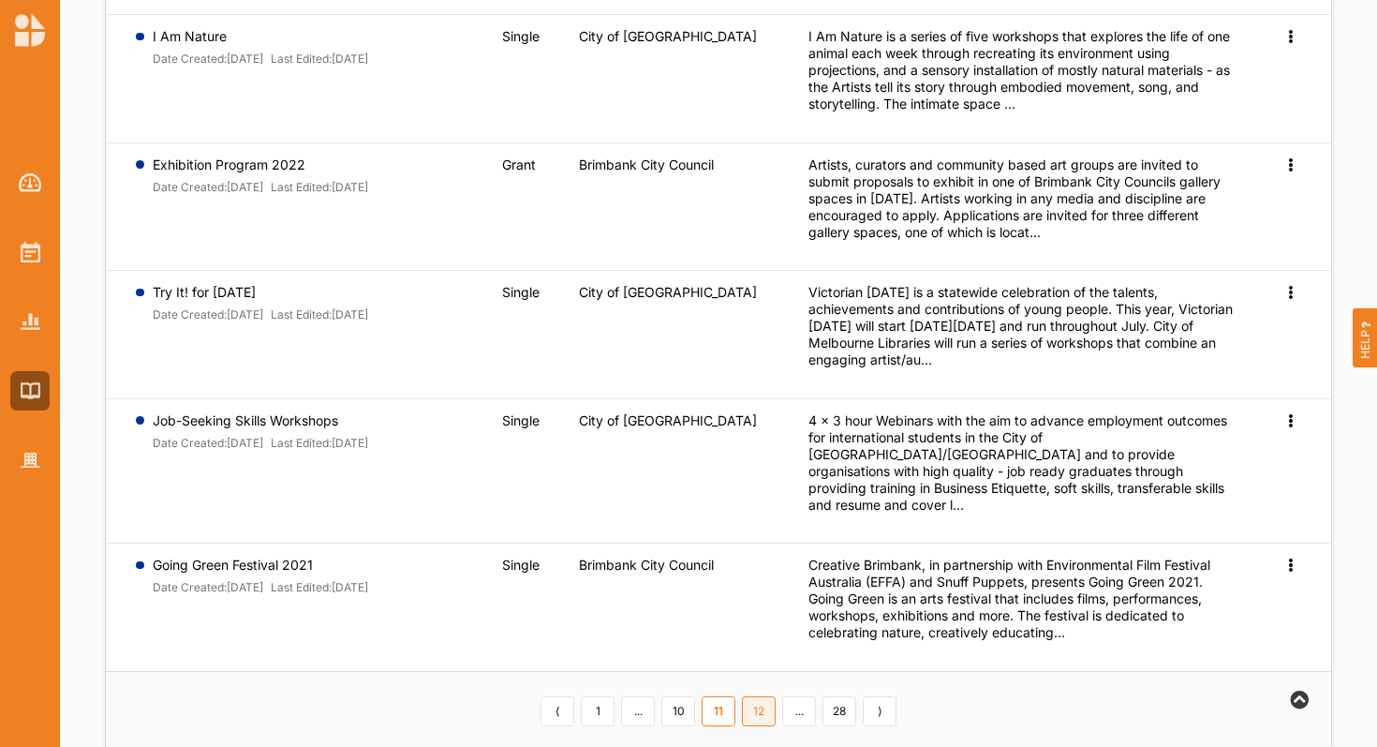
click at [761, 696] on link "12" at bounding box center [759, 711] width 34 height 30
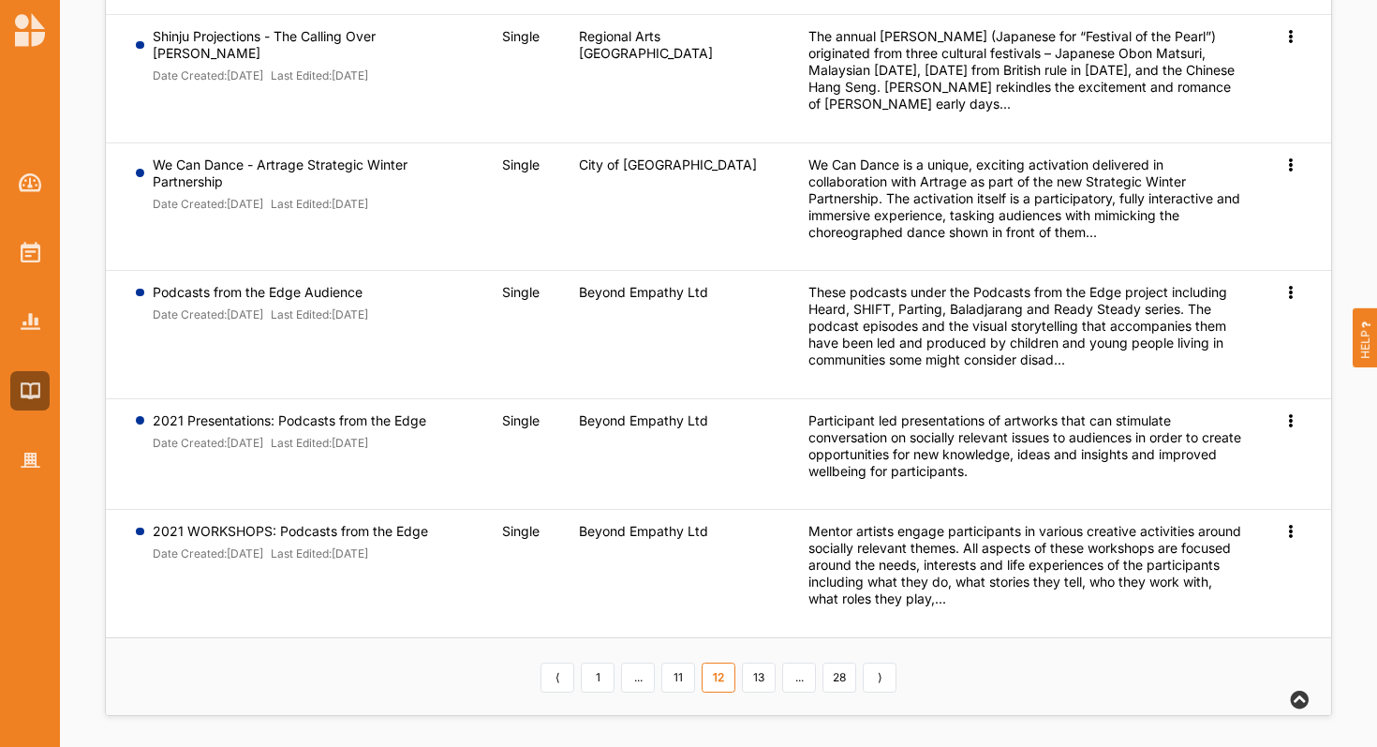
click at [761, 682] on link "13" at bounding box center [759, 677] width 34 height 30
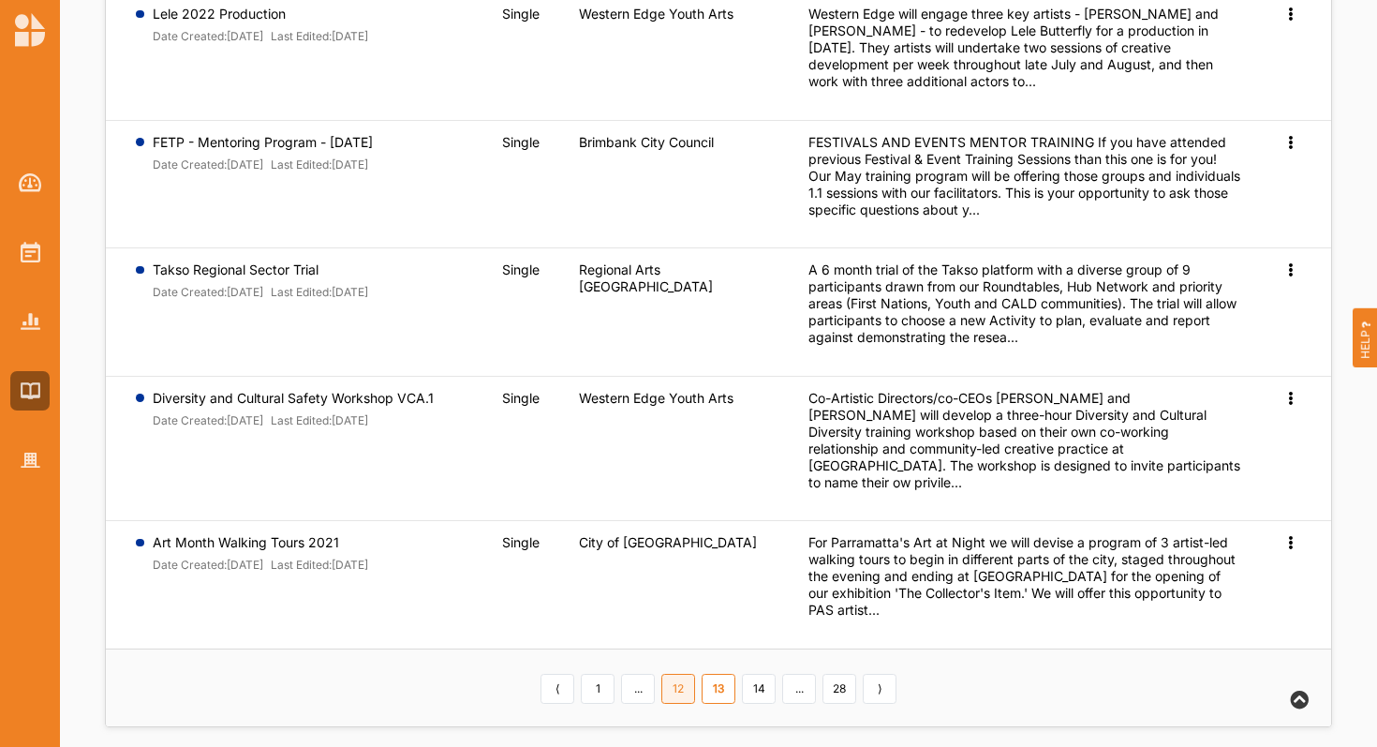
click at [761, 682] on link "14" at bounding box center [759, 689] width 34 height 30
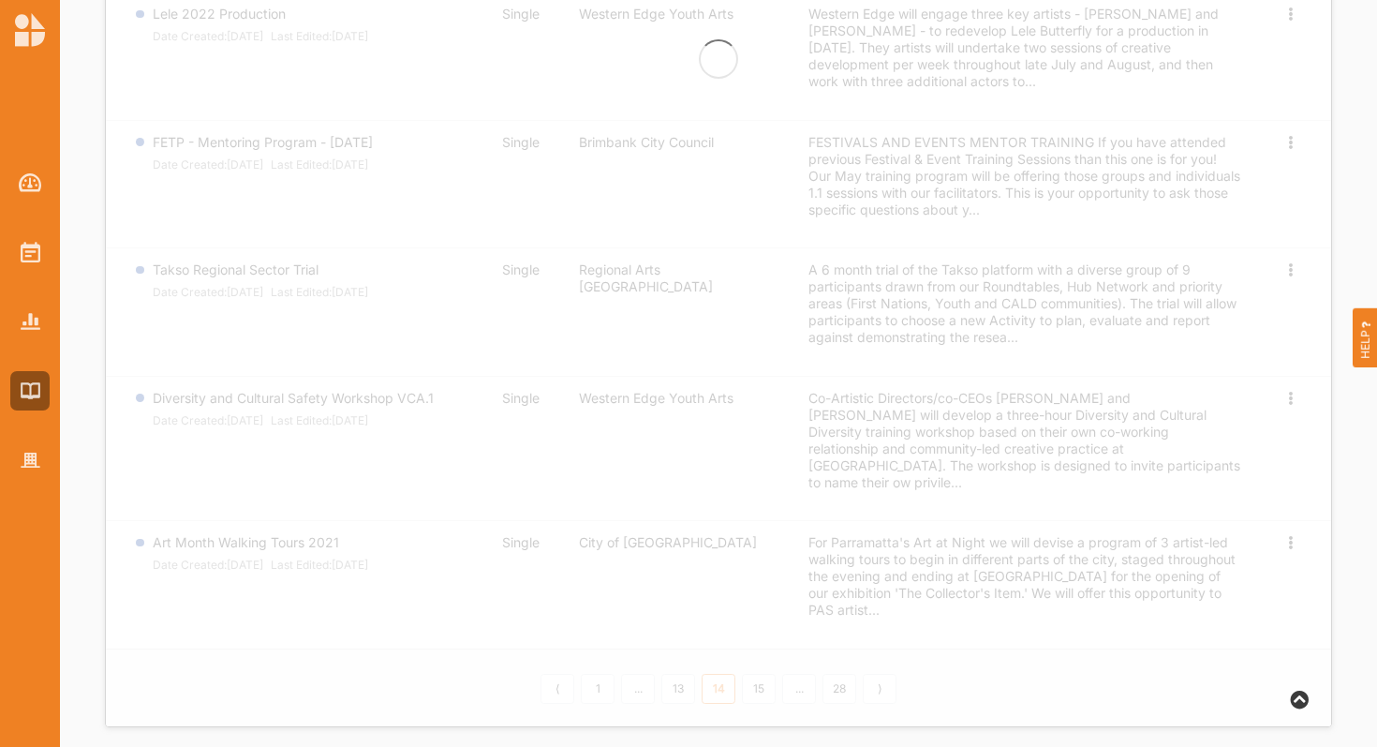
scroll to position [701, 0]
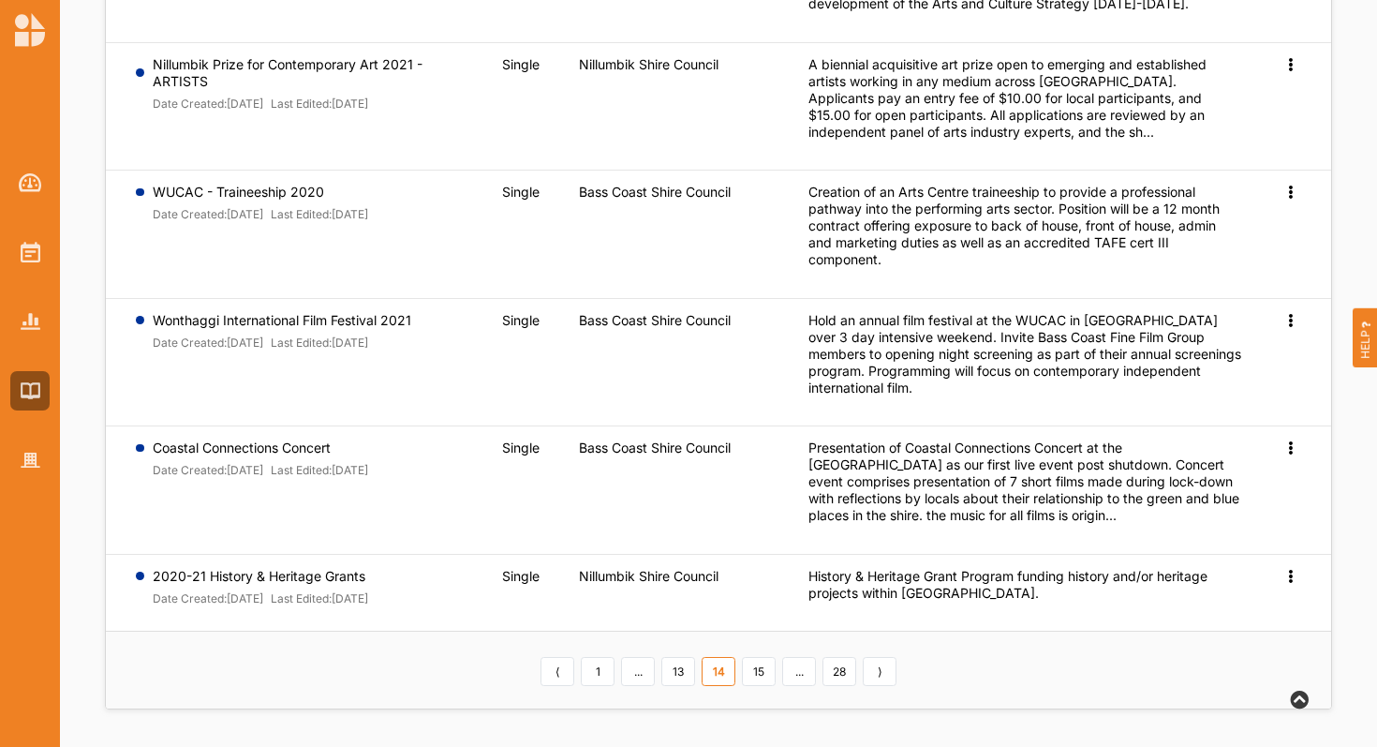
click at [761, 682] on link "15" at bounding box center [759, 672] width 34 height 30
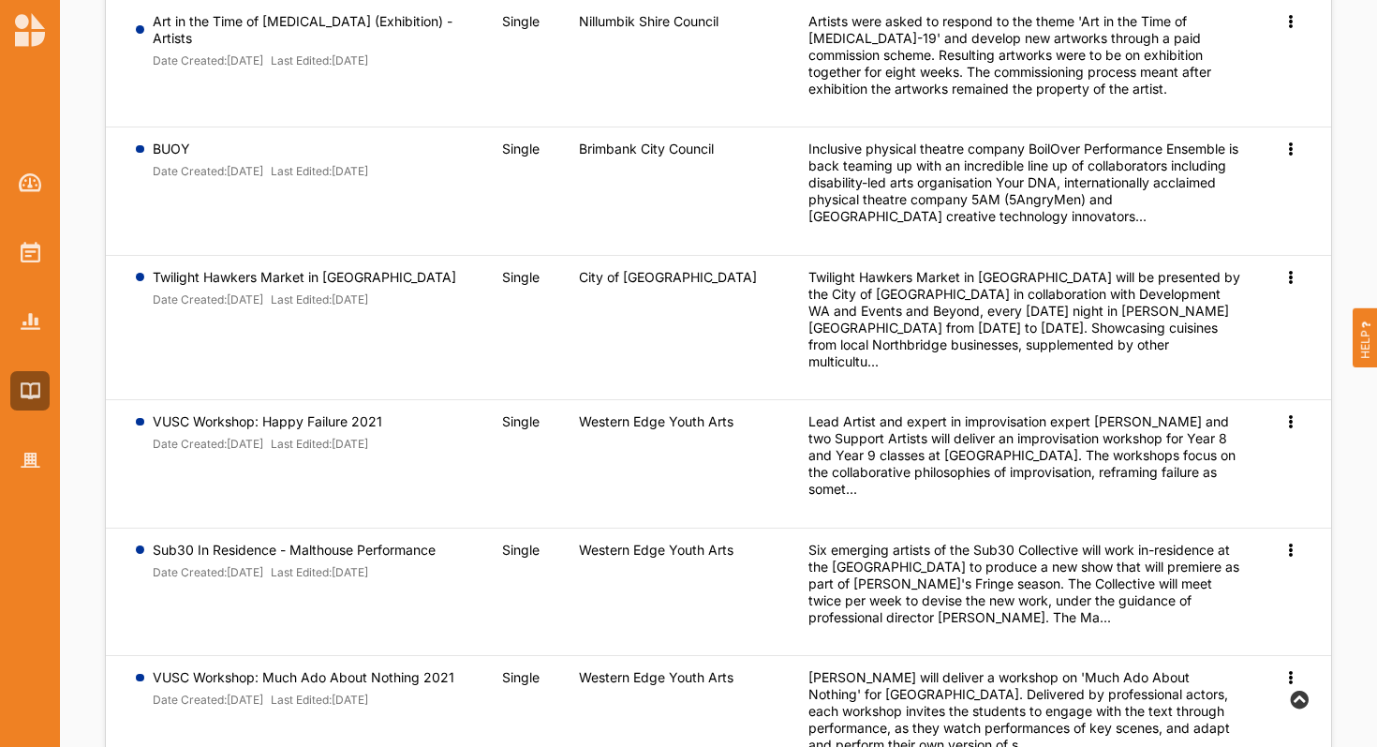
click at [761, 682] on td "Western Edge Youth Arts" at bounding box center [681, 720] width 230 height 128
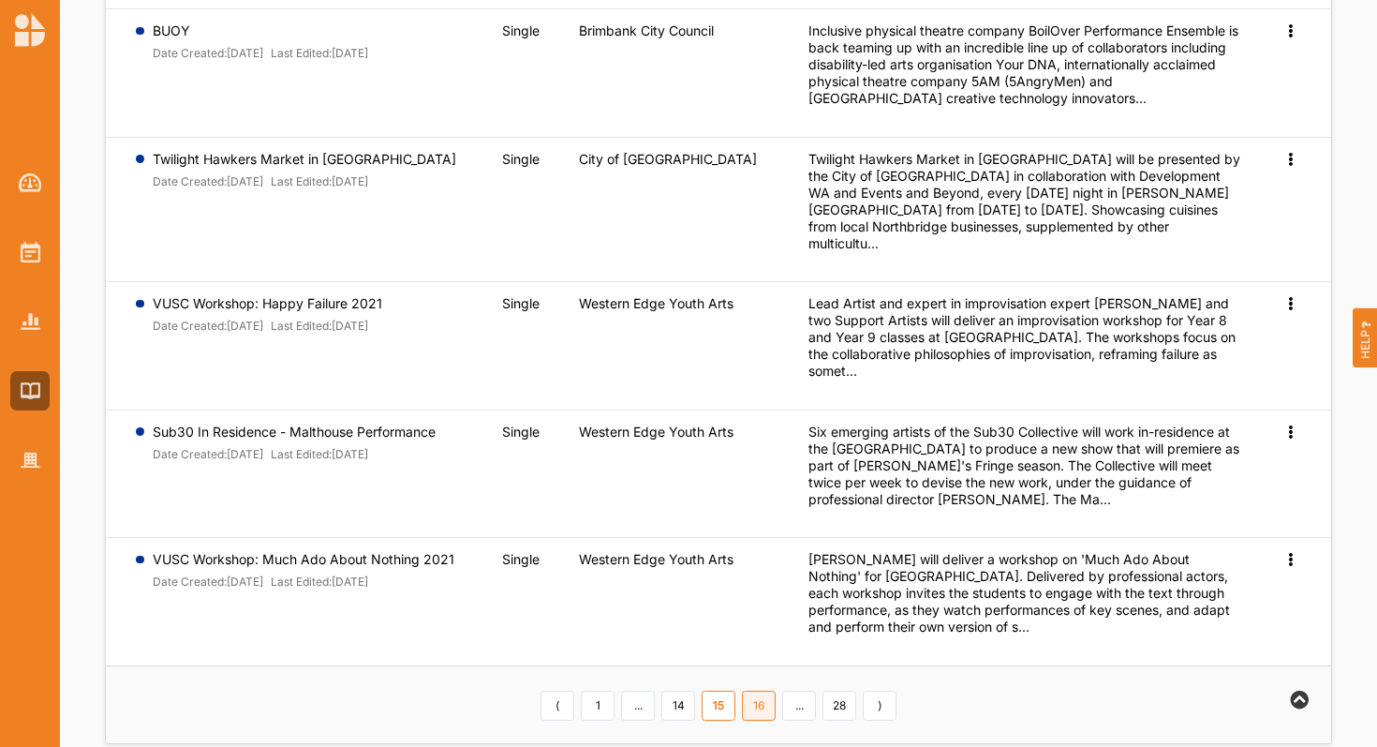
click at [760, 690] on link "16" at bounding box center [759, 705] width 34 height 30
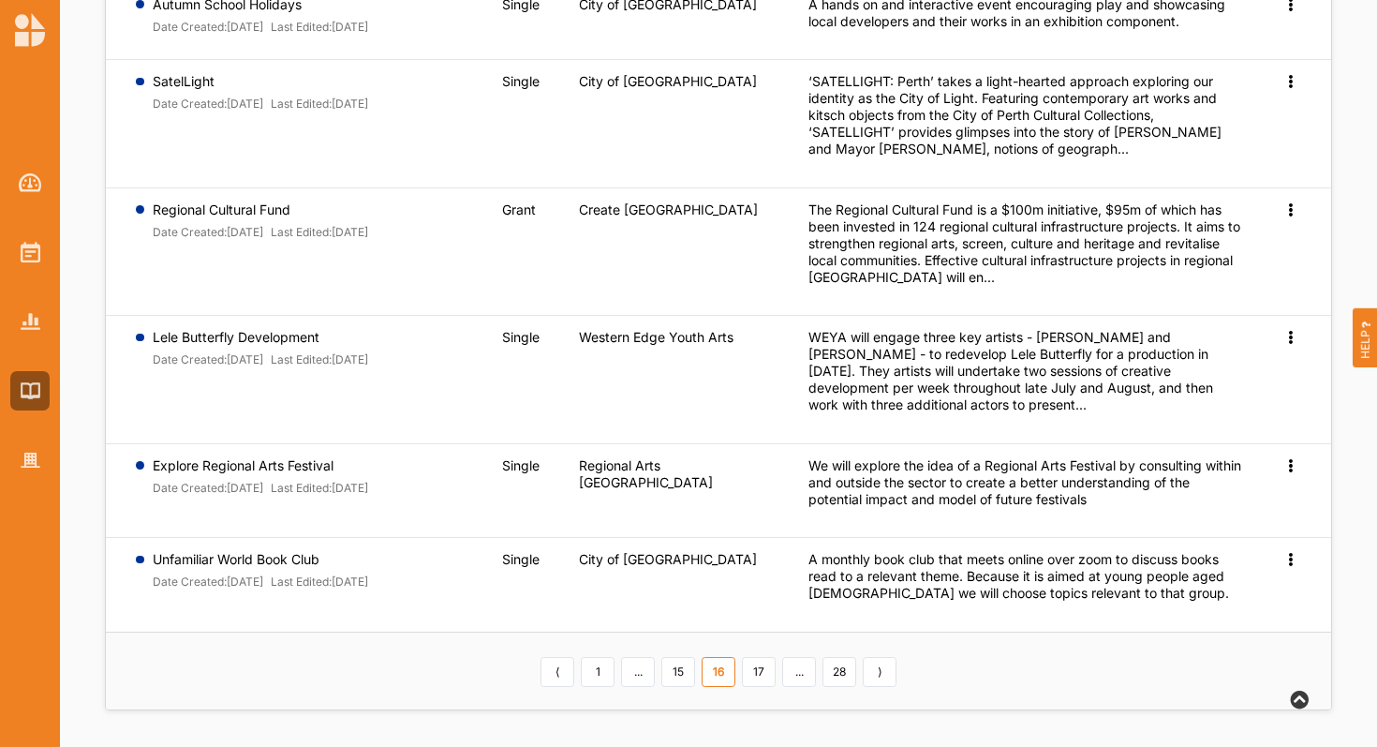
click at [760, 673] on link "17" at bounding box center [759, 672] width 34 height 30
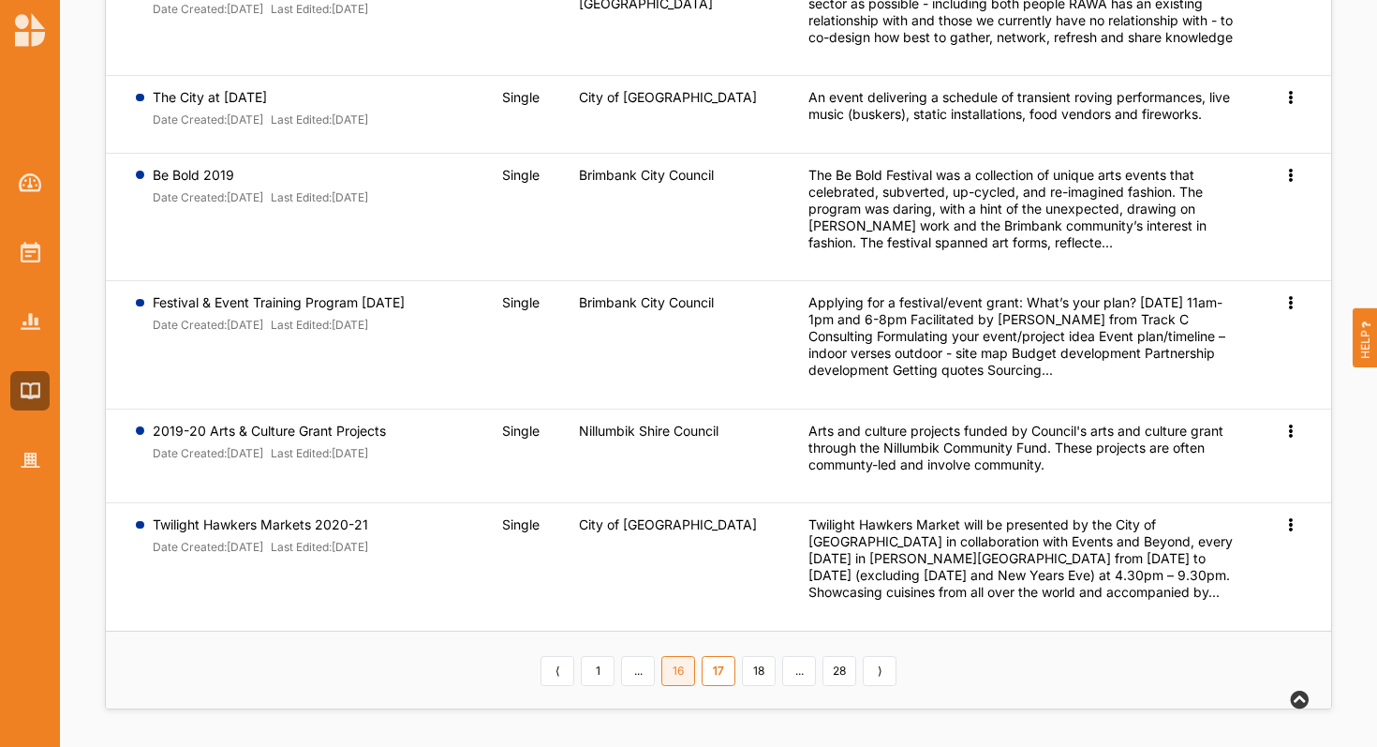
scroll to position [718, 0]
click at [760, 673] on link "18" at bounding box center [759, 672] width 34 height 30
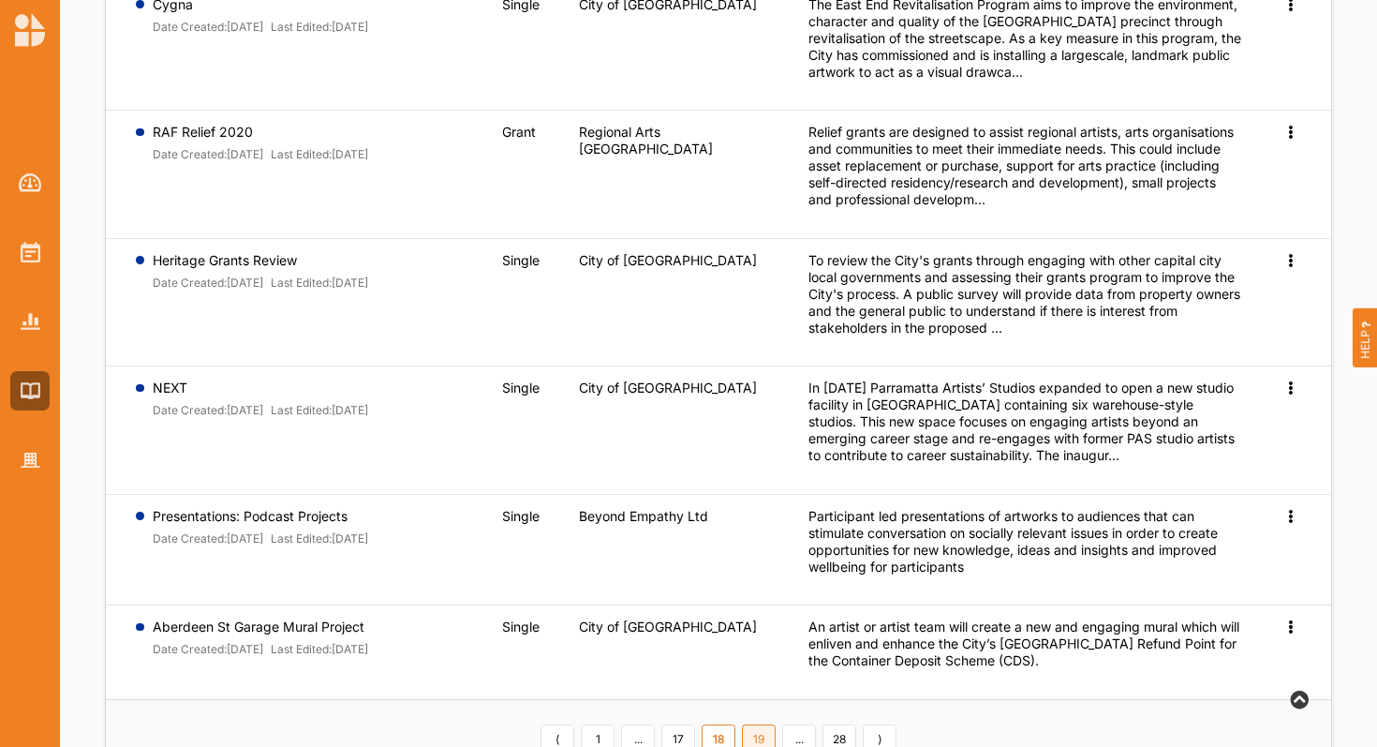
click at [759, 725] on link "19" at bounding box center [759, 739] width 34 height 30
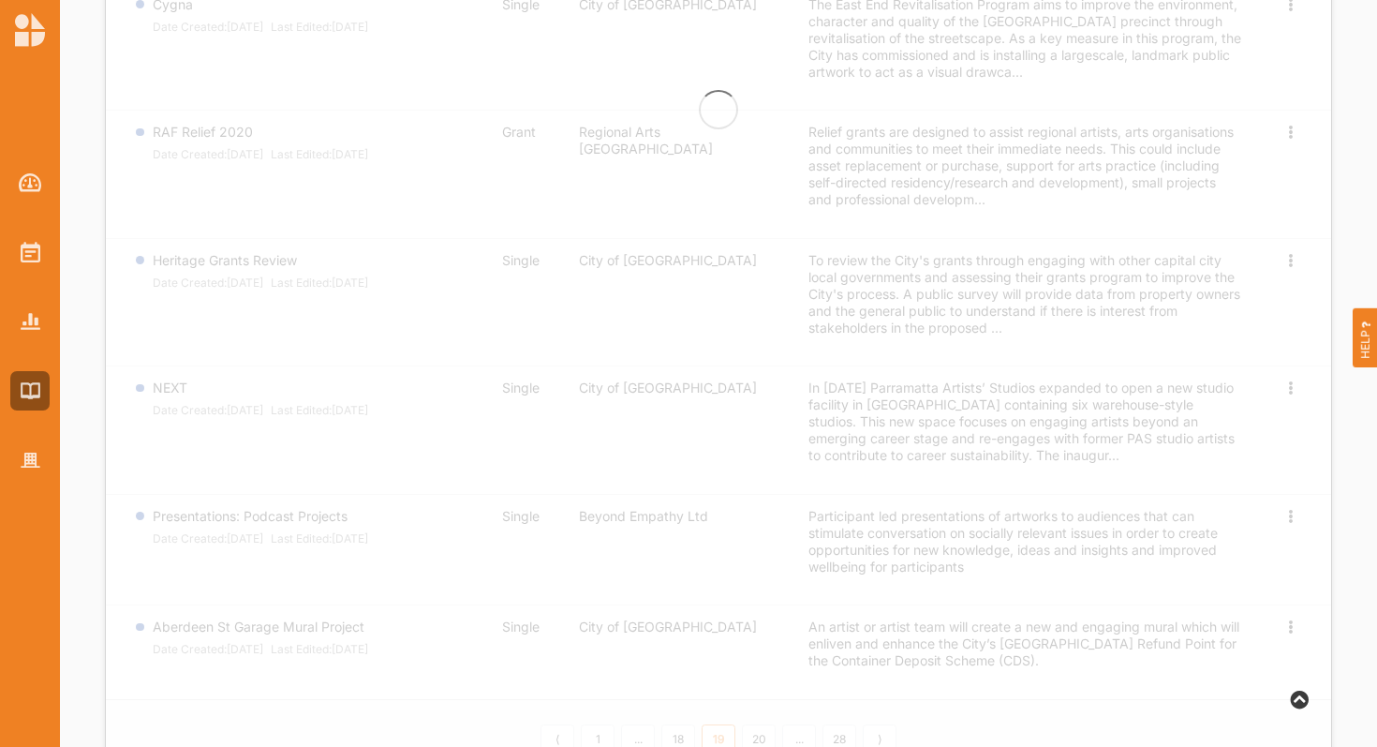
scroll to position [712, 0]
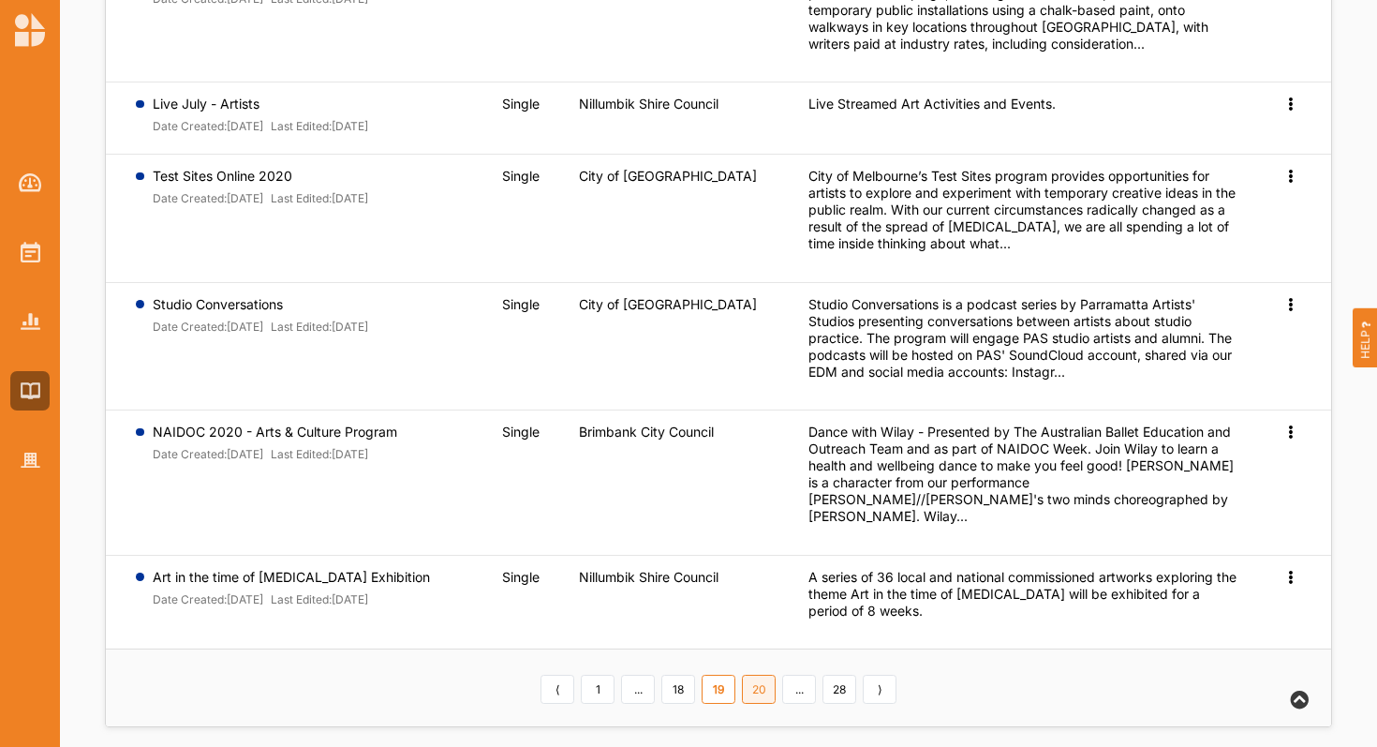
click at [757, 677] on link "20" at bounding box center [759, 690] width 34 height 30
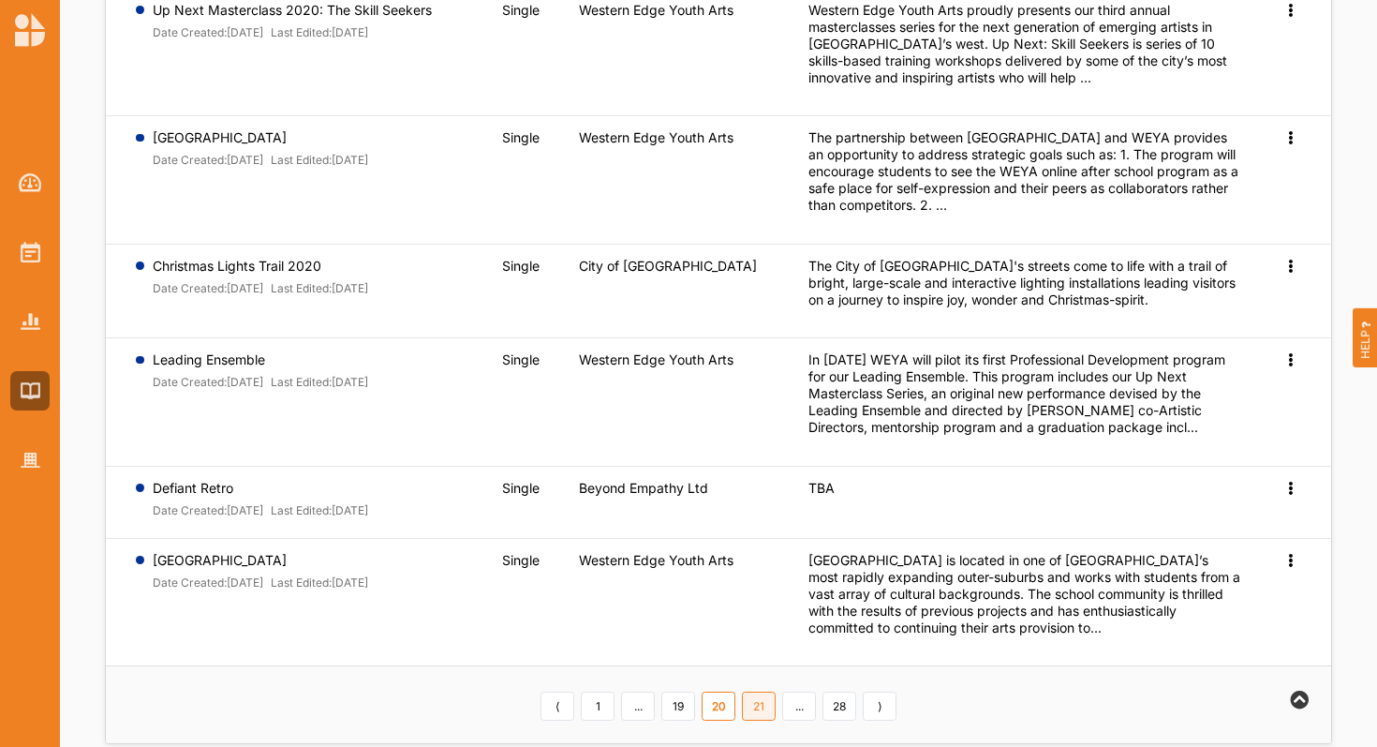
click at [763, 700] on link "21" at bounding box center [759, 706] width 34 height 30
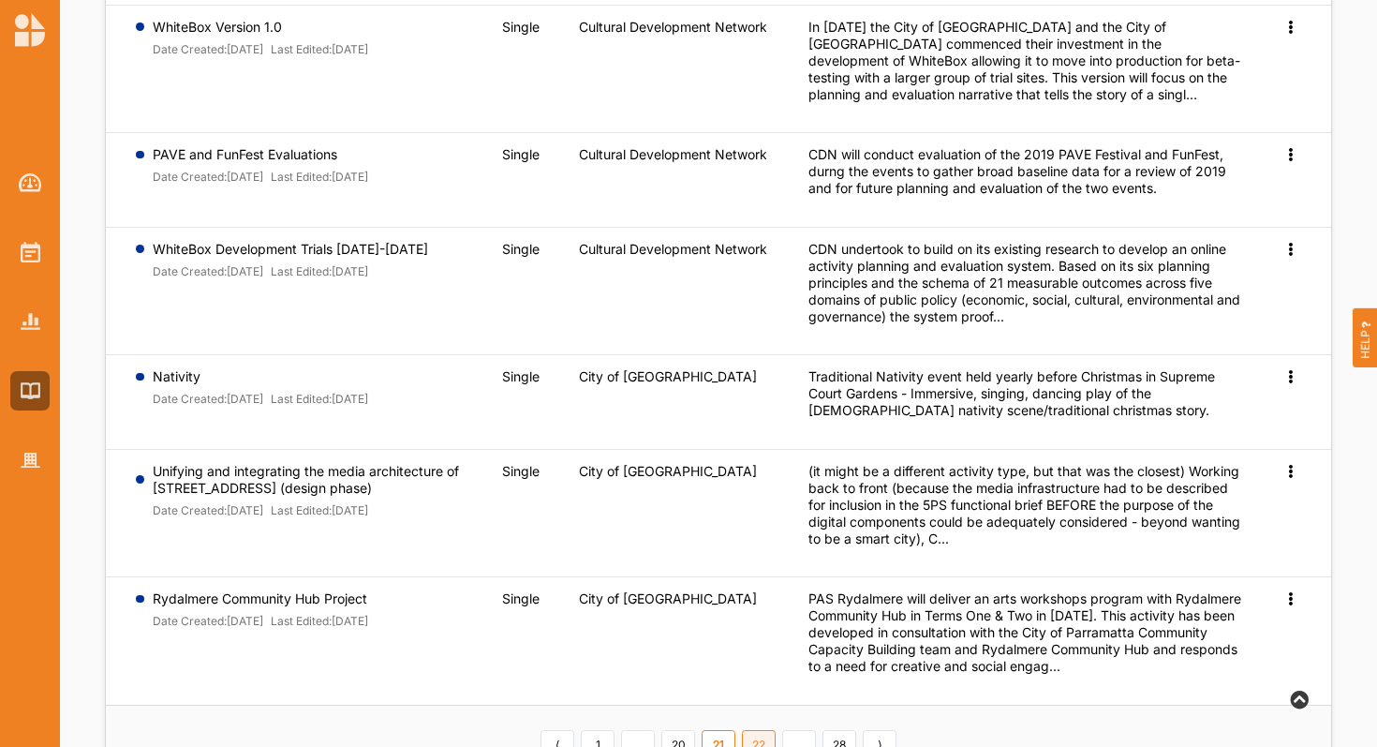
click at [763, 730] on link "22" at bounding box center [759, 745] width 34 height 30
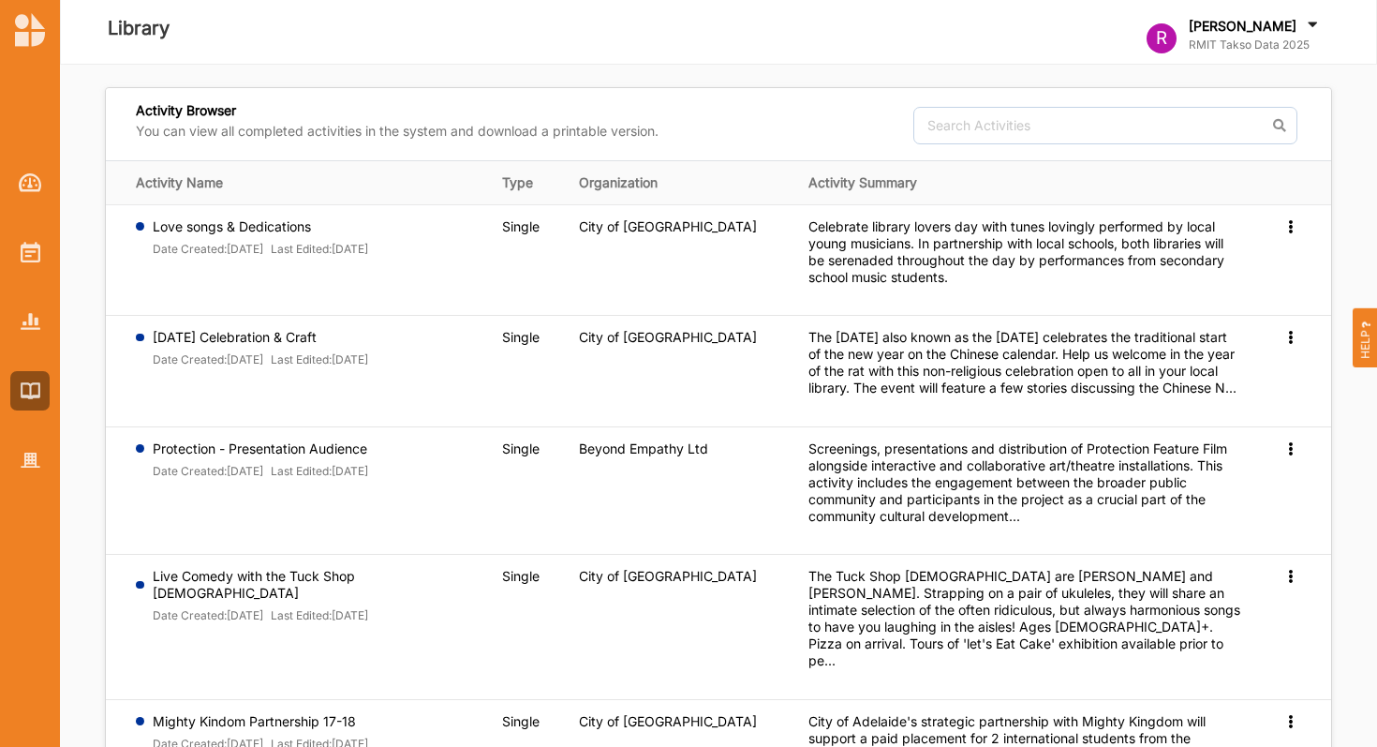
scroll to position [0, 0]
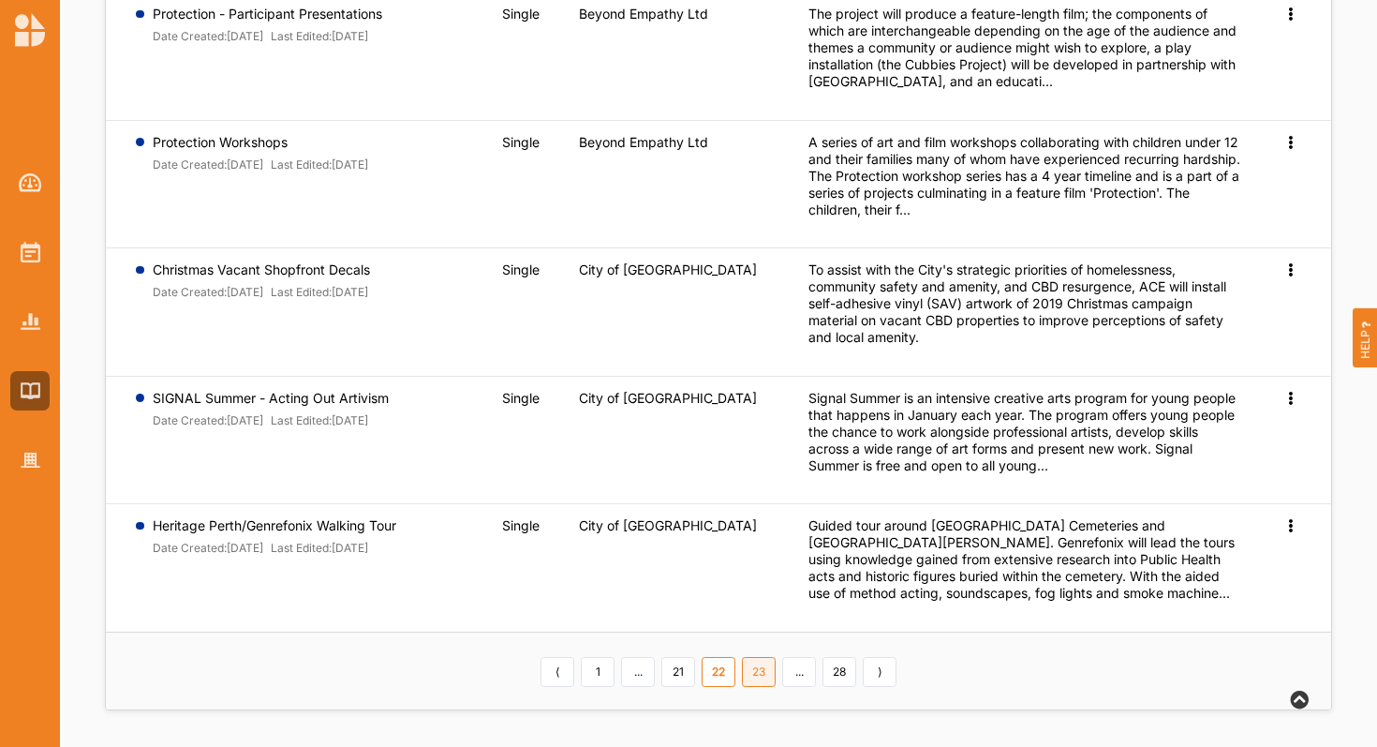
click at [758, 682] on link "23" at bounding box center [759, 672] width 34 height 30
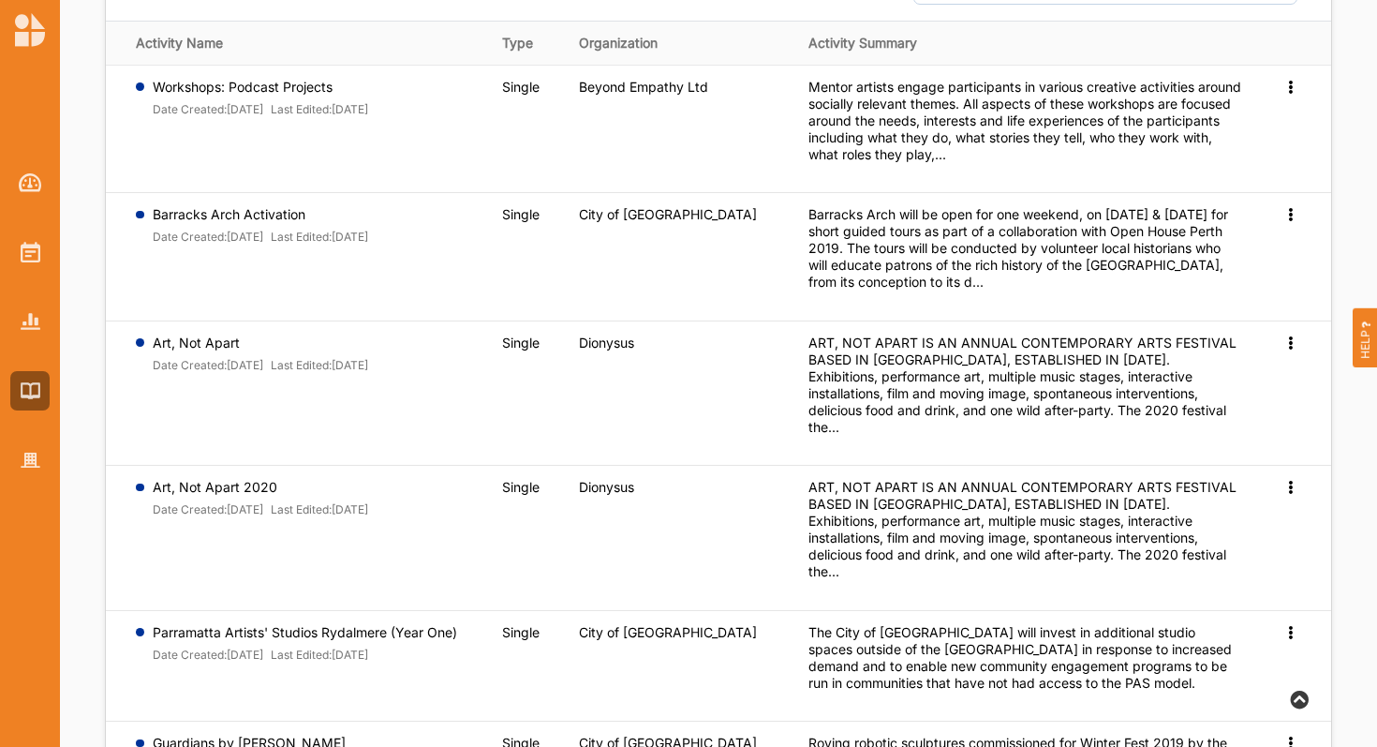
scroll to position [661, 0]
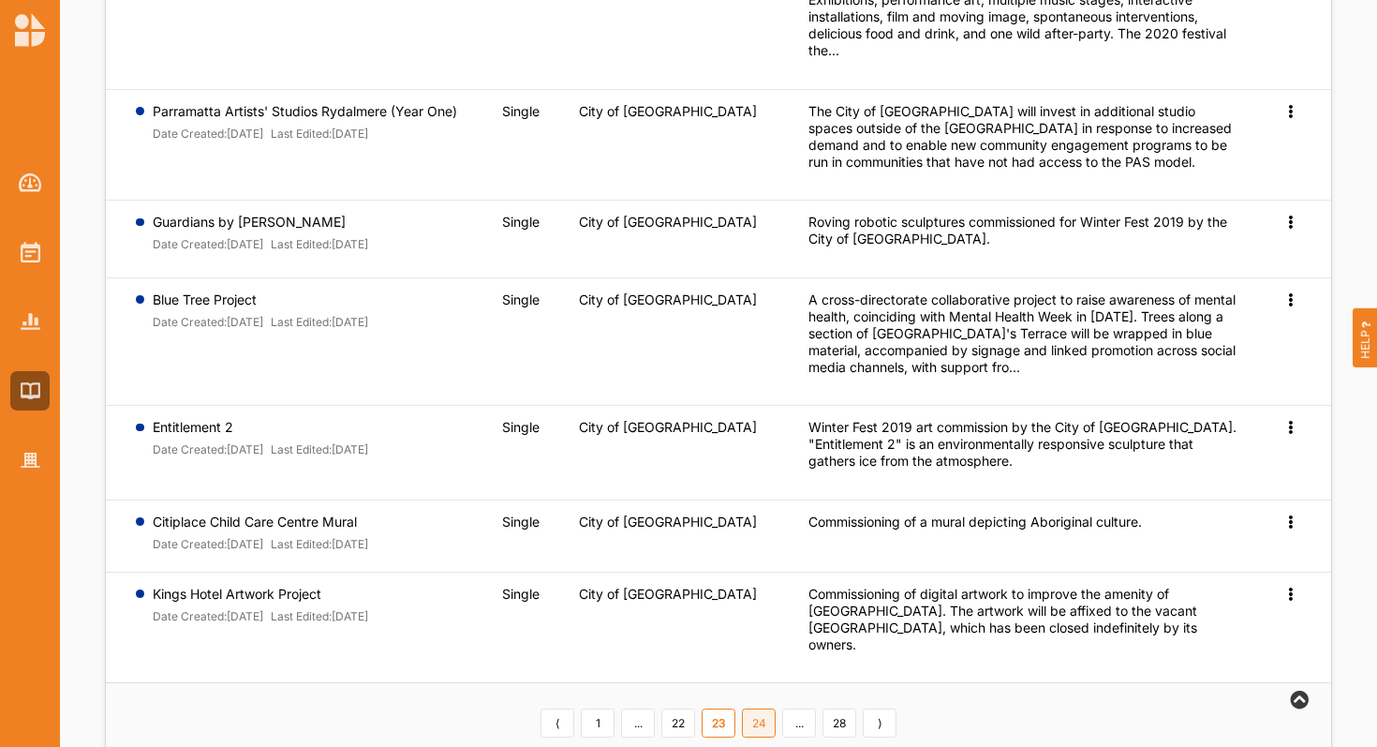
click at [758, 708] on link "24" at bounding box center [759, 723] width 34 height 30
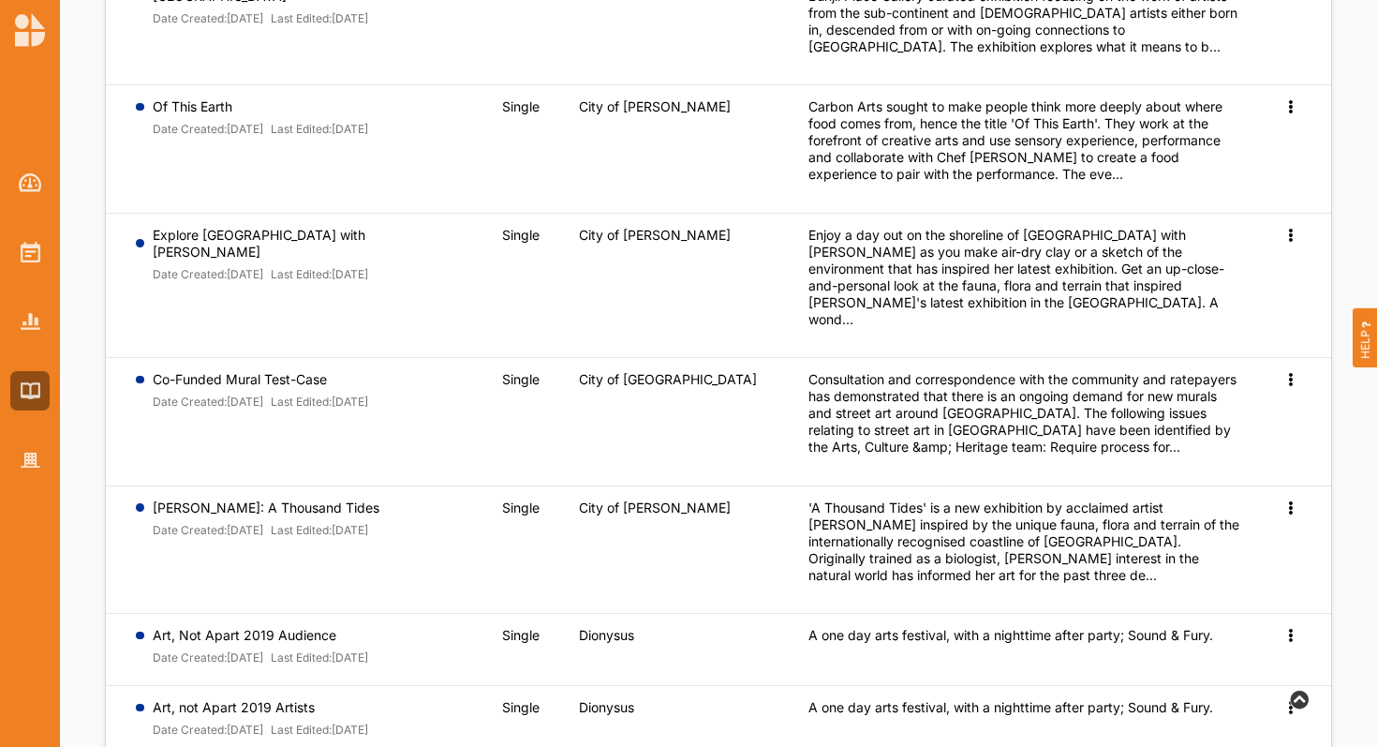
scroll to position [707, 0]
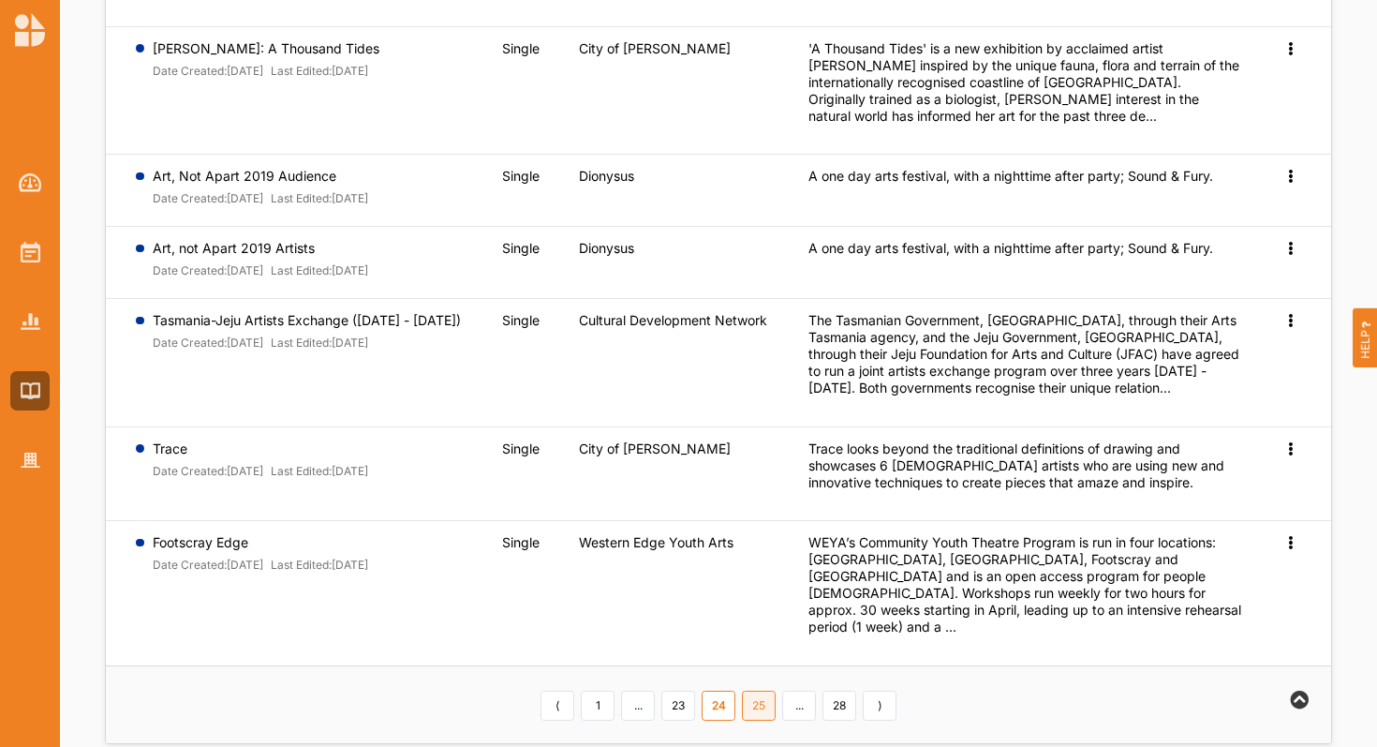
click at [760, 690] on link "25" at bounding box center [759, 705] width 34 height 30
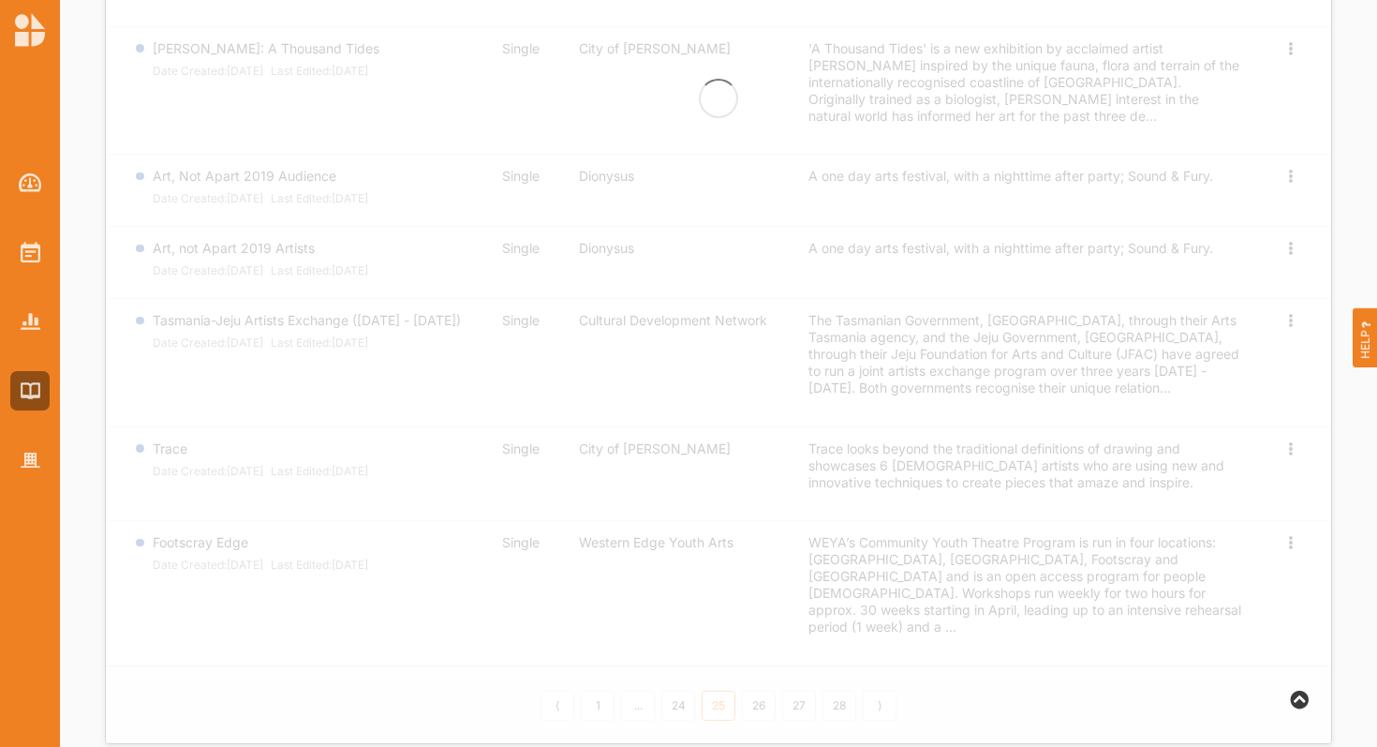
scroll to position [462, 0]
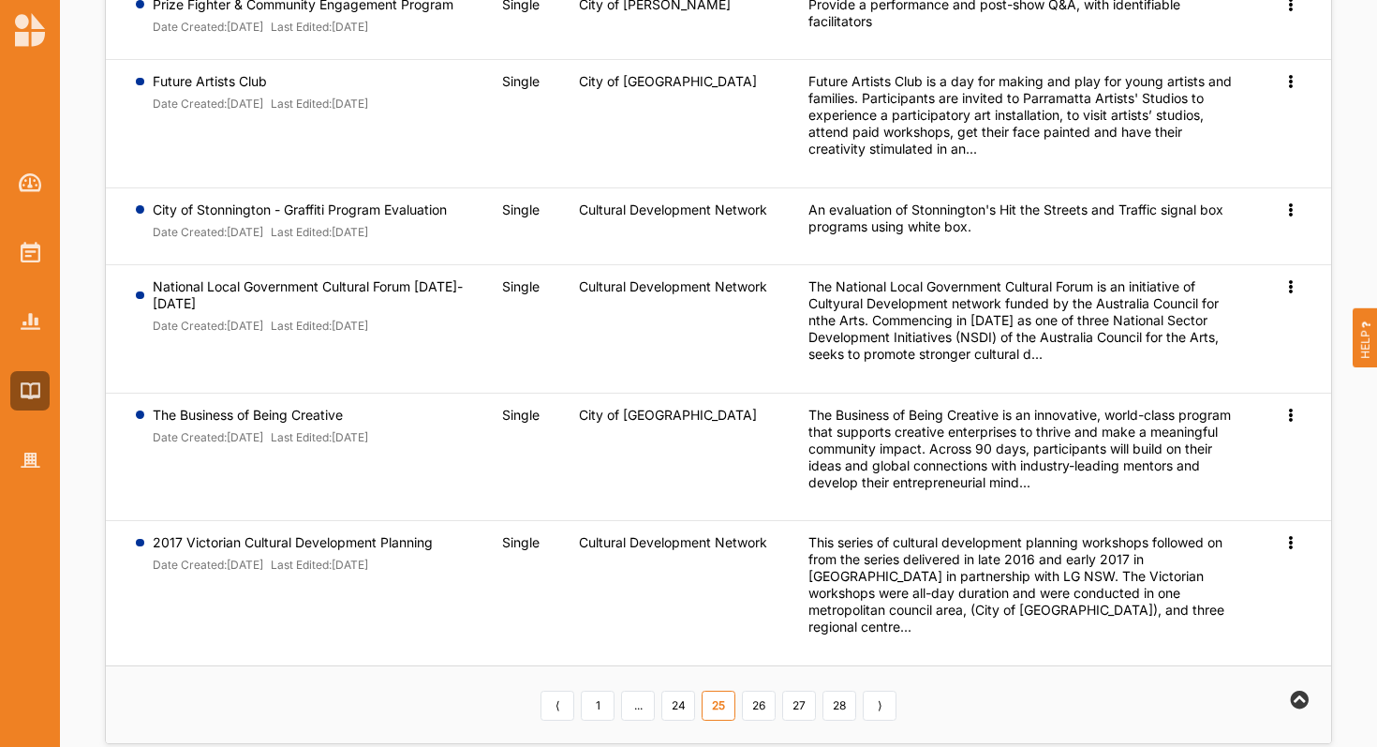
click at [760, 690] on link "26" at bounding box center [759, 705] width 34 height 30
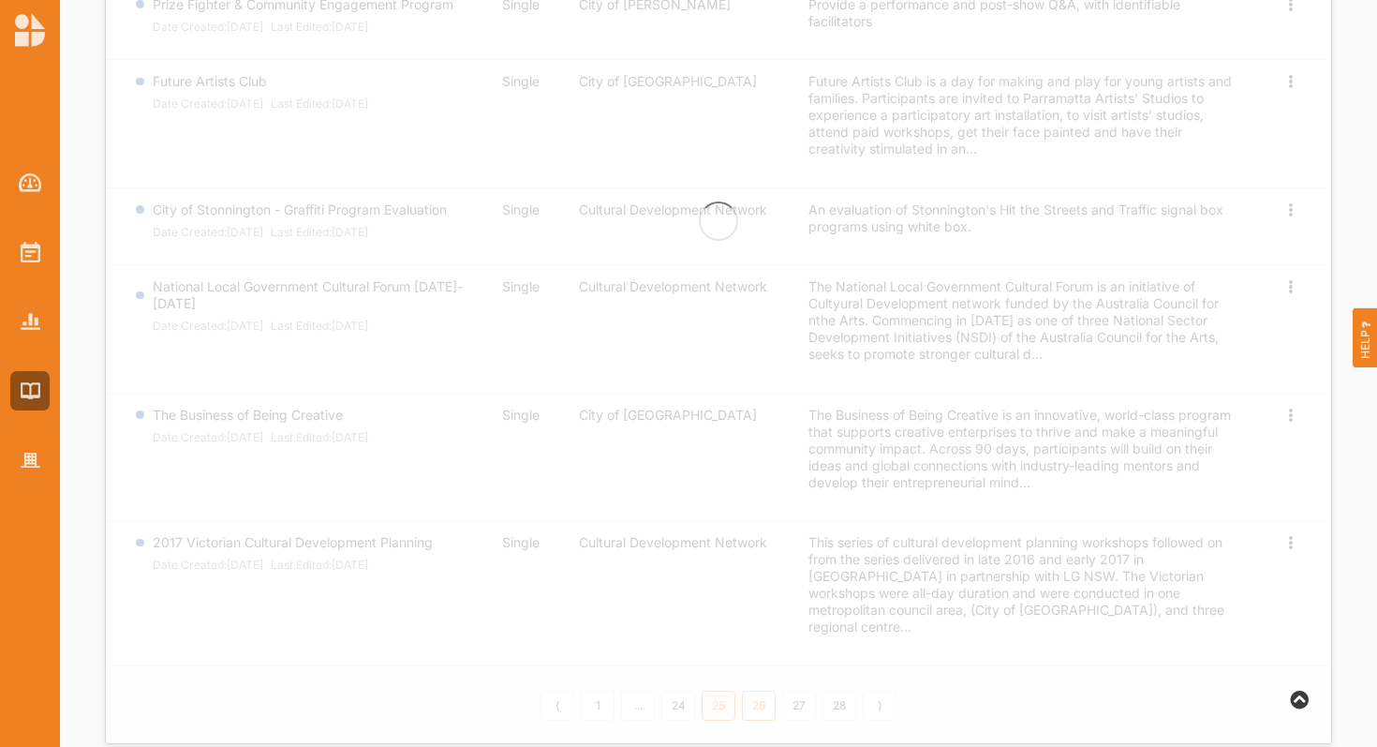
scroll to position [0, 0]
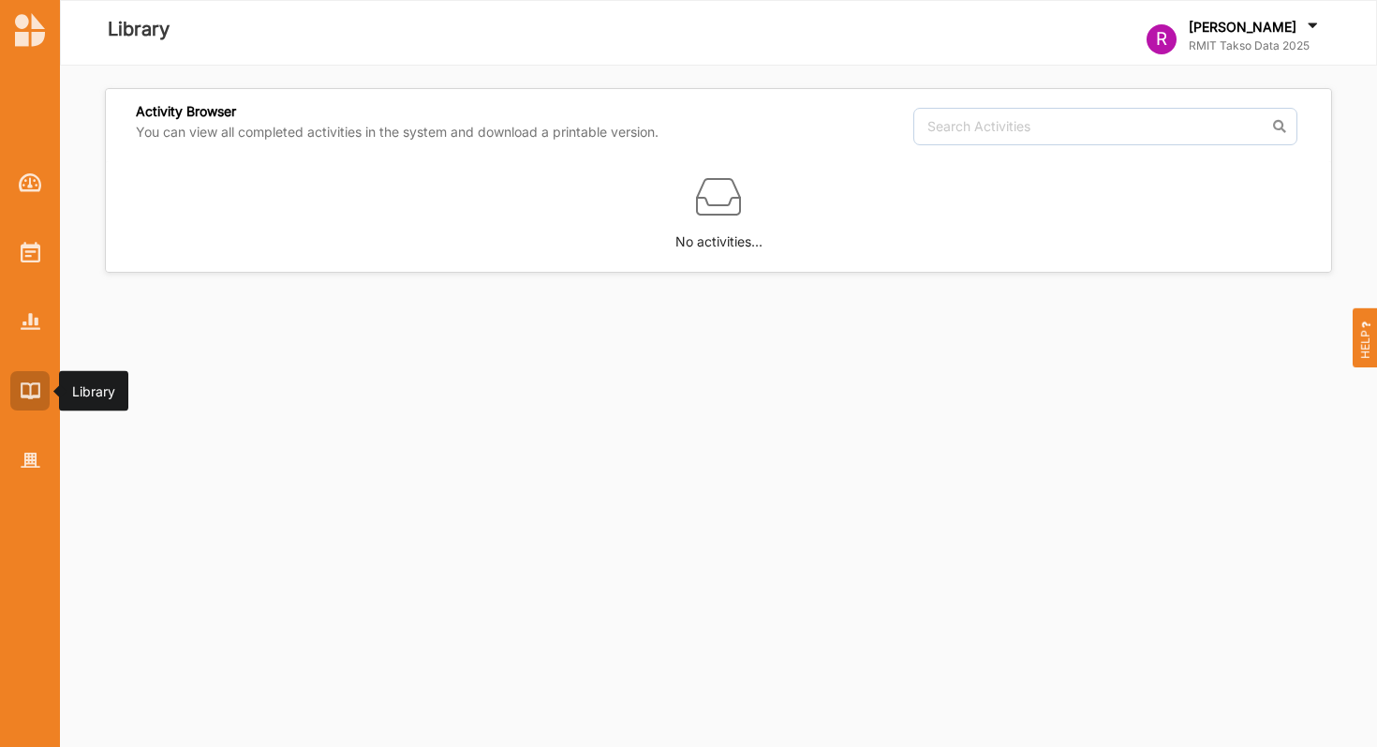
click at [36, 379] on div at bounding box center [29, 390] width 39 height 39
click at [34, 329] on div at bounding box center [29, 321] width 39 height 39
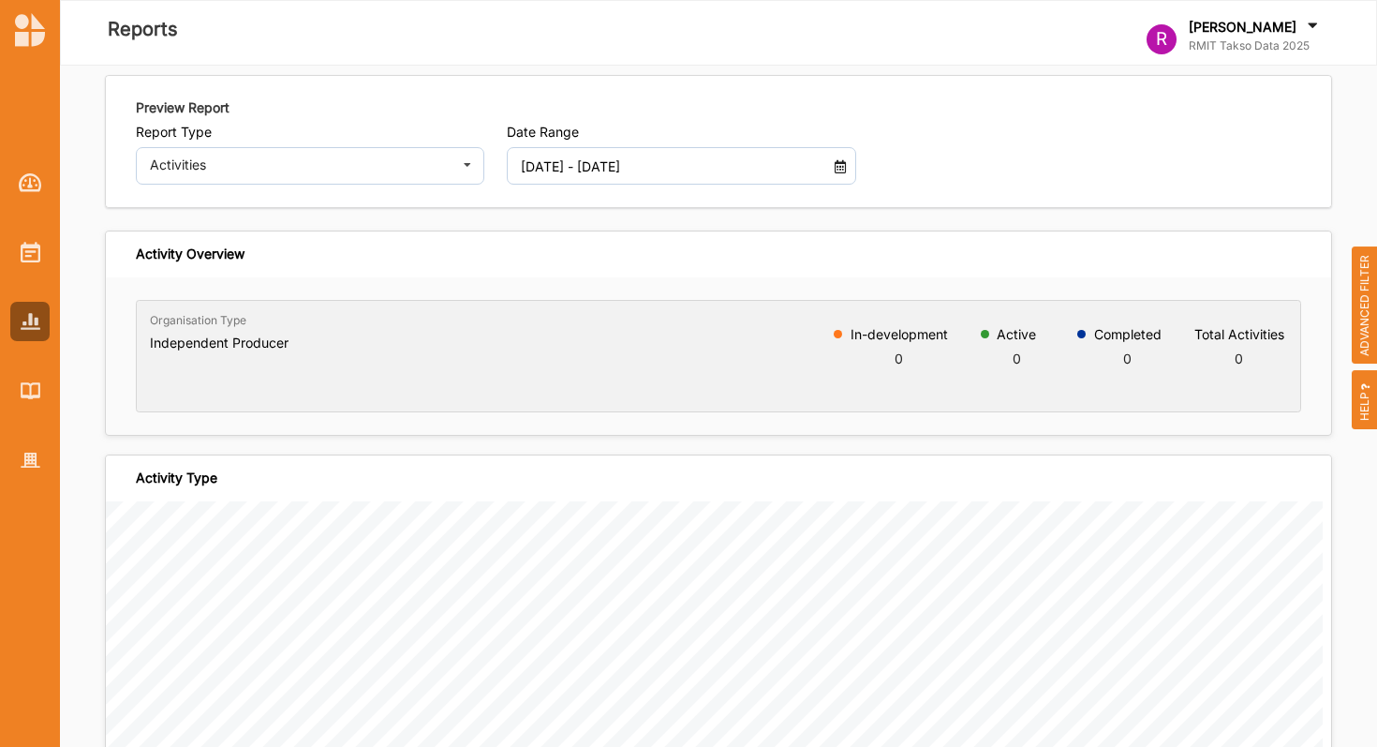
scroll to position [23, 0]
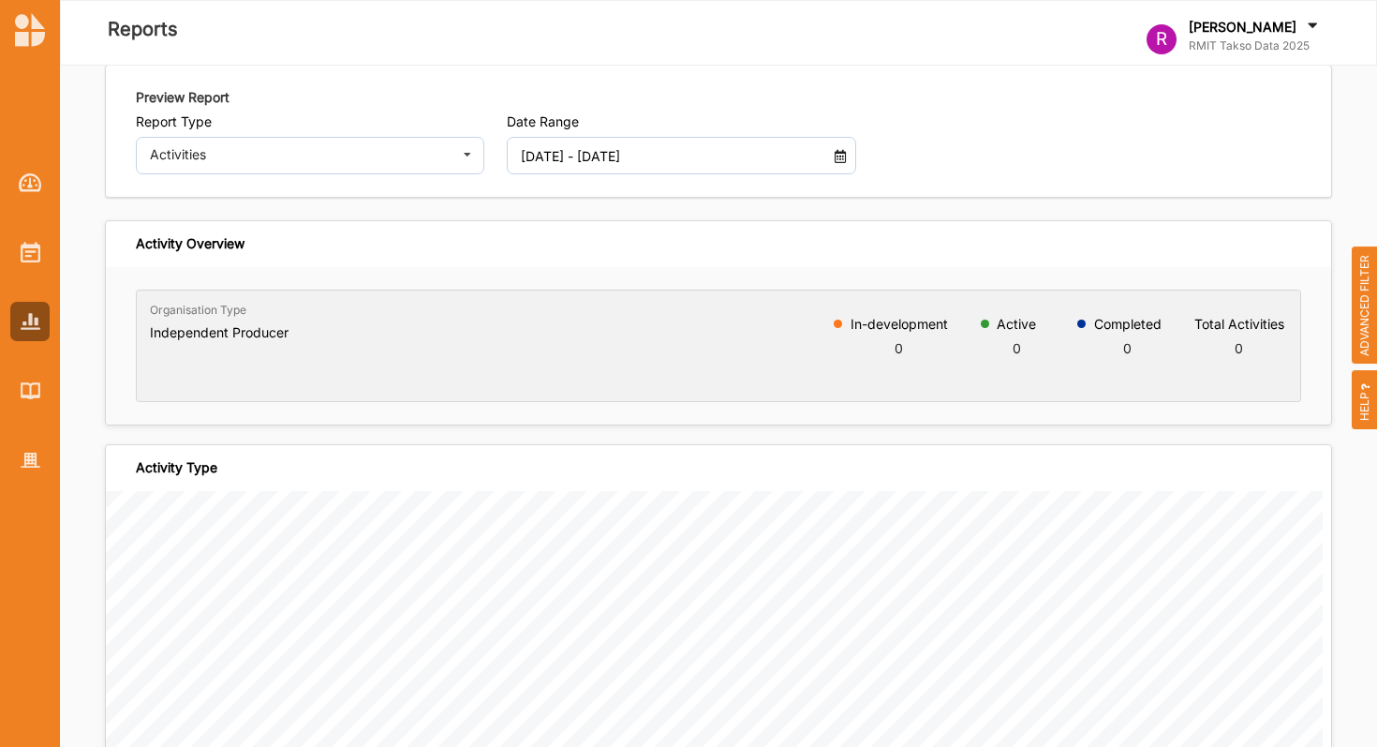
click at [1356, 302] on span "ADVANCED FILTER" at bounding box center [1365, 305] width 26 height 118
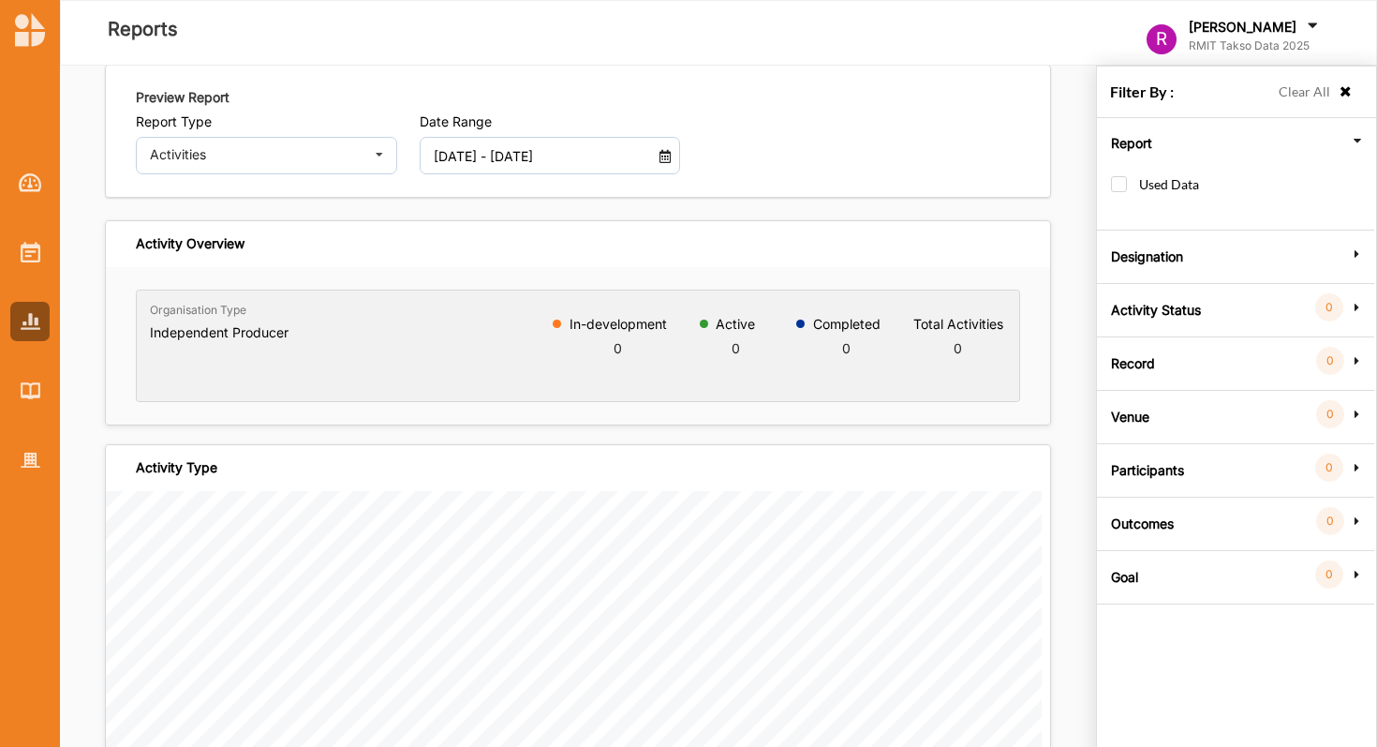
click at [1287, 264] on div "Designation" at bounding box center [1235, 249] width 267 height 37
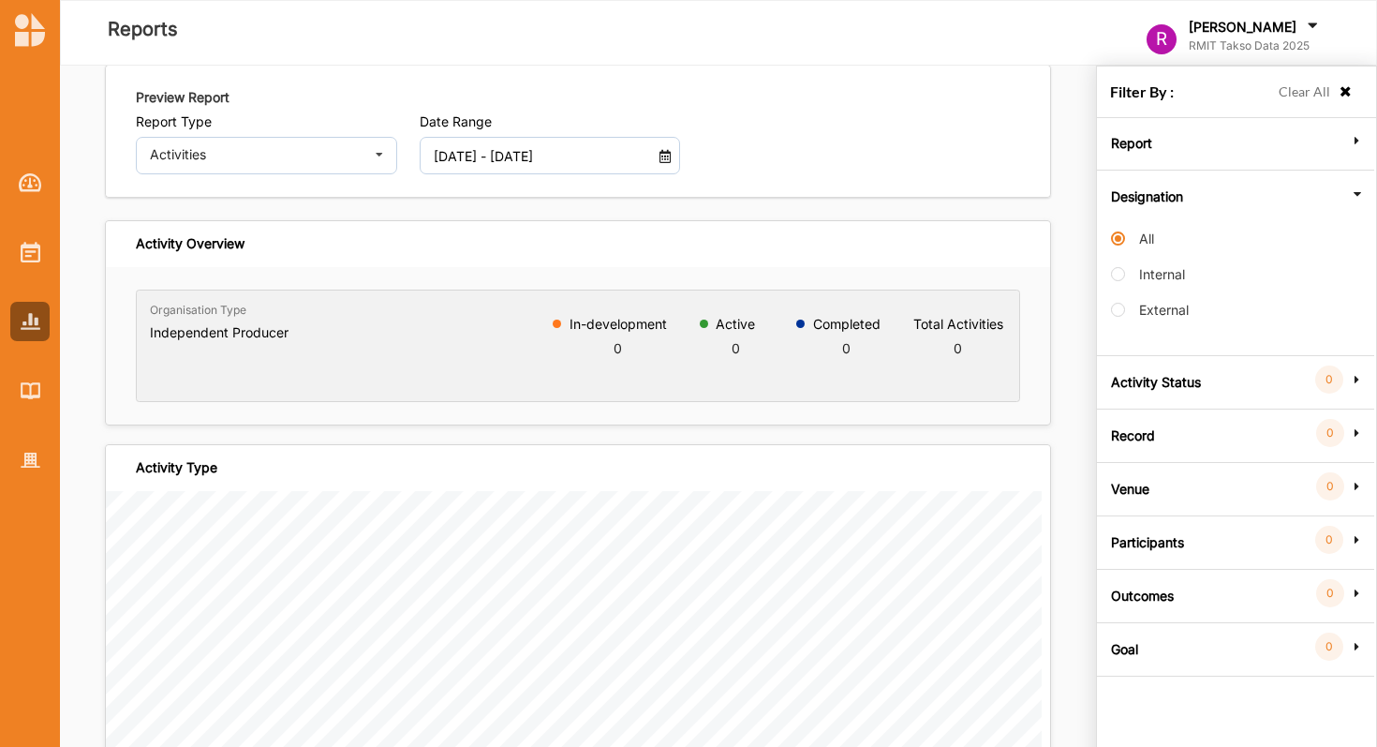
click at [1356, 210] on div "Report Used Data Designation All Internal External Activity Status 0 Group by s…" at bounding box center [1235, 397] width 267 height 559
click at [1356, 202] on div "Designation" at bounding box center [1235, 189] width 267 height 37
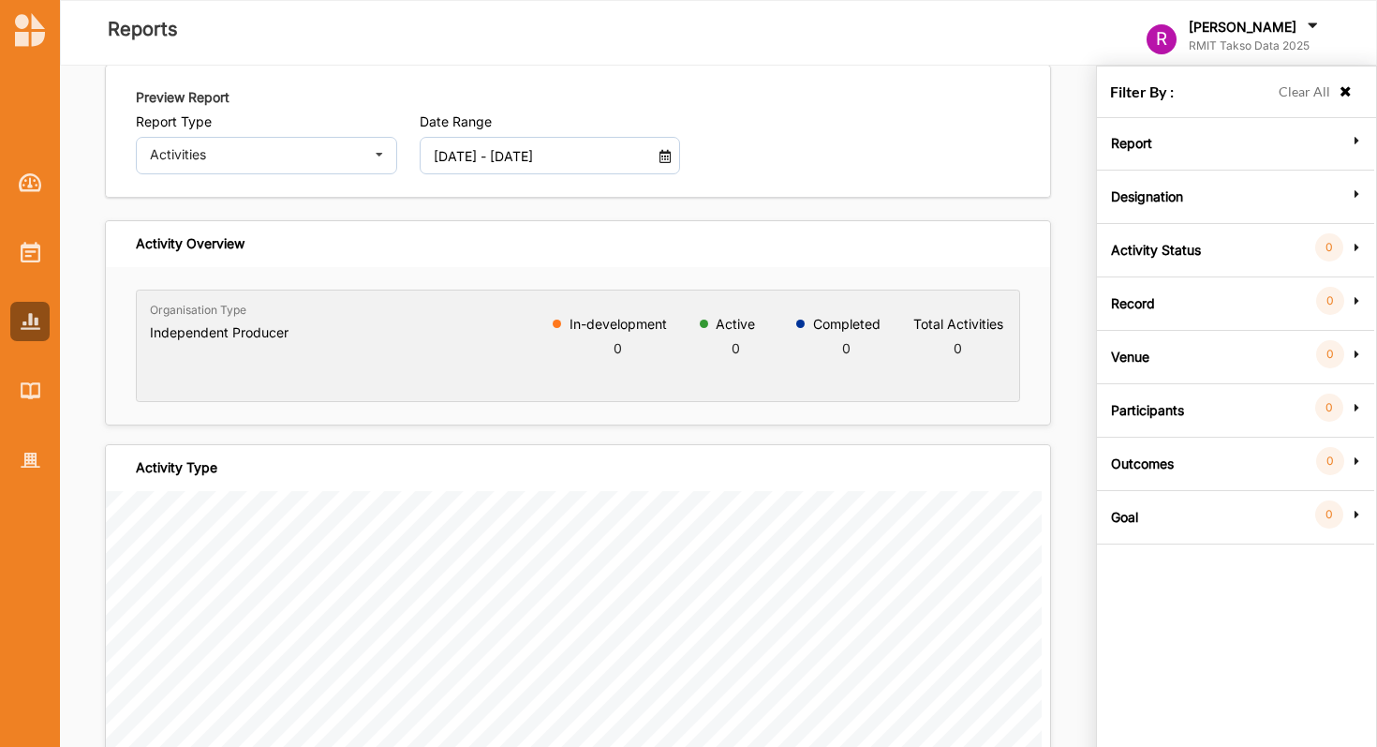
click at [1339, 153] on div "Report" at bounding box center [1235, 136] width 267 height 37
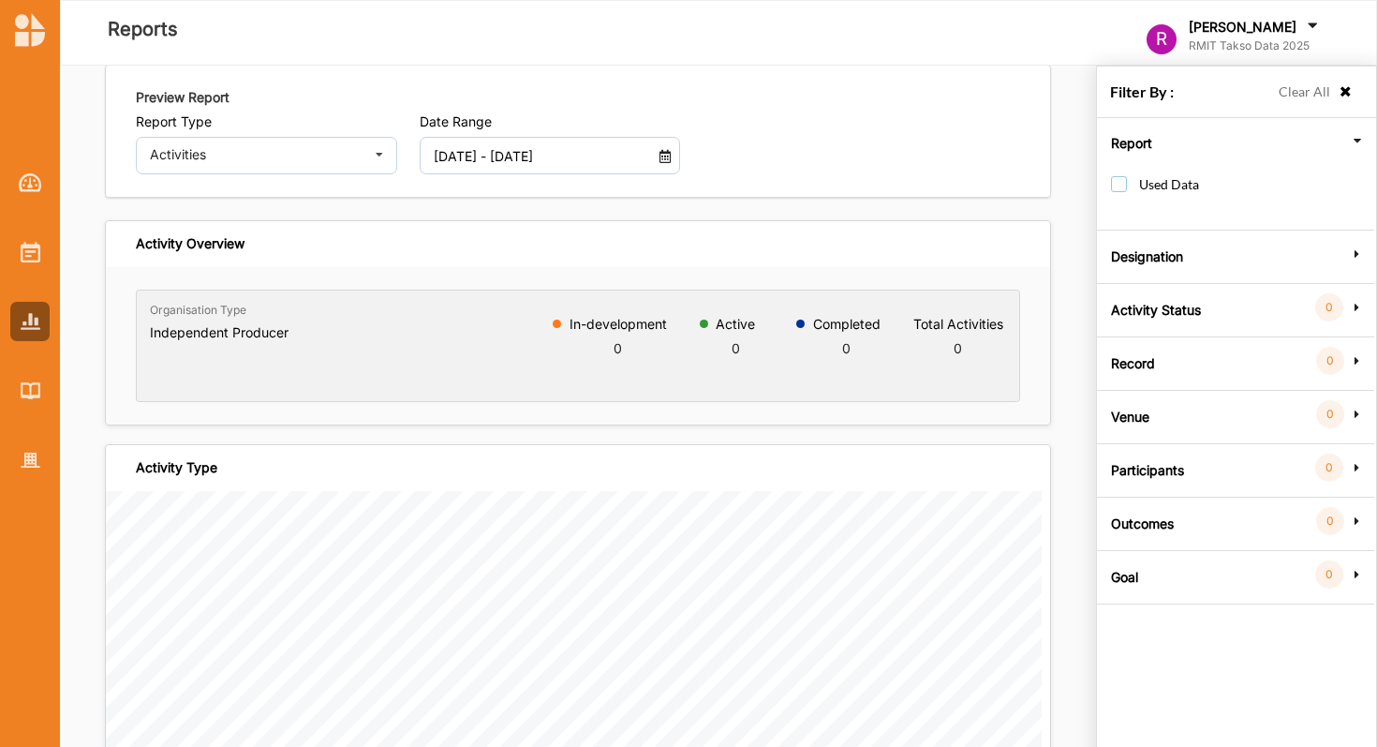
click at [1121, 185] on label "Used Data" at bounding box center [1155, 193] width 88 height 35
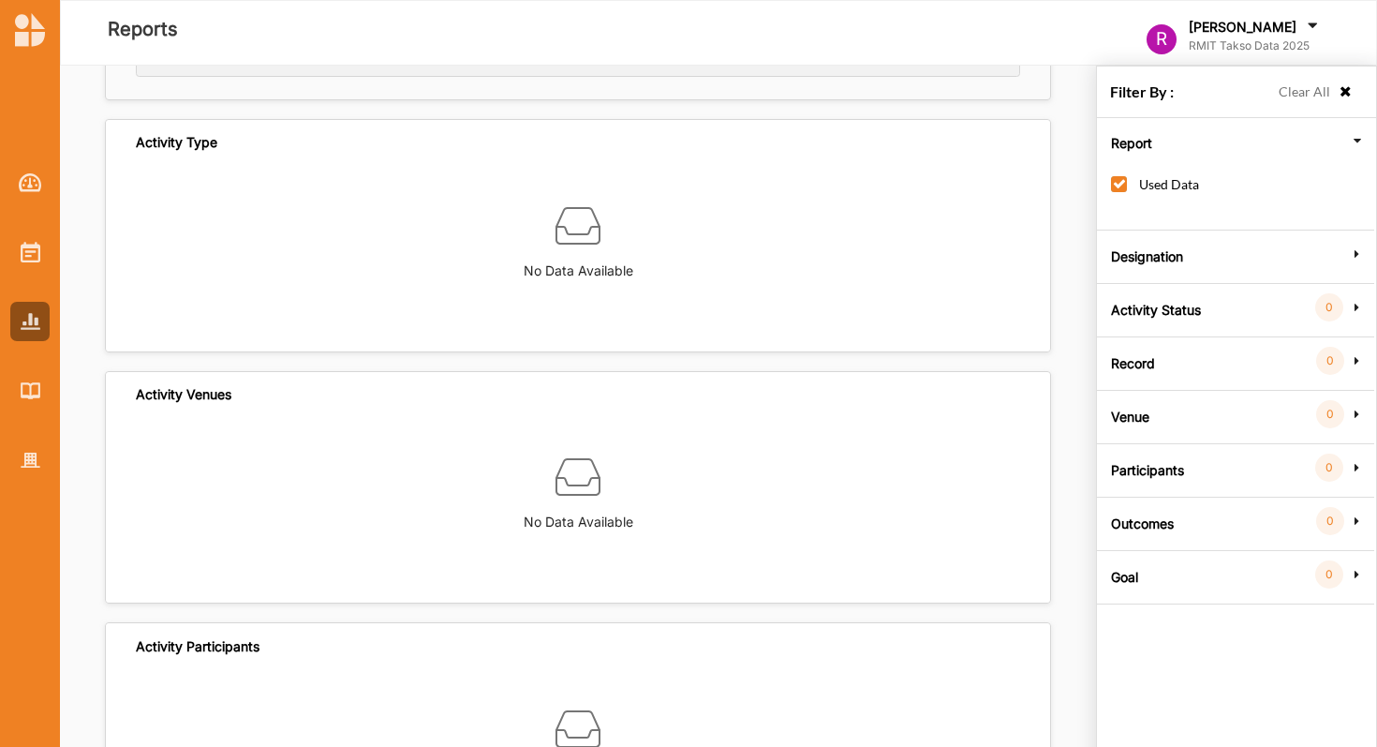
scroll to position [109, 0]
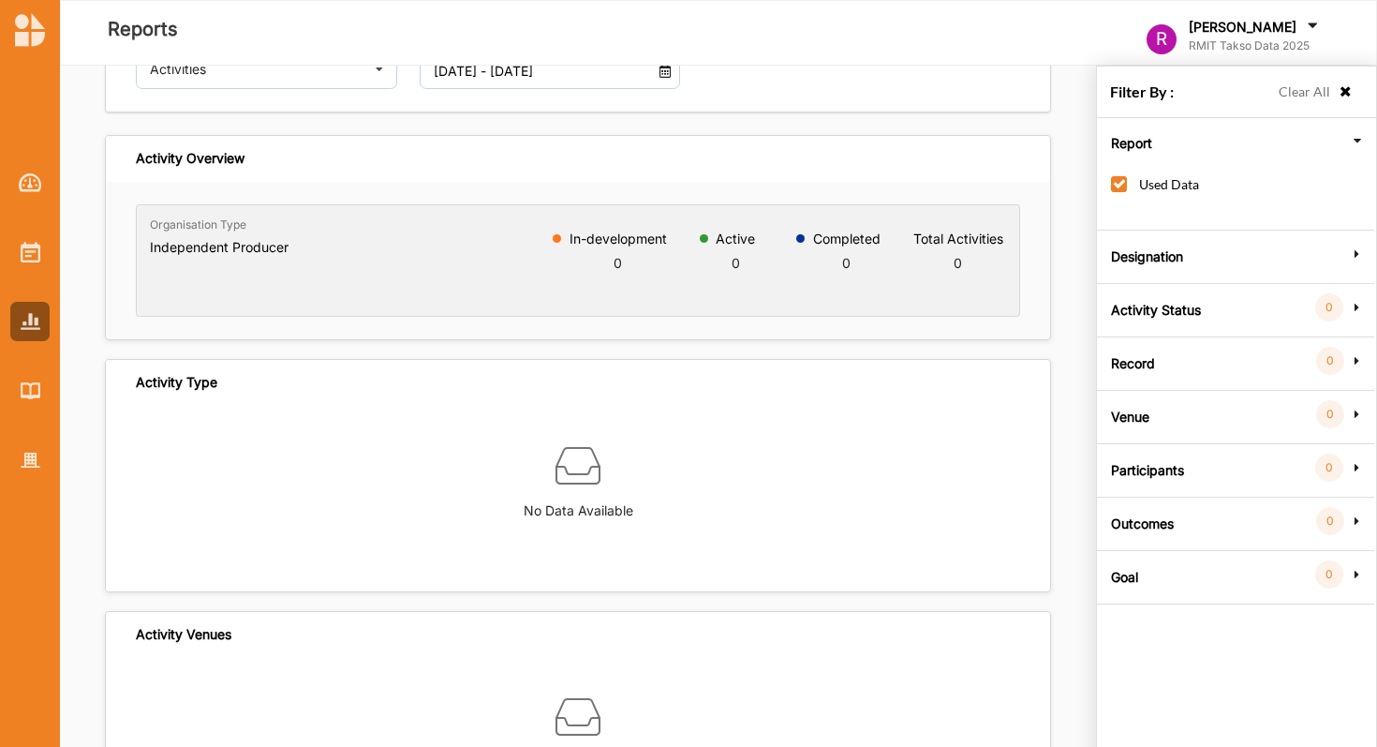
click at [1121, 182] on label "Used Data" at bounding box center [1155, 193] width 88 height 35
checkbox input "false"
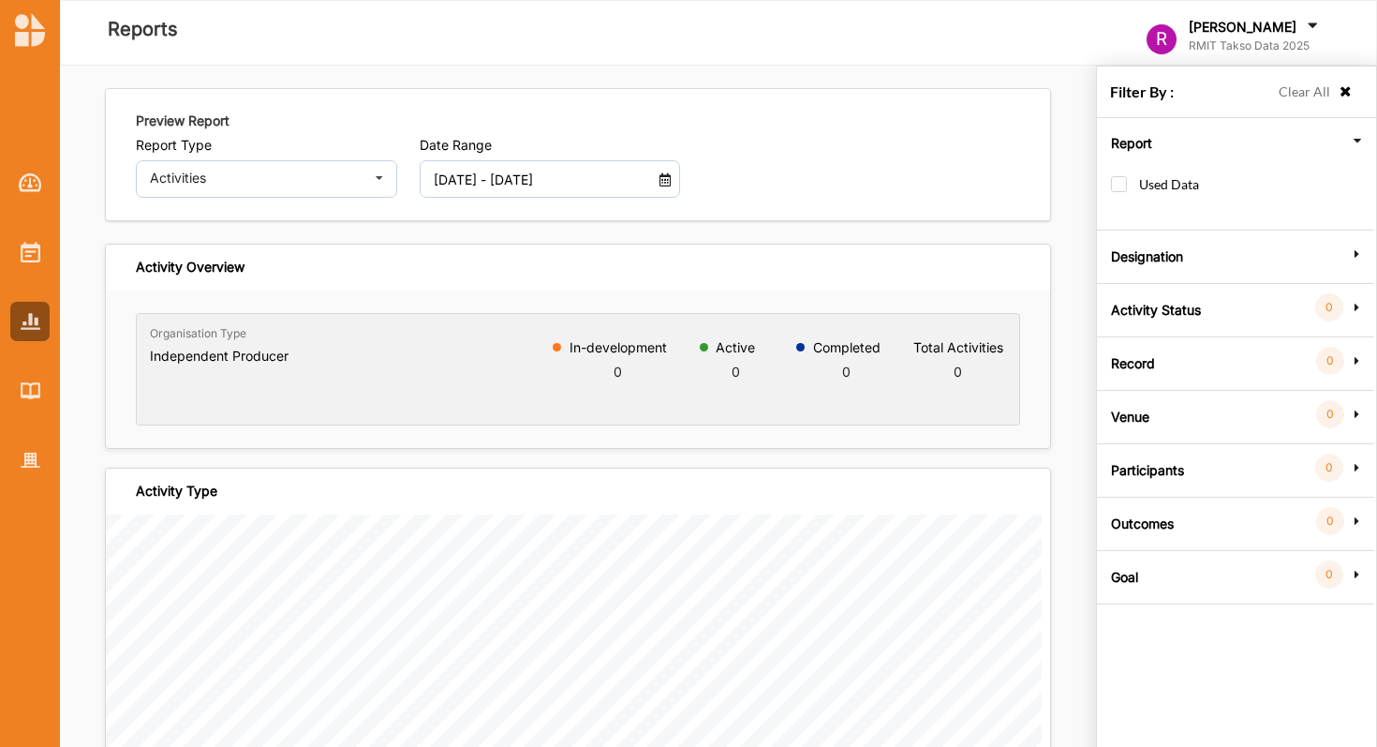
click at [1326, 98] on label "Clear All" at bounding box center [1305, 92] width 52 height 21
click at [1340, 97] on icon at bounding box center [1346, 91] width 16 height 13
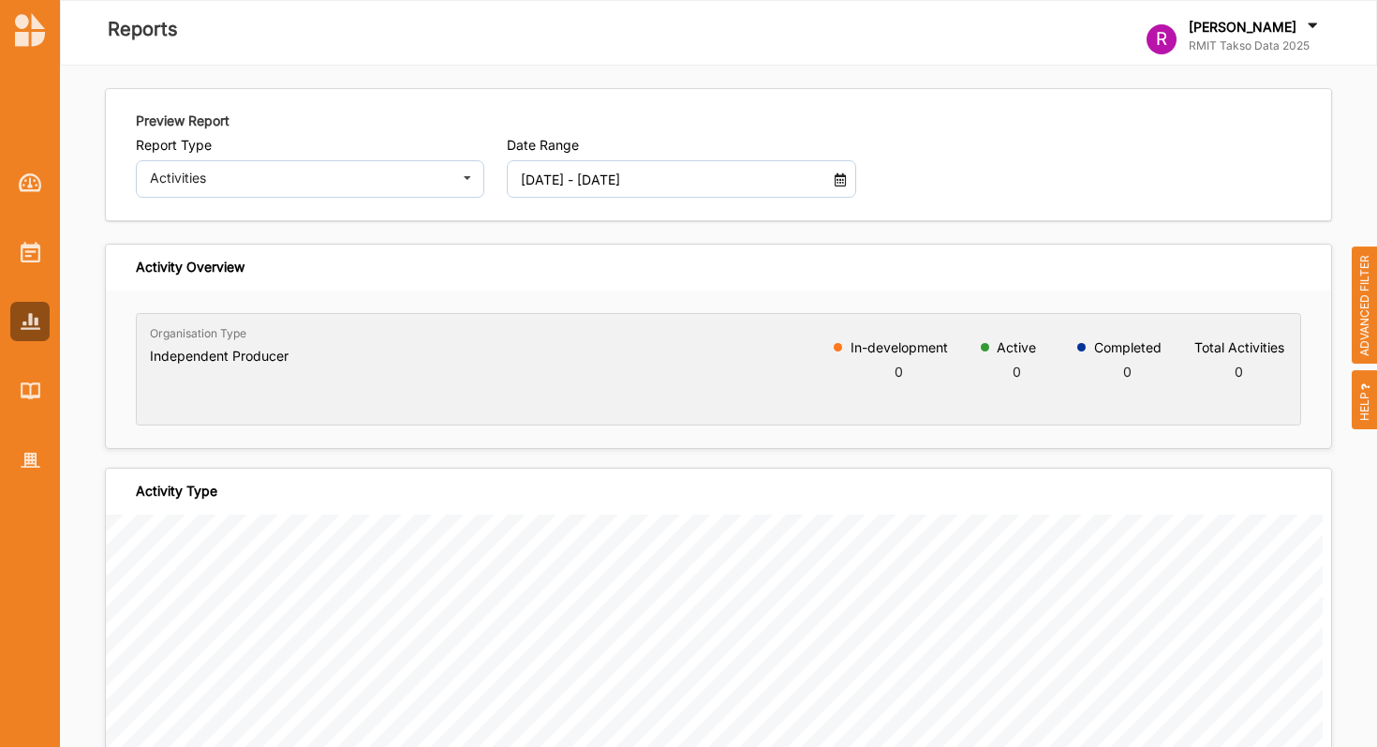
click at [1369, 402] on span "HELP" at bounding box center [1365, 399] width 26 height 59
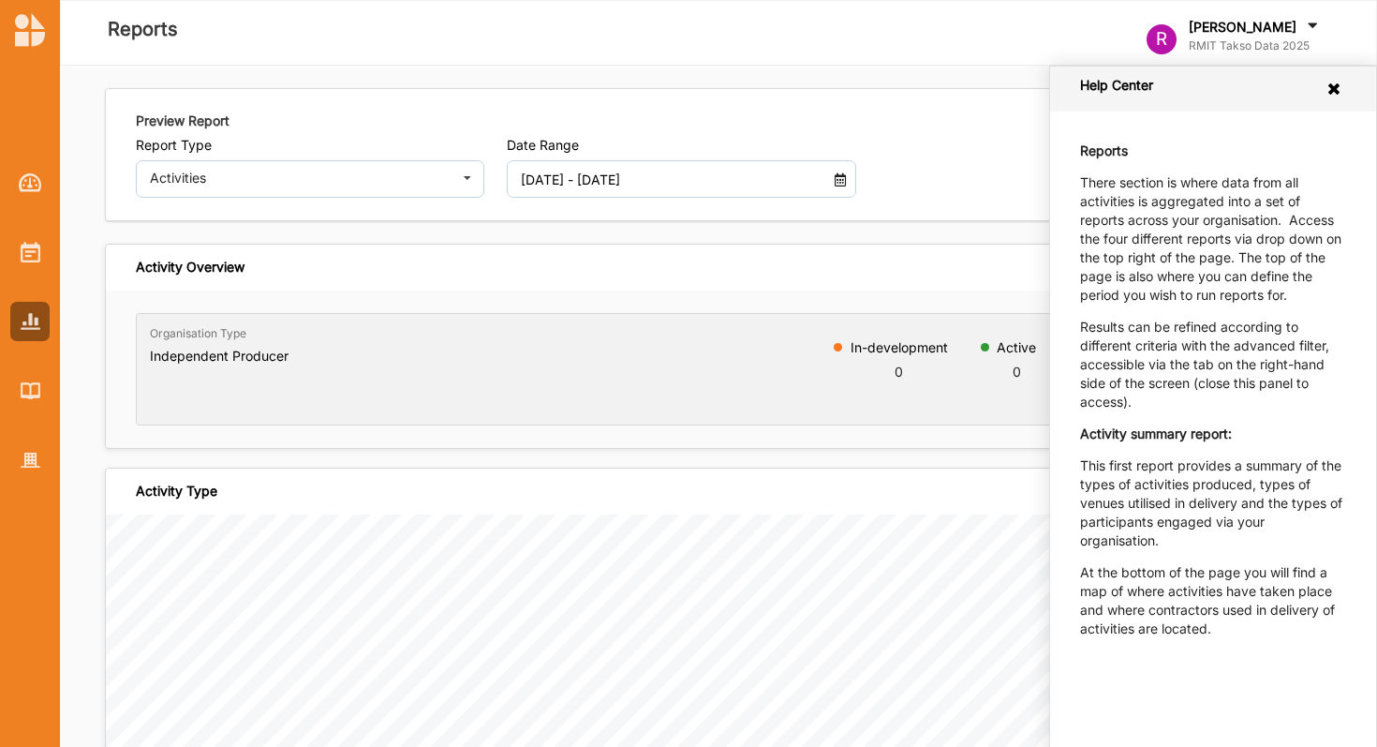
click at [1343, 83] on div "Help Center" at bounding box center [1213, 89] width 326 height 45
click at [1333, 83] on icon at bounding box center [1335, 89] width 18 height 15
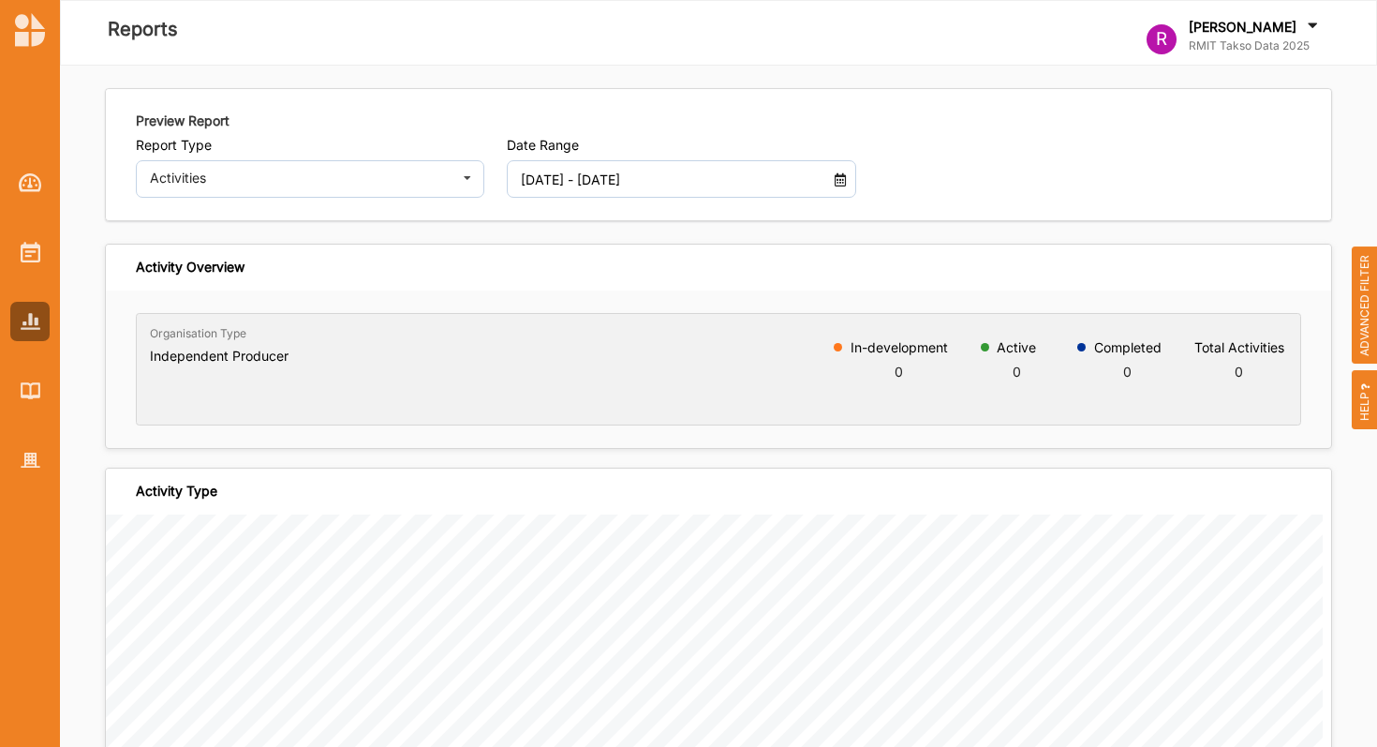
click at [19, 27] on img at bounding box center [30, 30] width 30 height 34
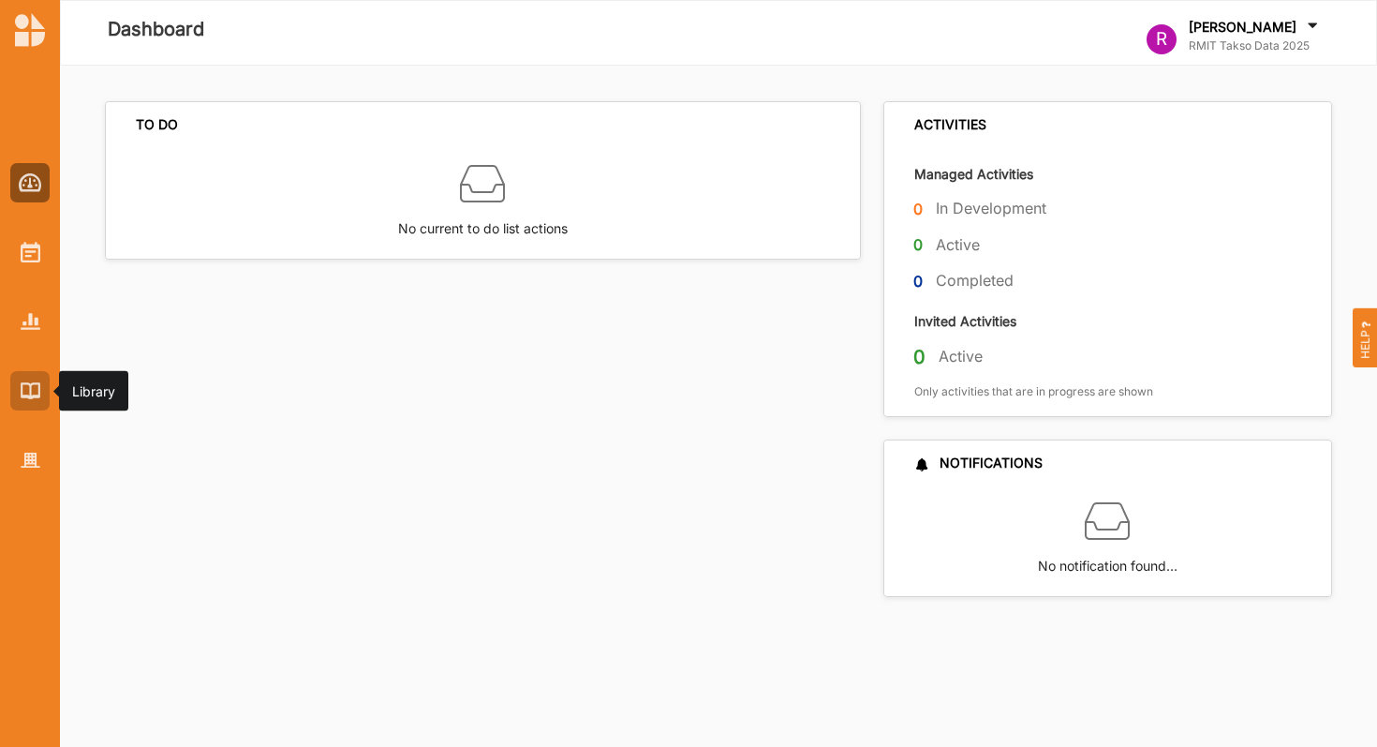
click at [30, 382] on img at bounding box center [31, 390] width 20 height 16
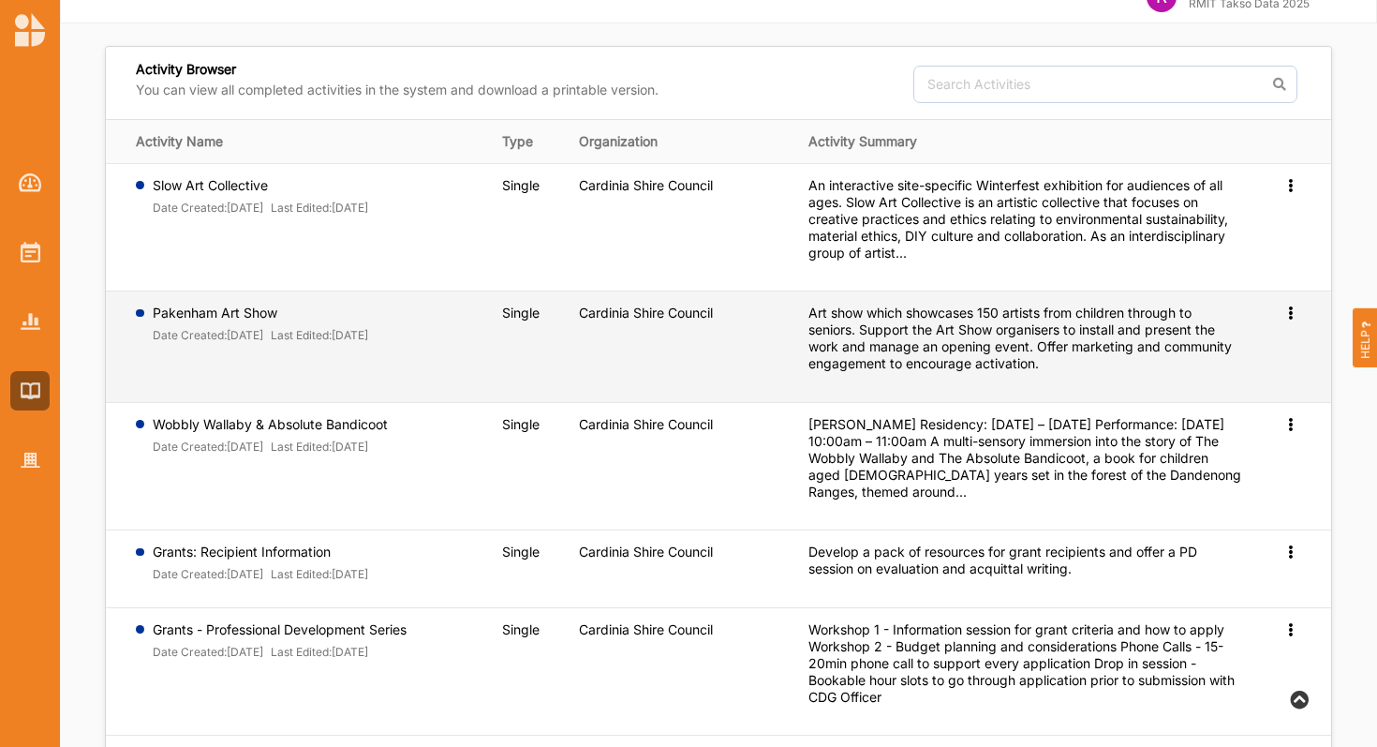
scroll to position [62, 0]
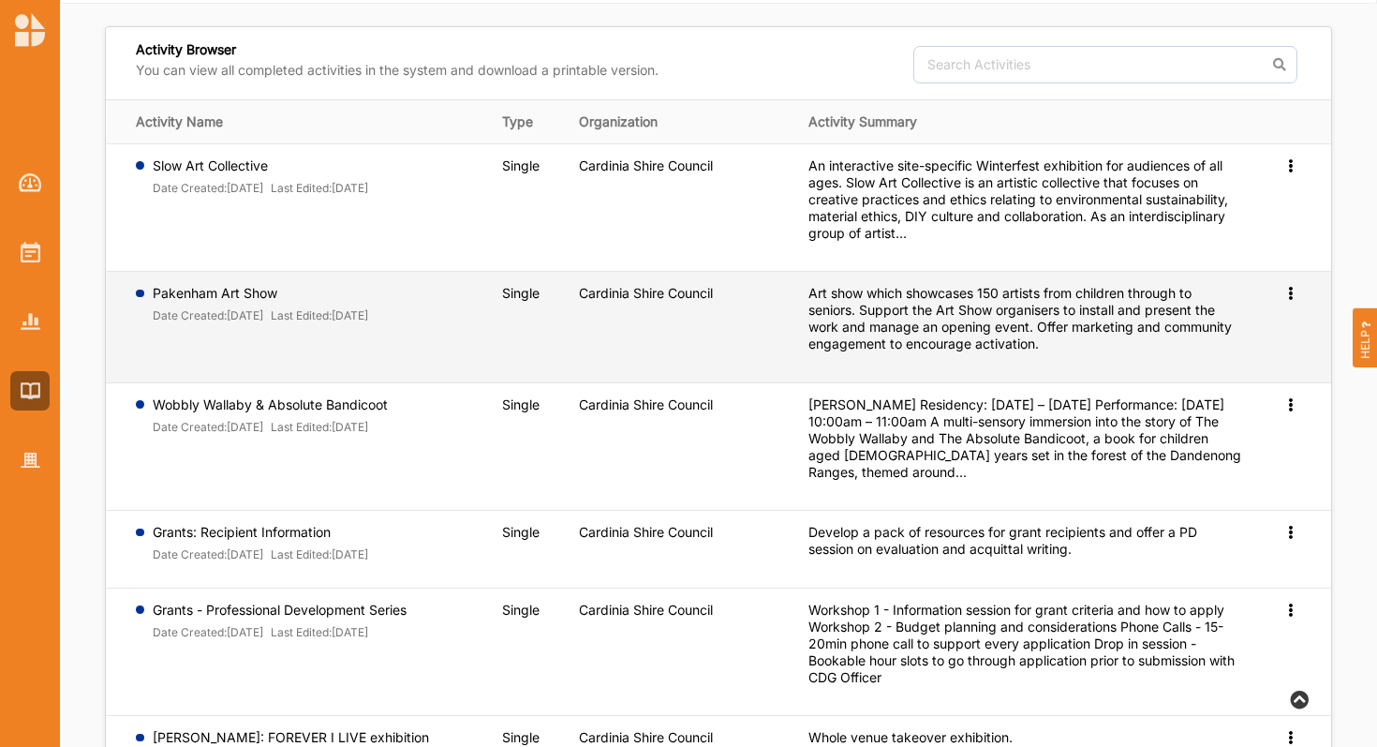
click at [237, 174] on label "Pakenham Art Show" at bounding box center [261, 165] width 216 height 17
click at [1282, 304] on td "Preview" at bounding box center [1293, 327] width 77 height 111
click at [1285, 302] on td "Preview" at bounding box center [1293, 327] width 77 height 111
click at [1287, 174] on div "Preview" at bounding box center [1292, 165] width 19 height 17
click at [1279, 315] on span "Preview" at bounding box center [1260, 323] width 49 height 16
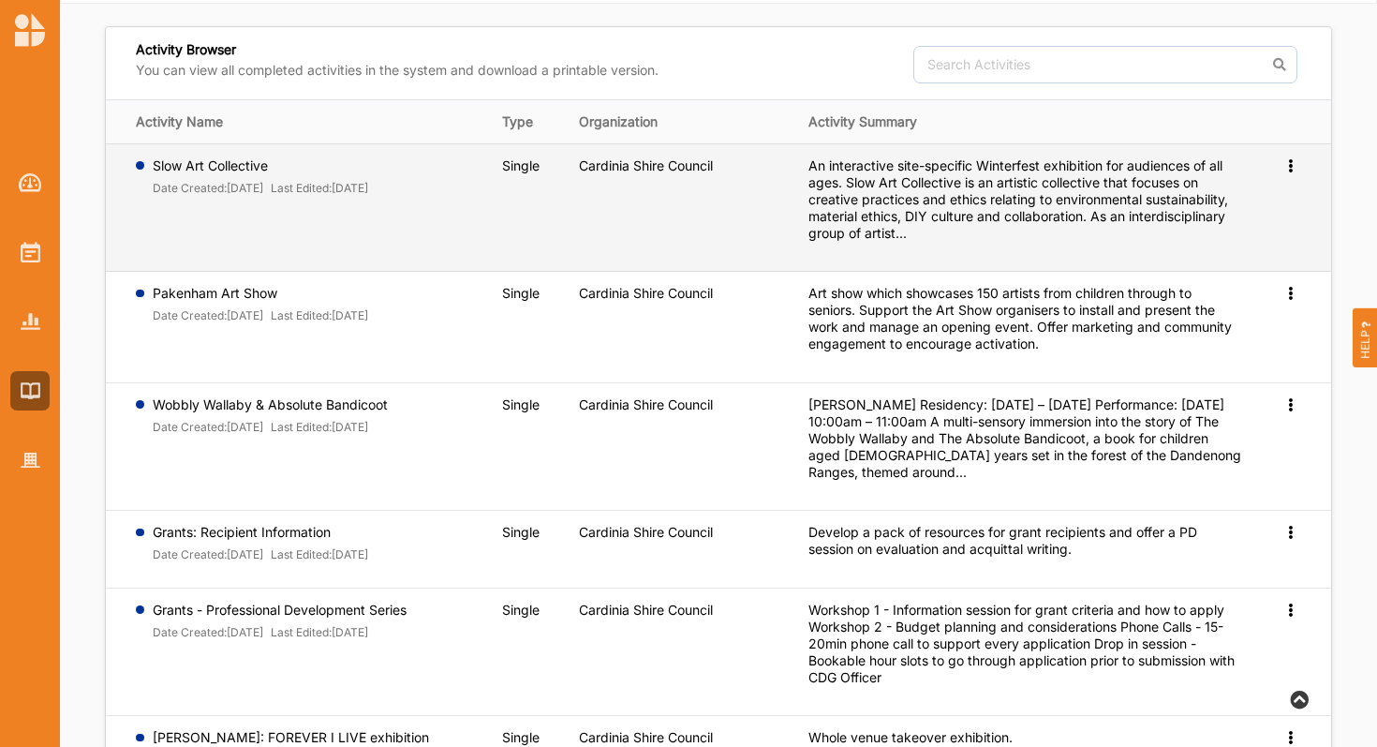
scroll to position [0, 0]
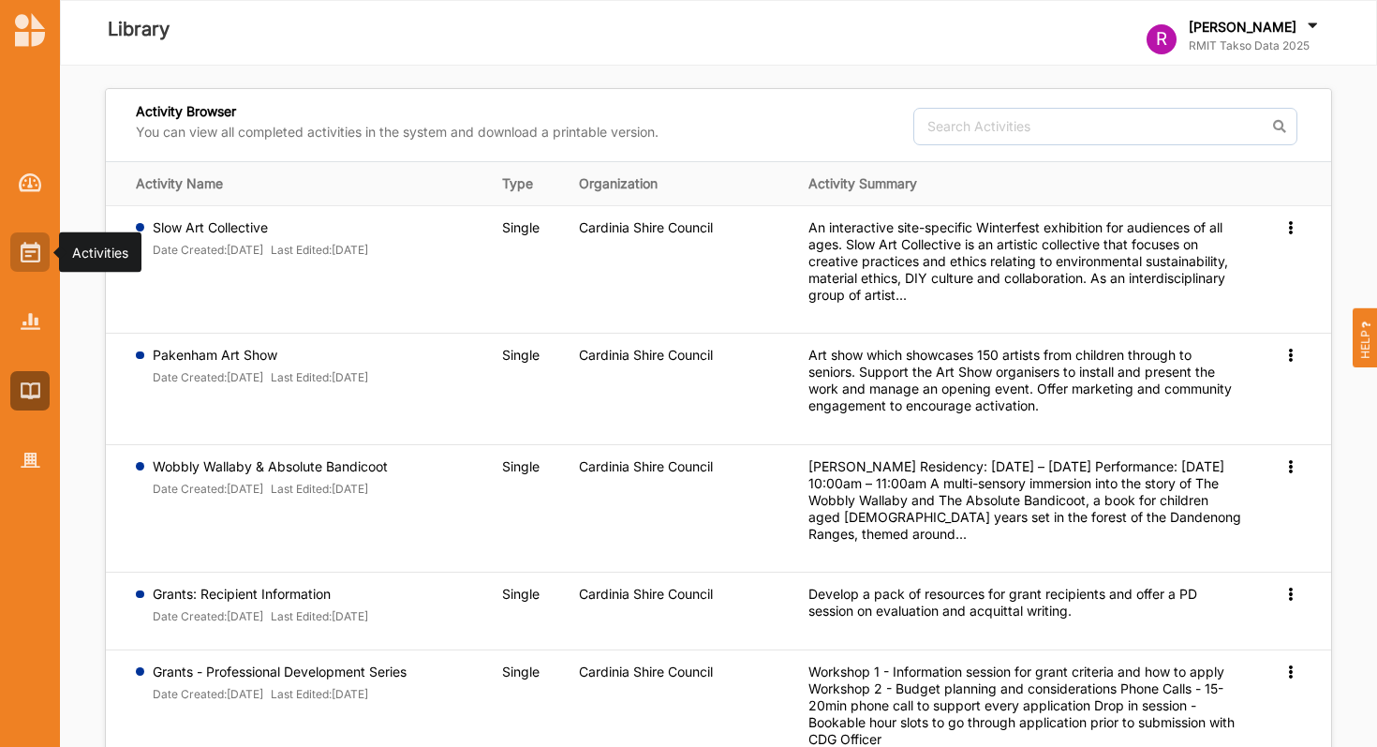
click at [35, 268] on div at bounding box center [29, 251] width 39 height 39
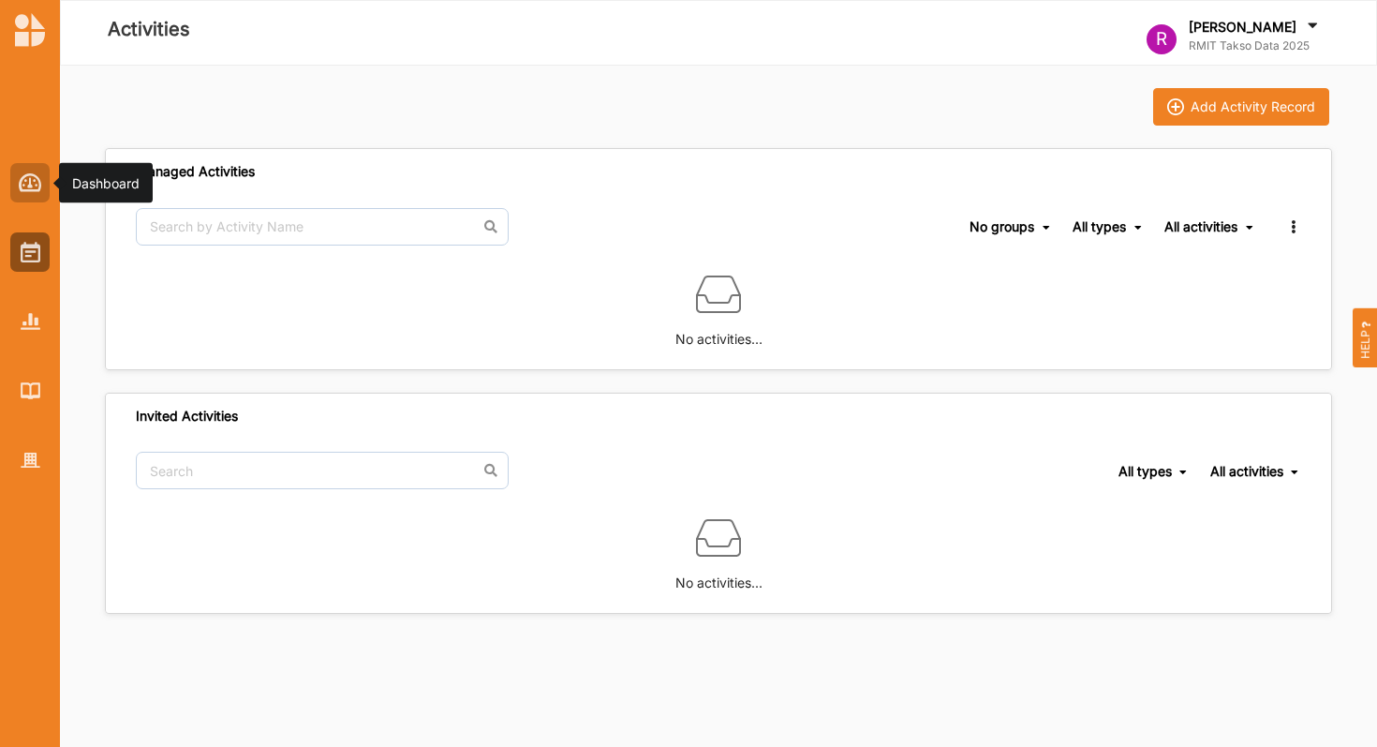
click at [11, 168] on div at bounding box center [29, 182] width 39 height 39
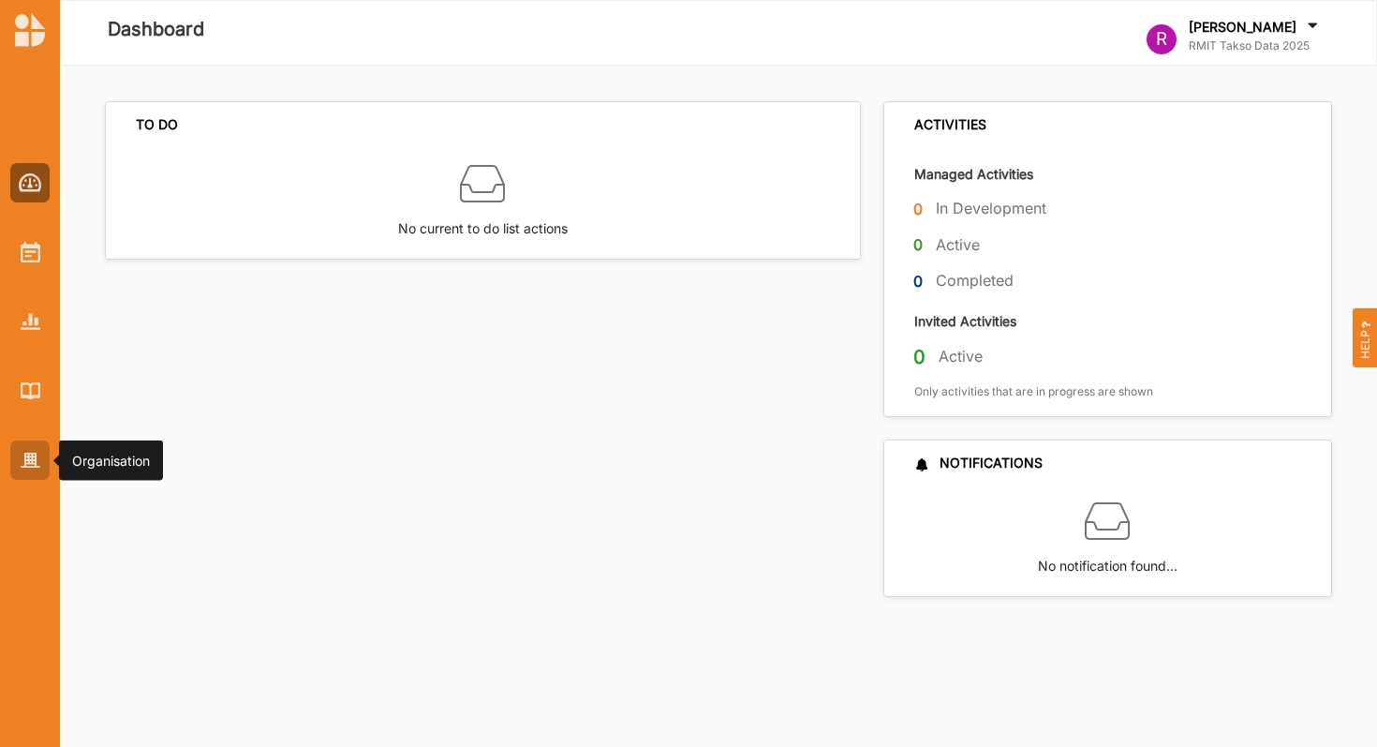
click at [24, 466] on img at bounding box center [31, 461] width 20 height 16
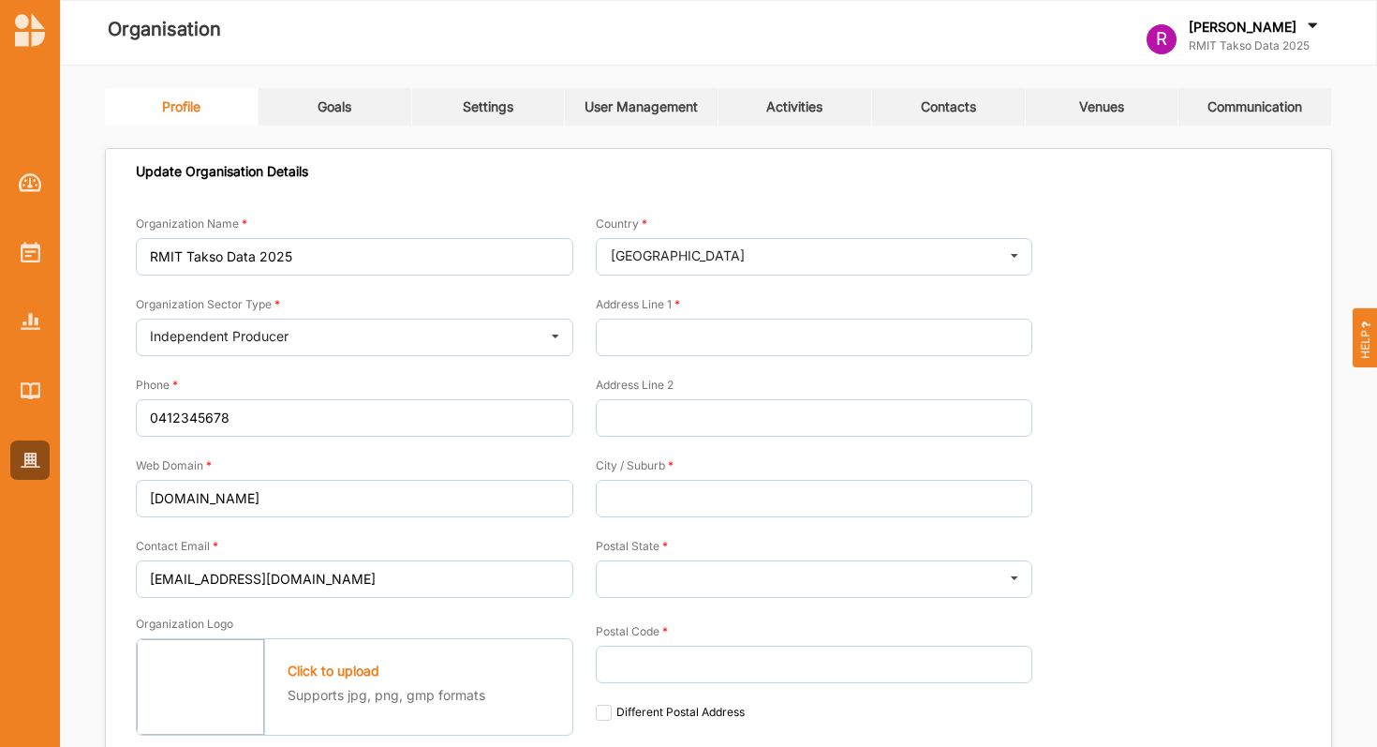
click at [339, 113] on div "Goals" at bounding box center [335, 106] width 34 height 17
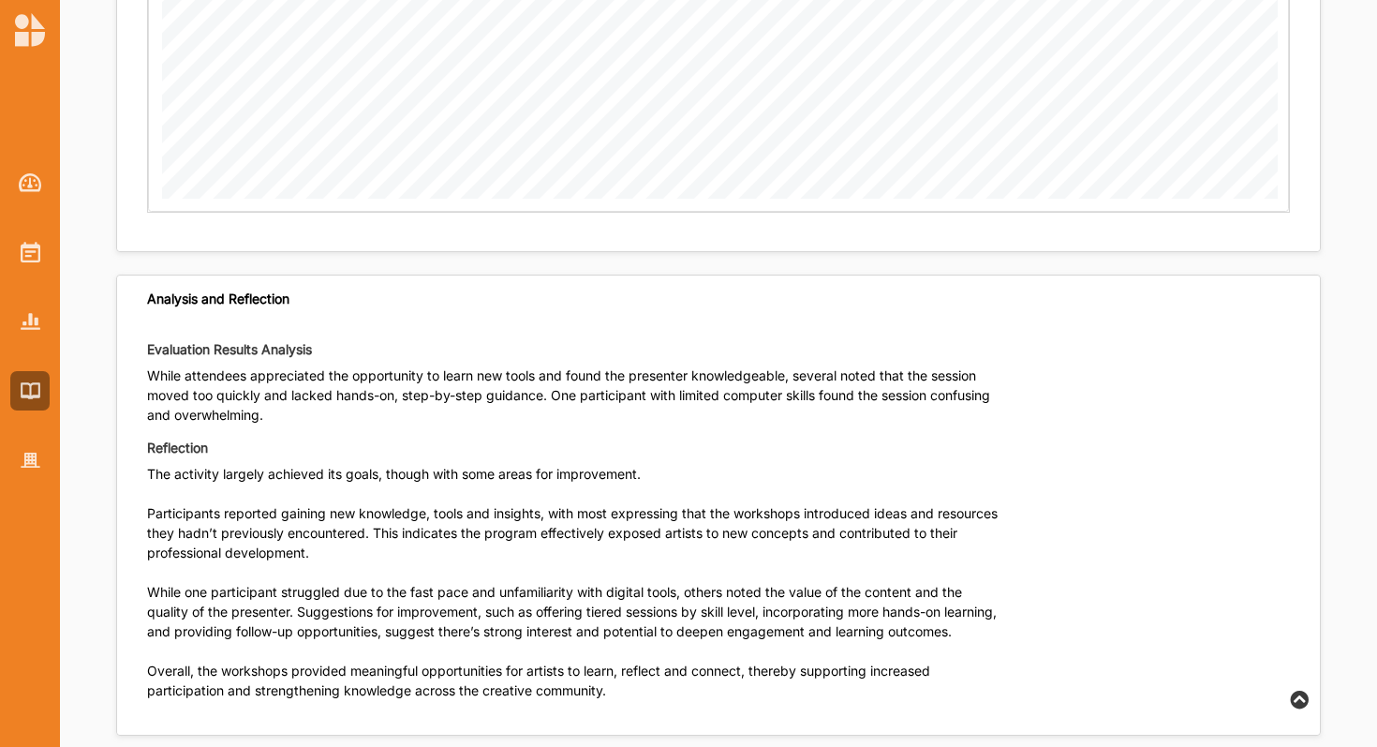
scroll to position [2246, 0]
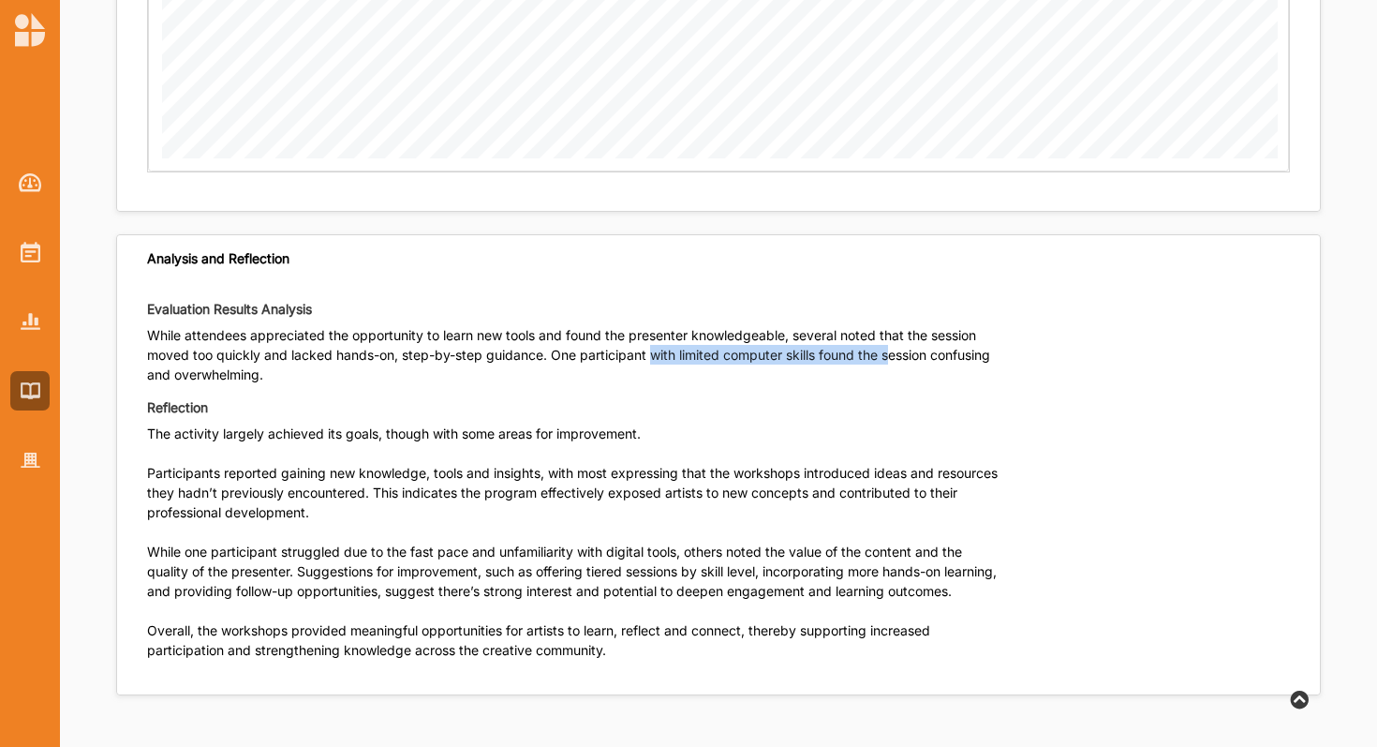
drag, startPoint x: 652, startPoint y: 310, endPoint x: 888, endPoint y: 314, distance: 236.1
click at [888, 325] on p "While attendees appreciated the opportunity to learn new tools and found the pr…" at bounding box center [575, 362] width 857 height 74
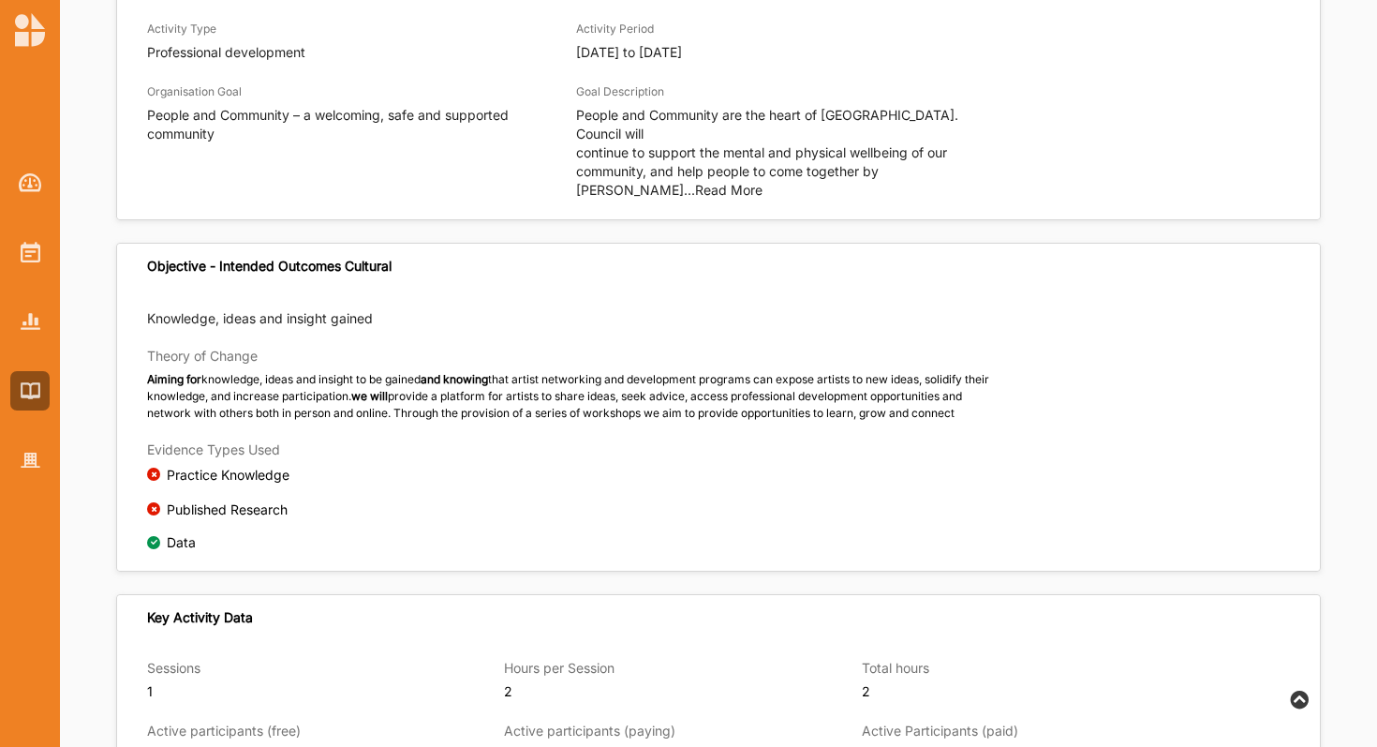
scroll to position [0, 0]
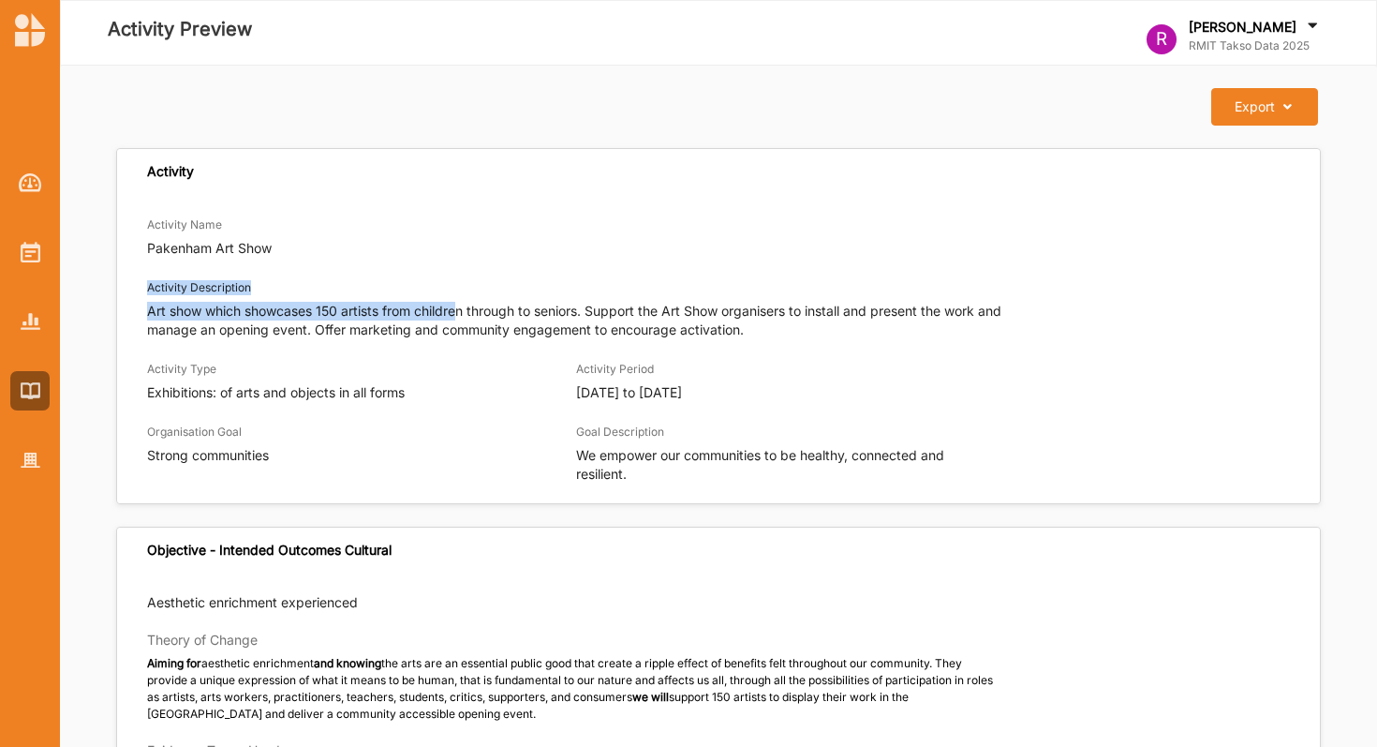
drag, startPoint x: 460, startPoint y: 304, endPoint x: 762, endPoint y: 276, distance: 303.0
click at [762, 277] on div "Activity Description Art show which showcases 150 artists from children through…" at bounding box center [575, 308] width 857 height 62
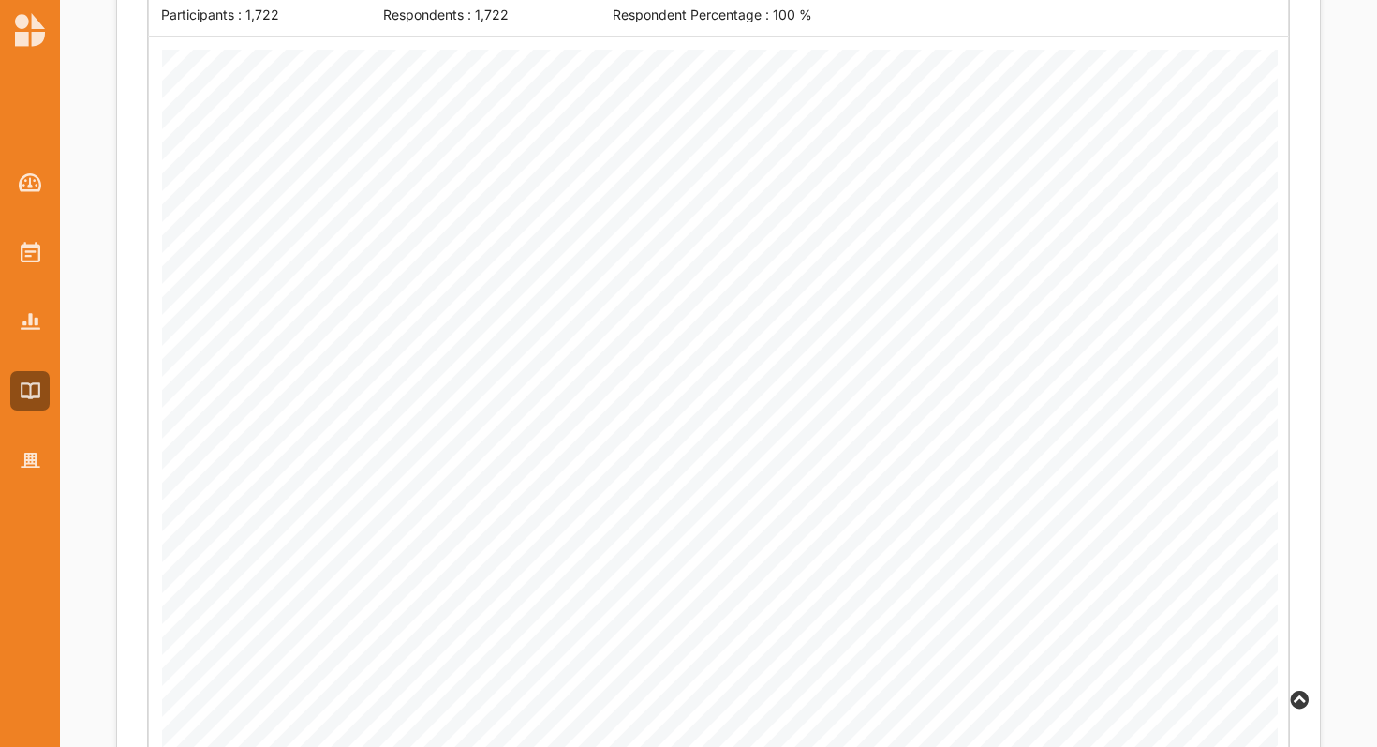
scroll to position [1869, 0]
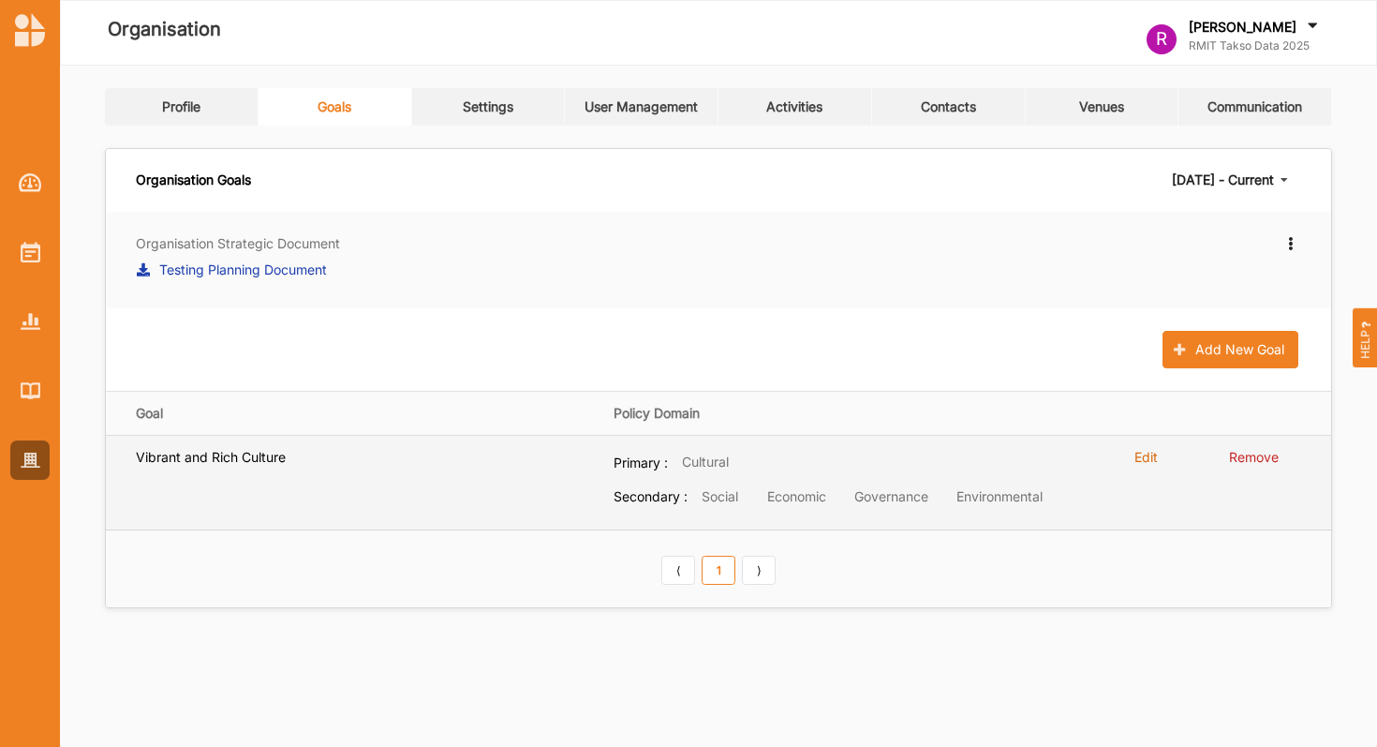
click at [253, 459] on label "Vibrant and Rich Culture" at bounding box center [211, 457] width 150 height 17
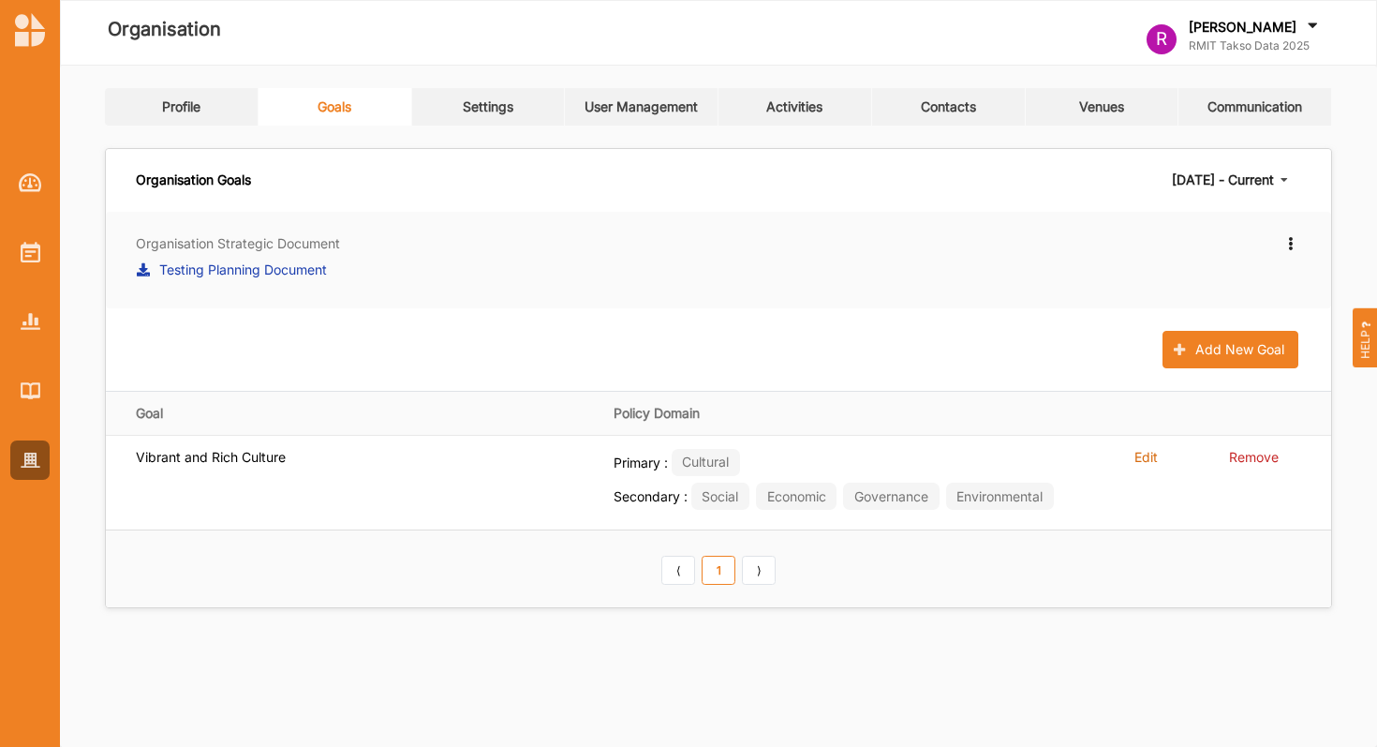
click at [1292, 240] on icon at bounding box center [1291, 240] width 16 height 13
click at [1071, 248] on div "Edit New strategic document" at bounding box center [1010, 243] width 583 height 19
